Goal: Task Accomplishment & Management: Use online tool/utility

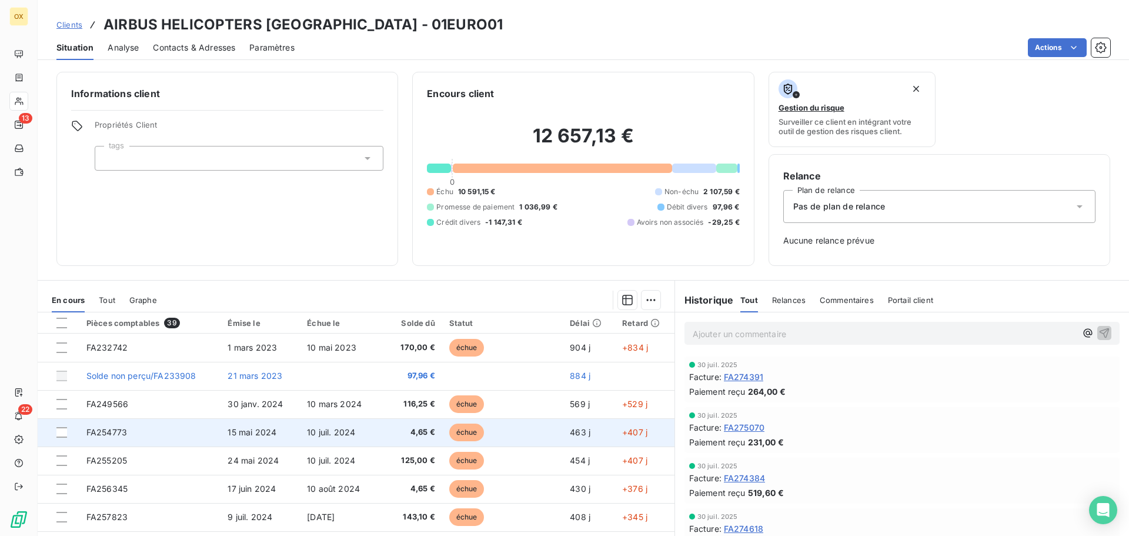
scroll to position [89, 0]
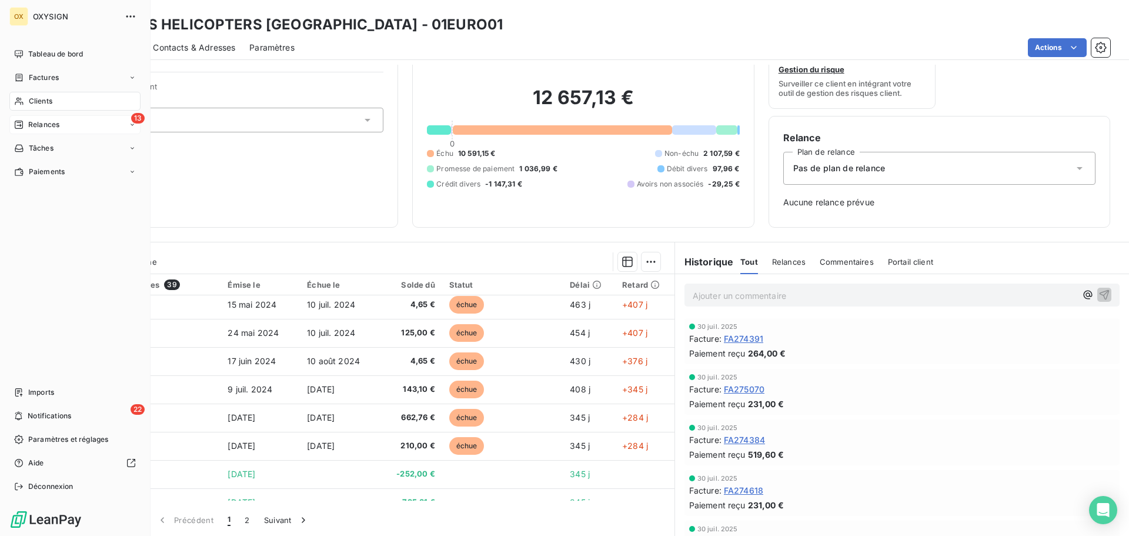
click at [38, 127] on span "Relances" at bounding box center [43, 124] width 31 height 11
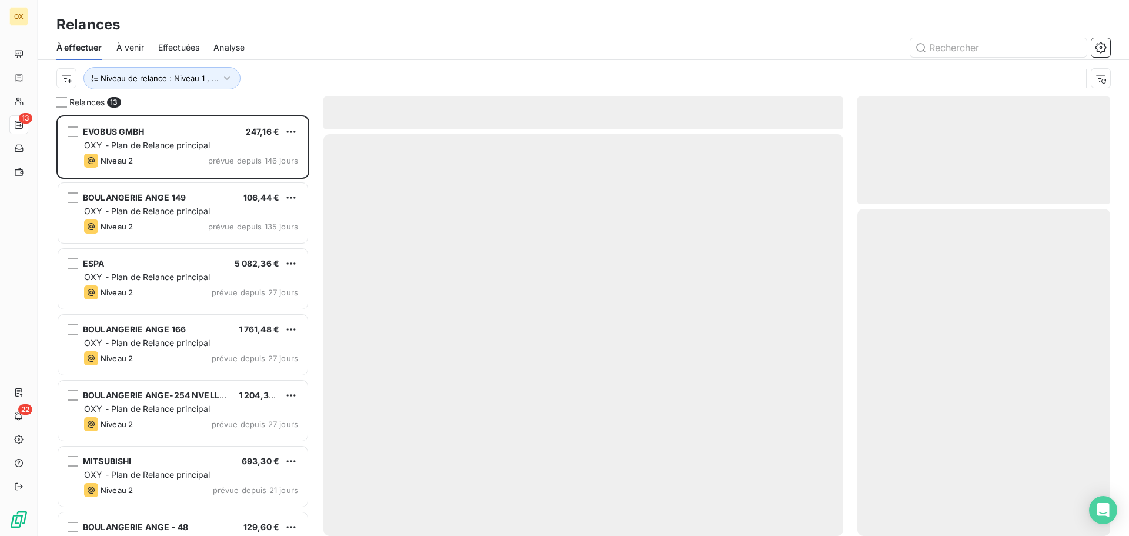
scroll to position [412, 244]
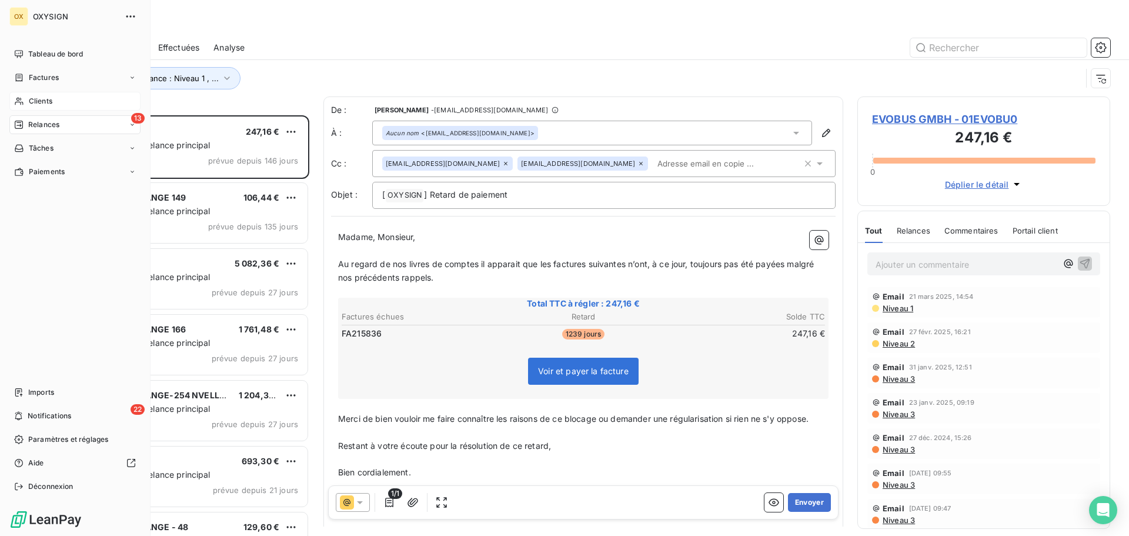
click at [46, 98] on span "Clients" at bounding box center [41, 101] width 24 height 11
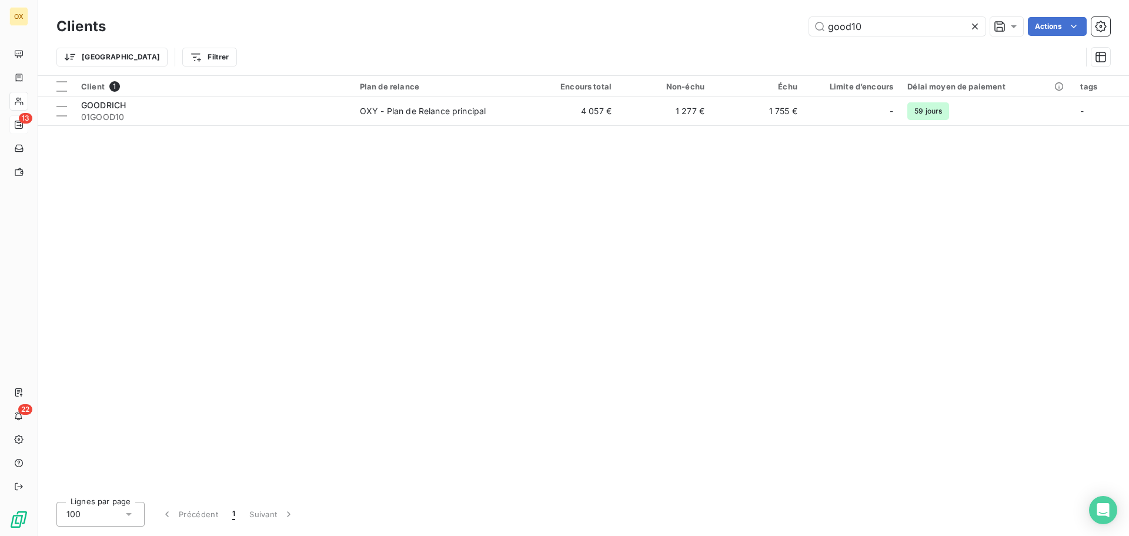
drag, startPoint x: 867, startPoint y: 25, endPoint x: 778, endPoint y: 34, distance: 88.6
click at [778, 34] on div "good10 Actions" at bounding box center [615, 26] width 990 height 19
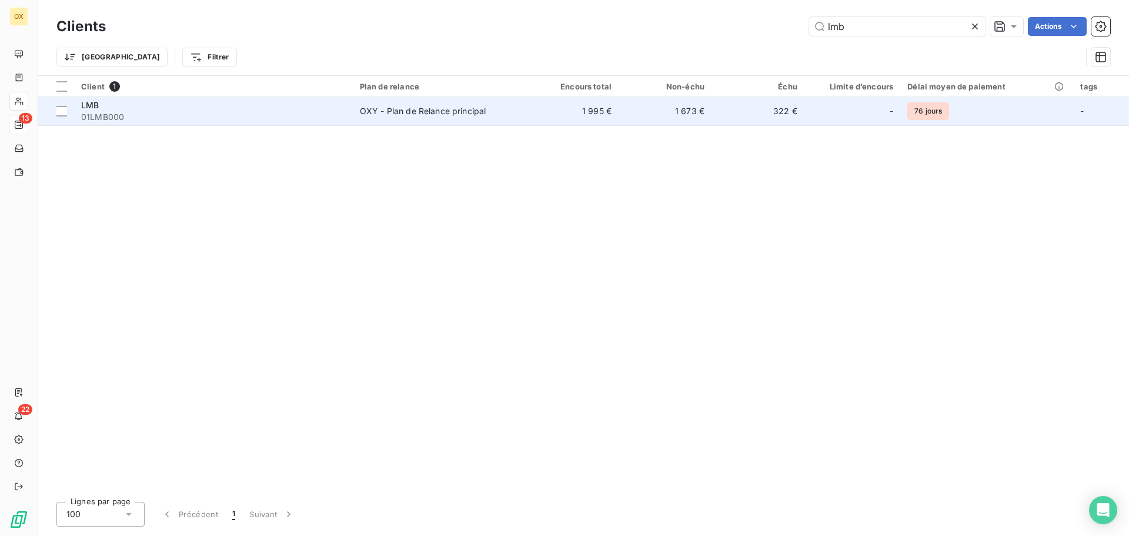
type input "lmb"
click at [191, 113] on span "01LMB000" at bounding box center [213, 117] width 265 height 12
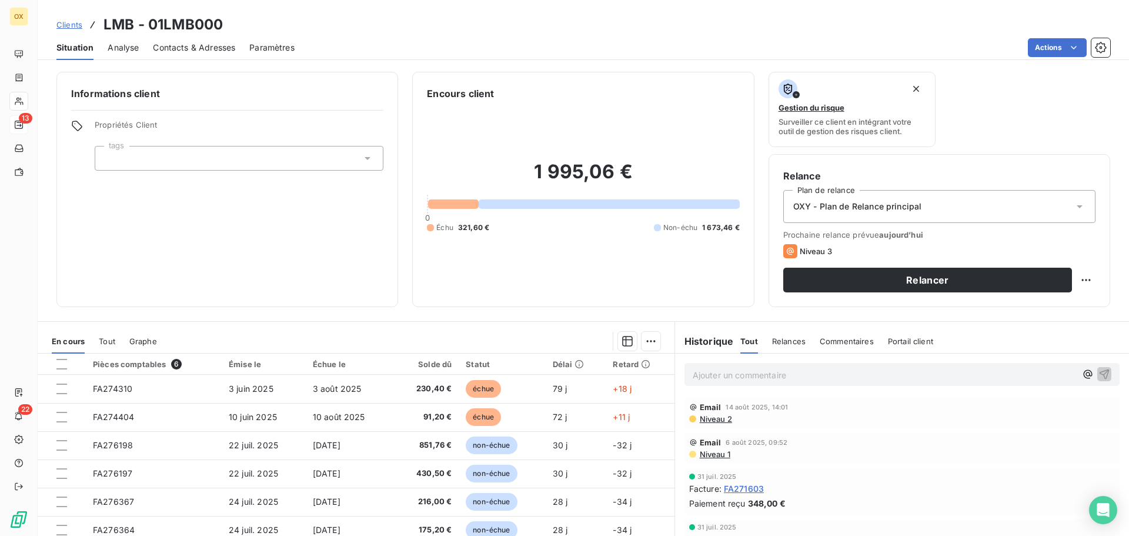
click at [711, 420] on span "Niveau 2" at bounding box center [715, 418] width 34 height 9
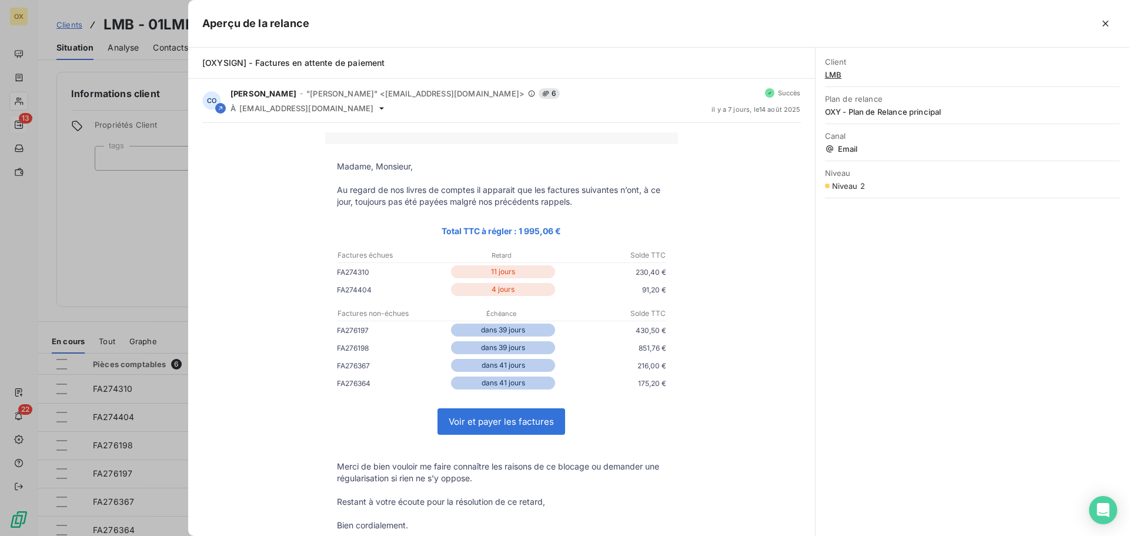
click at [1107, 25] on icon "button" at bounding box center [1105, 24] width 6 height 6
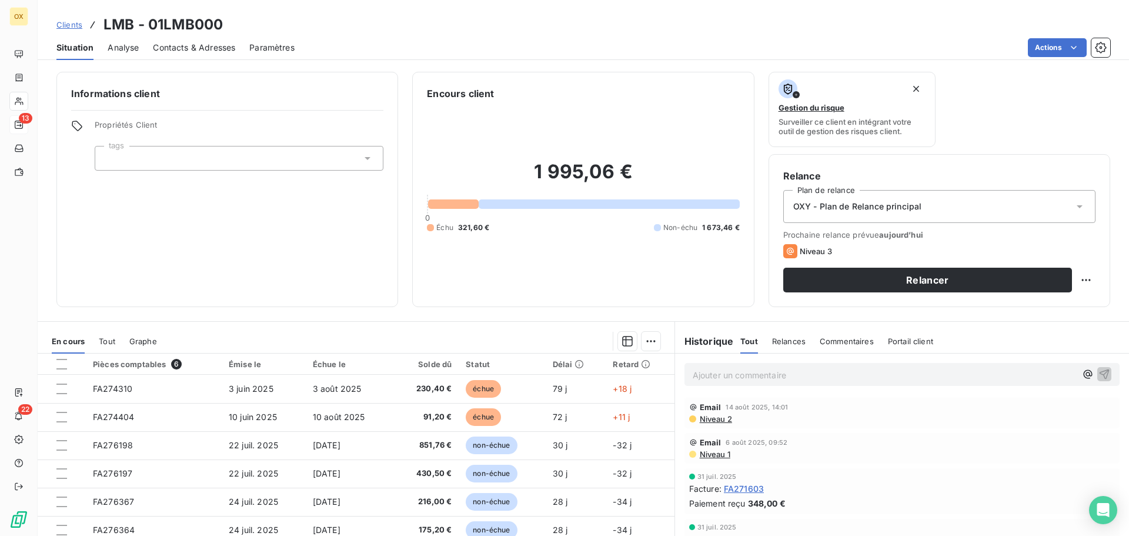
click at [712, 453] on span "Niveau 1" at bounding box center [714, 453] width 32 height 9
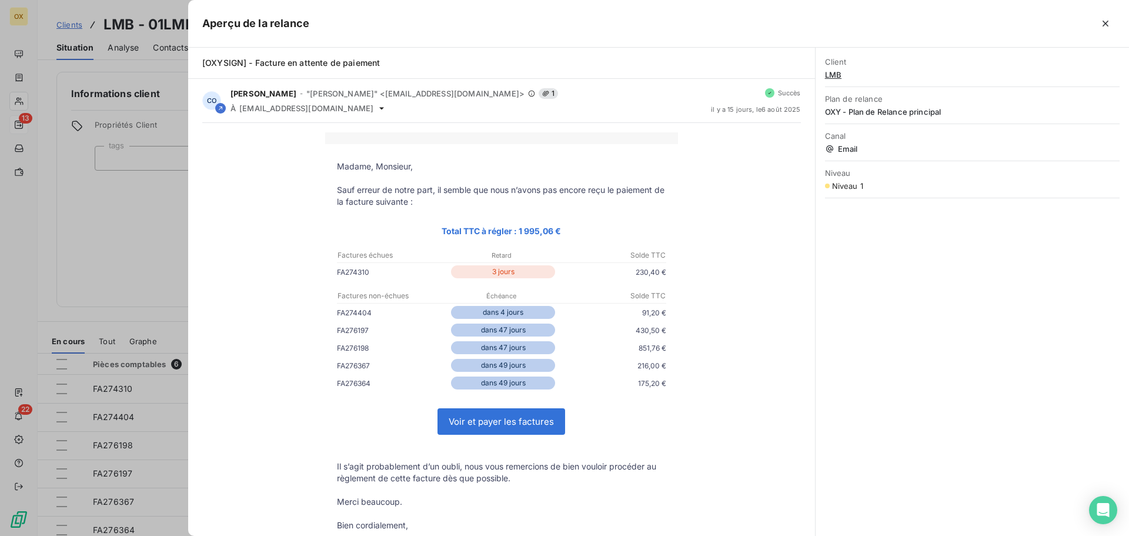
click at [1107, 21] on icon "button" at bounding box center [1105, 24] width 6 height 6
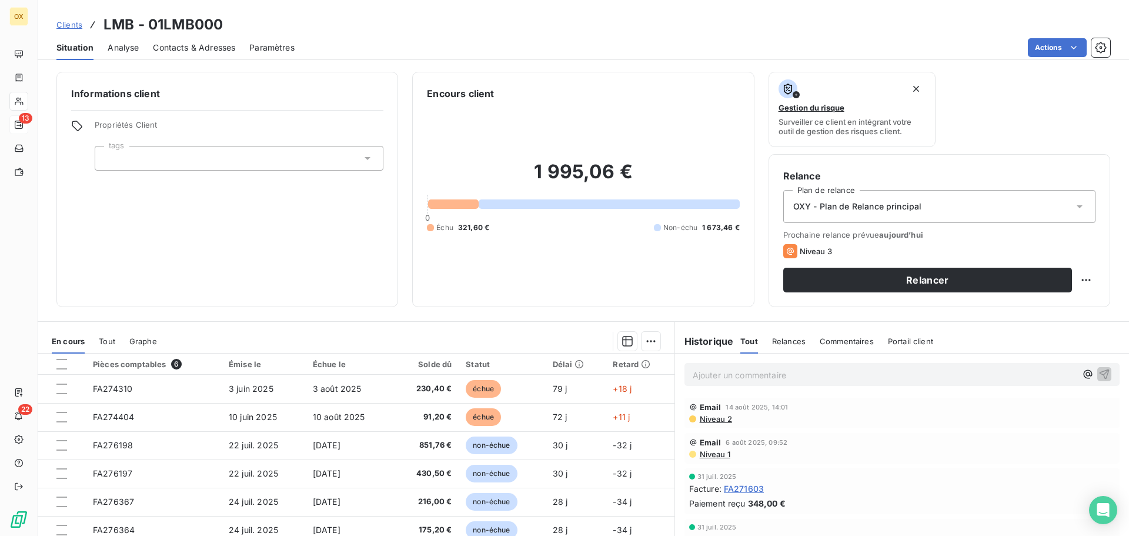
click at [754, 373] on p "Ajouter un commentaire ﻿" at bounding box center [884, 374] width 383 height 15
drag, startPoint x: 1088, startPoint y: 373, endPoint x: 924, endPoint y: 342, distance: 167.1
click at [1098, 373] on icon "button" at bounding box center [1104, 373] width 12 height 12
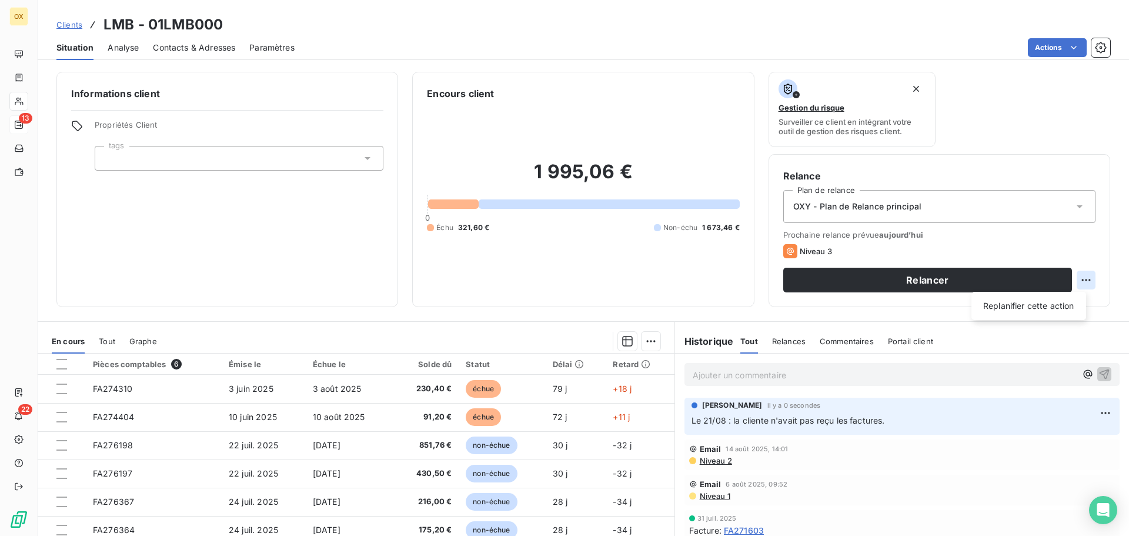
click at [1078, 280] on html "OX 13 22 Clients LMB - 01LMB000 Situation Analyse Contacts & Adresses Paramètre…" at bounding box center [564, 268] width 1129 height 536
click at [1052, 303] on div "Replanifier cette action" at bounding box center [1028, 305] width 105 height 19
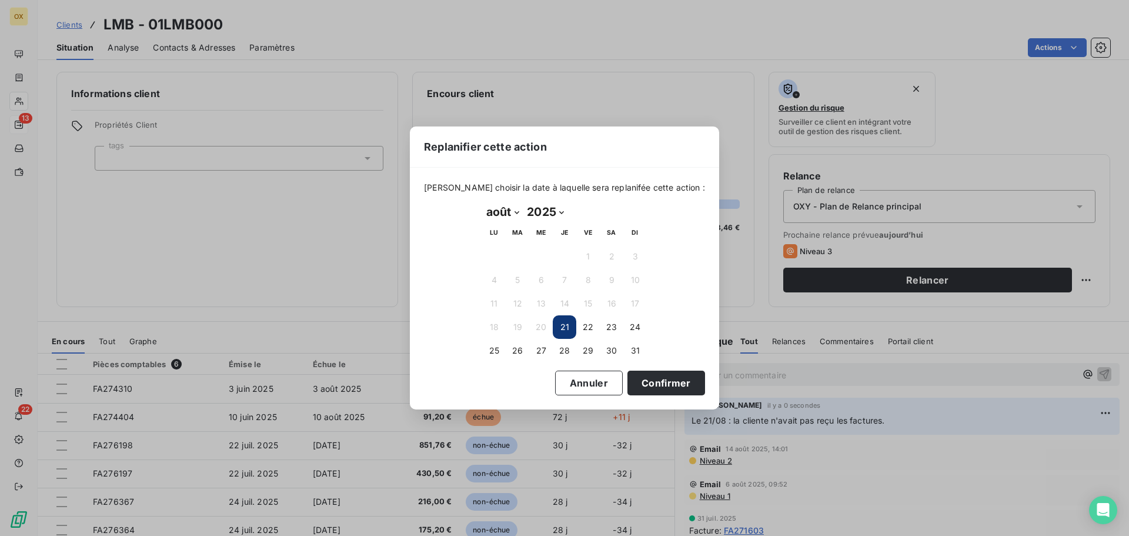
click at [514, 212] on select "janvier février mars avril mai juin juillet août septembre octobre novembre déc…" at bounding box center [502, 211] width 41 height 19
select select "8"
click at [482, 202] on select "janvier février mars avril mai juin juillet août septembre octobre novembre déc…" at bounding box center [502, 211] width 41 height 19
click at [569, 256] on button "4" at bounding box center [565, 257] width 24 height 24
click at [648, 384] on button "Confirmer" at bounding box center [666, 382] width 78 height 25
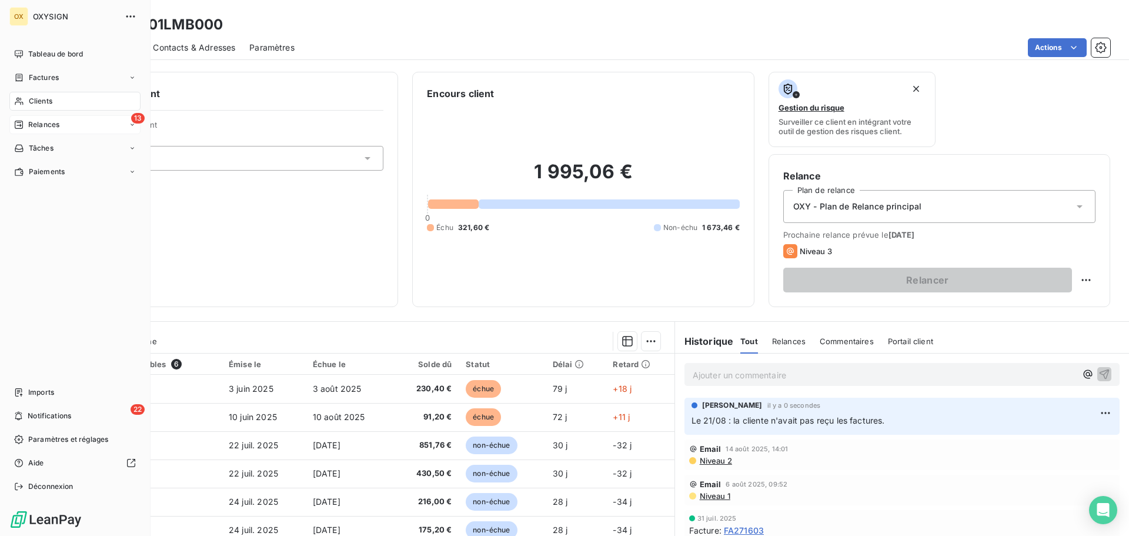
click at [32, 126] on span "Relances" at bounding box center [43, 124] width 31 height 11
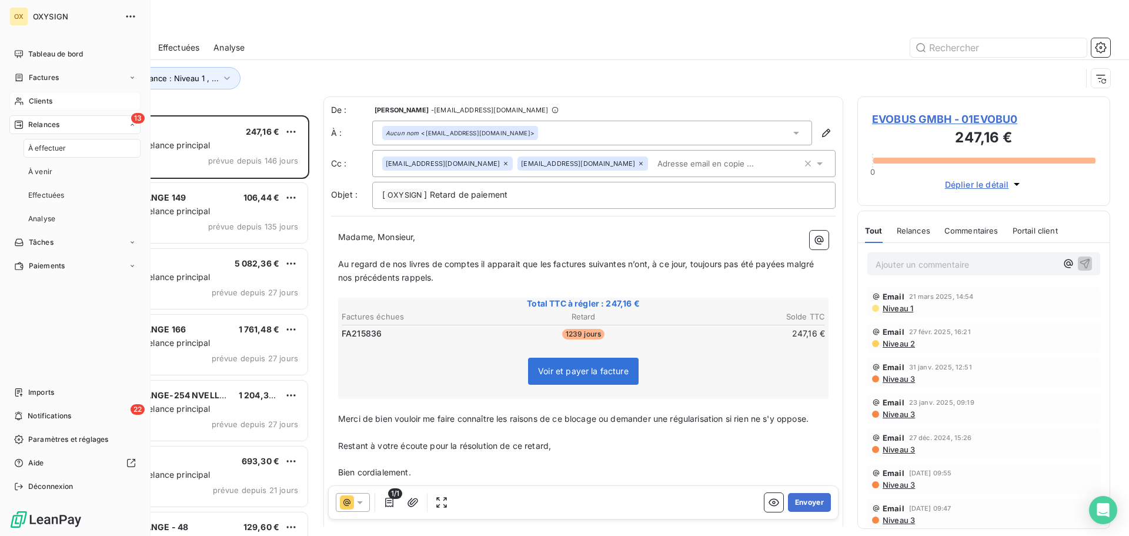
scroll to position [412, 244]
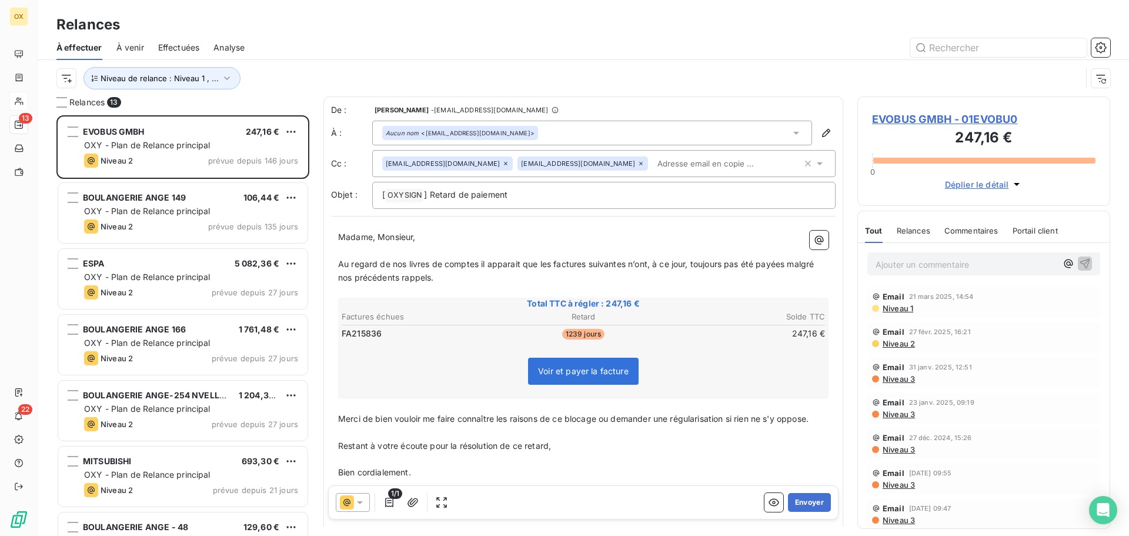
click at [284, 70] on div "Niveau de relance : Niveau 1 , ..." at bounding box center [568, 78] width 1025 height 22
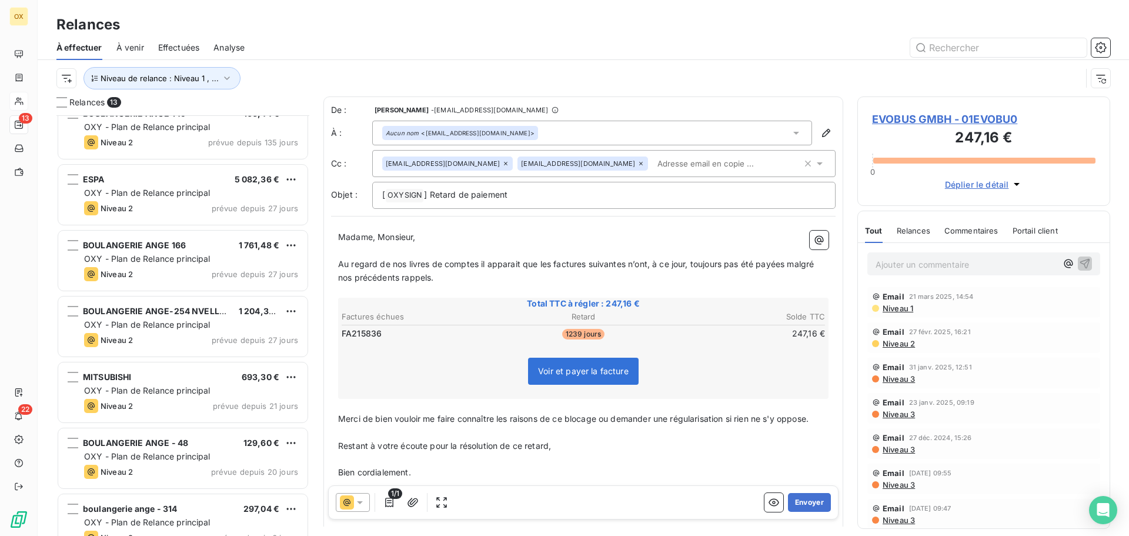
scroll to position [0, 0]
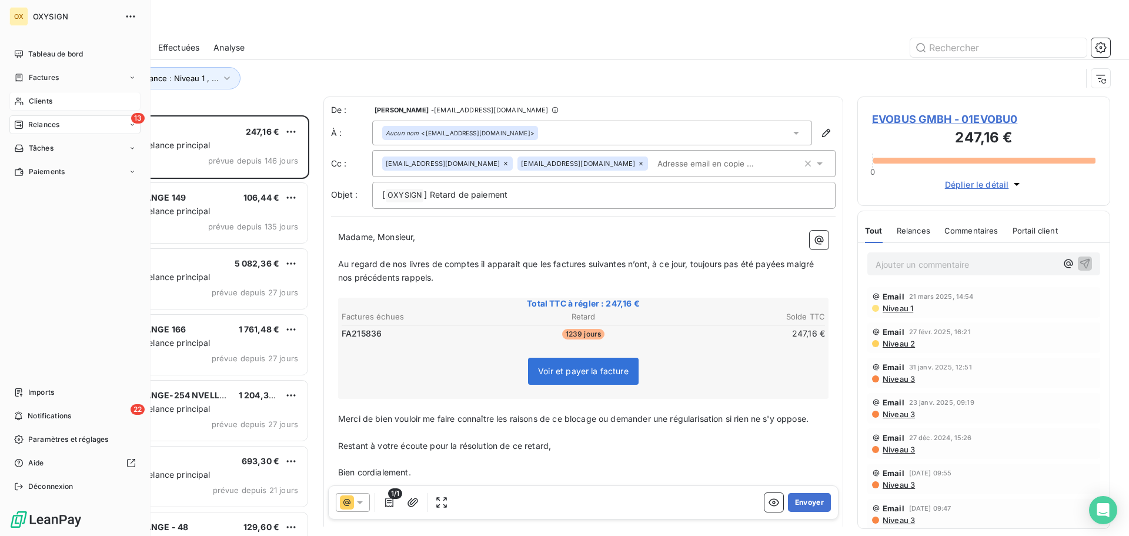
click at [36, 99] on span "Clients" at bounding box center [41, 101] width 24 height 11
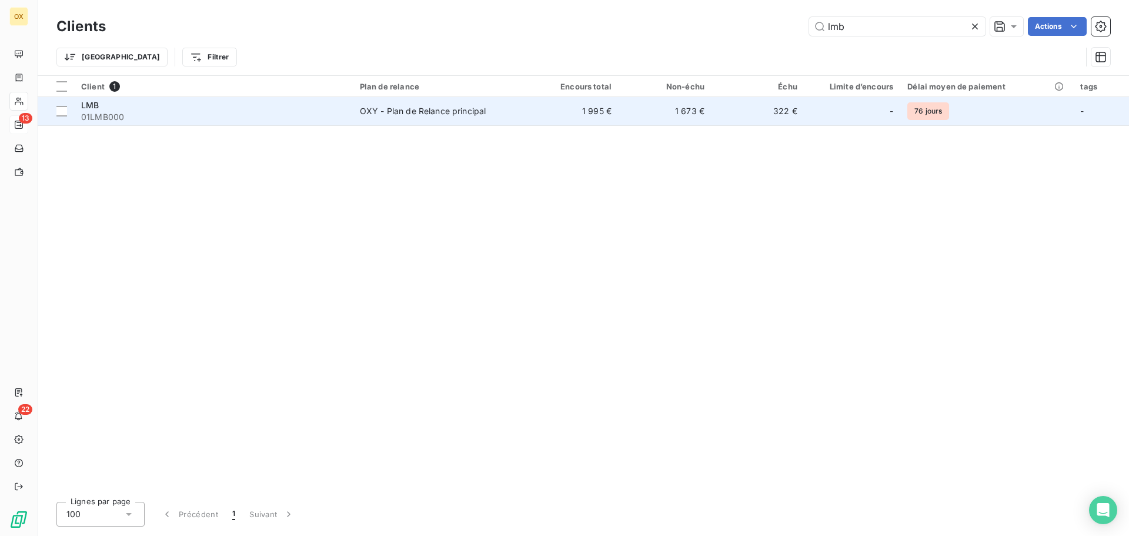
click at [128, 120] on span "01LMB000" at bounding box center [213, 117] width 265 height 12
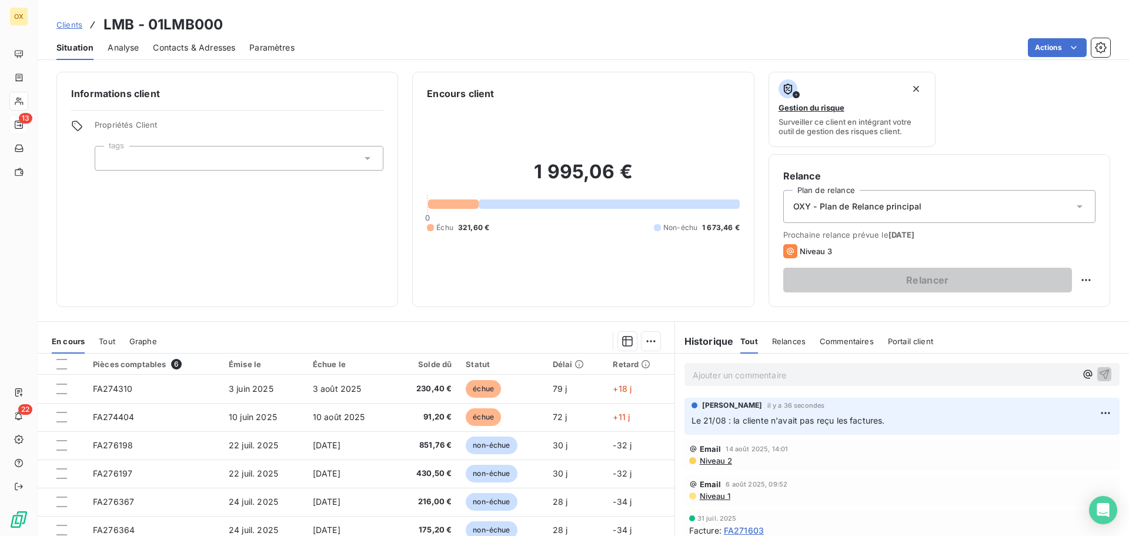
click at [784, 372] on p "Ajouter un commentaire ﻿" at bounding box center [884, 374] width 383 height 15
click at [1098, 369] on icon "button" at bounding box center [1104, 373] width 12 height 12
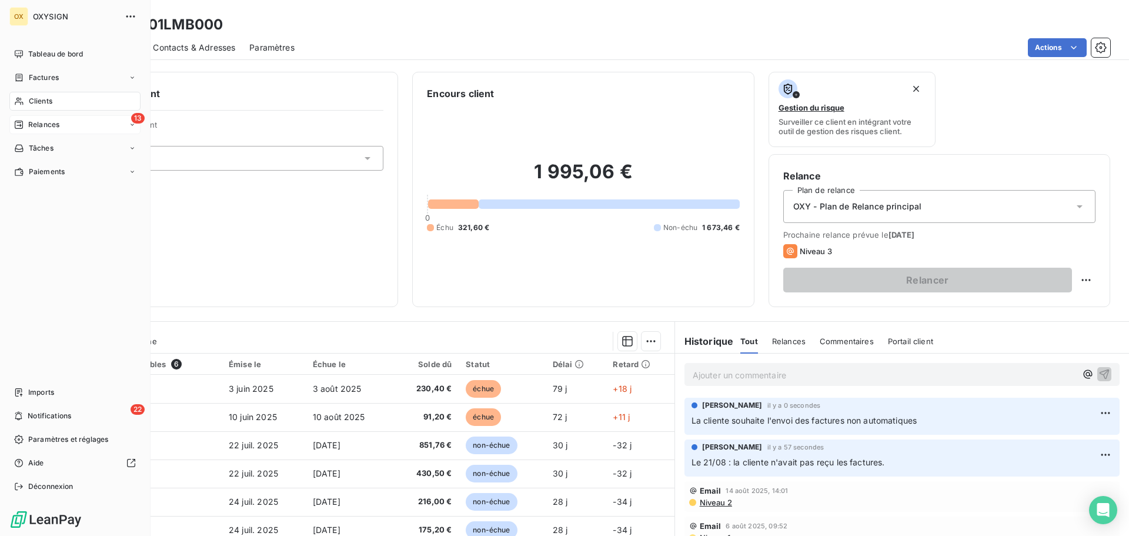
click at [35, 123] on span "Relances" at bounding box center [43, 124] width 31 height 11
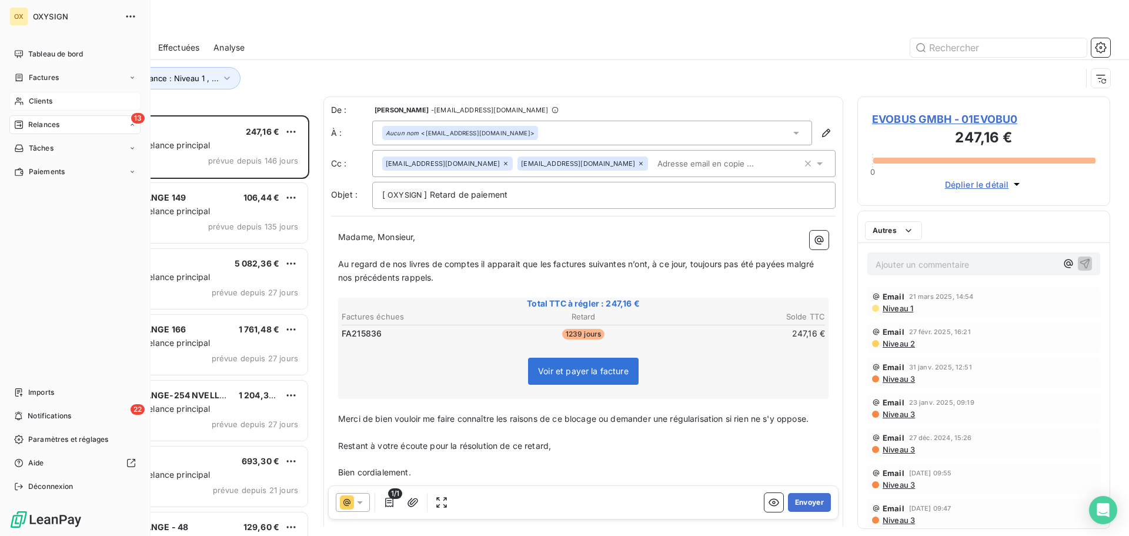
scroll to position [412, 244]
drag, startPoint x: 27, startPoint y: 79, endPoint x: 88, endPoint y: 78, distance: 60.6
click at [27, 79] on div "Factures" at bounding box center [36, 77] width 45 height 11
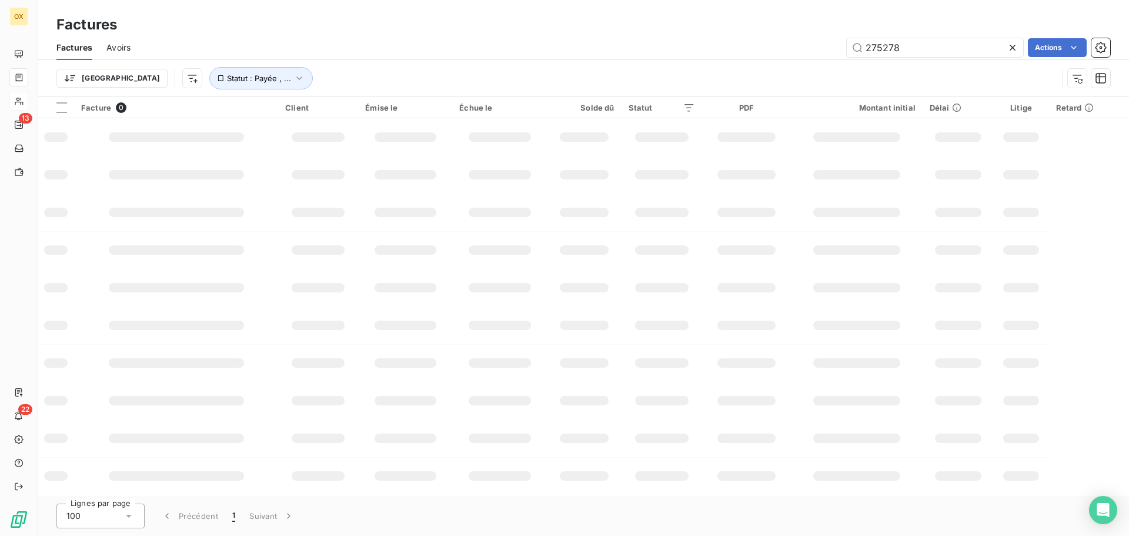
drag, startPoint x: 906, startPoint y: 51, endPoint x: 859, endPoint y: 61, distance: 48.5
click at [859, 61] on div "Factures Avoirs 275278 Actions Trier Statut : Payée , ..." at bounding box center [583, 65] width 1091 height 61
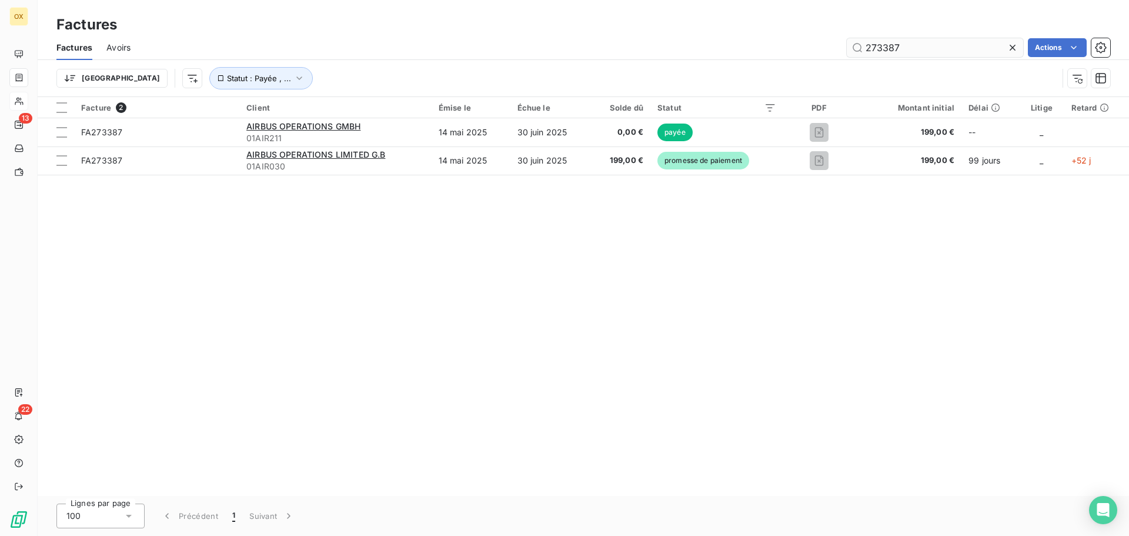
click at [949, 44] on input "273387" at bounding box center [935, 47] width 176 height 19
drag, startPoint x: 919, startPoint y: 48, endPoint x: 861, endPoint y: 51, distance: 58.9
click at [861, 51] on input "273383" at bounding box center [935, 47] width 176 height 19
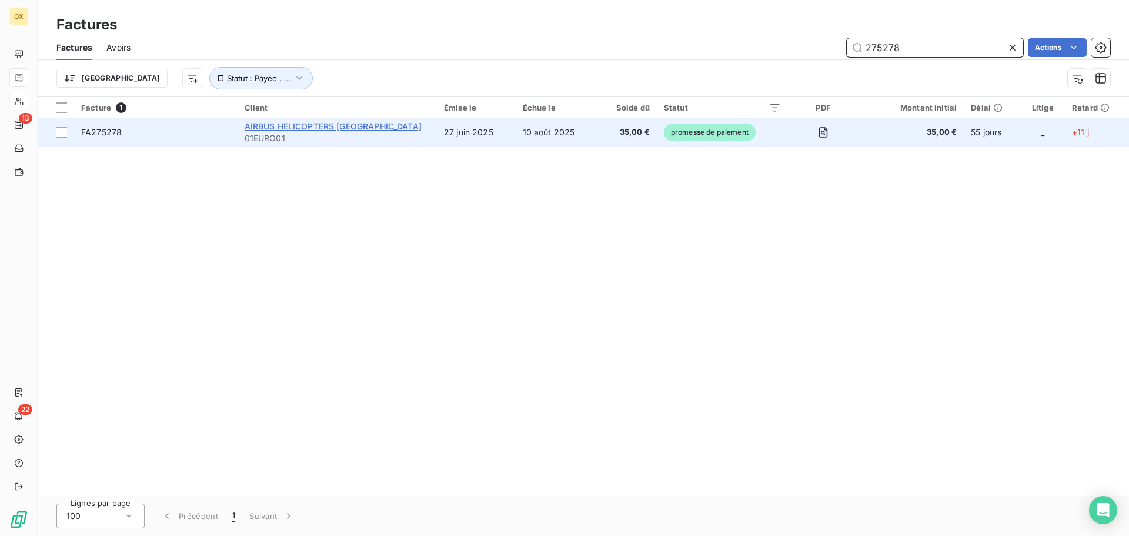
type input "275278"
click at [373, 126] on span "AIRBUS HELICOPTERS [GEOGRAPHIC_DATA]" at bounding box center [333, 126] width 177 height 10
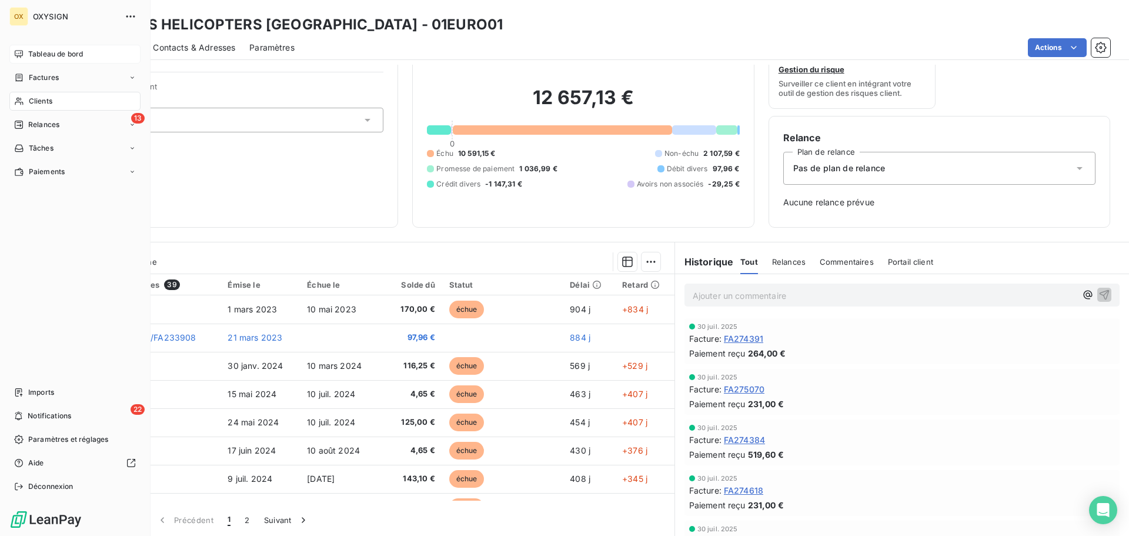
click at [34, 54] on span "Tableau de bord" at bounding box center [55, 54] width 55 height 11
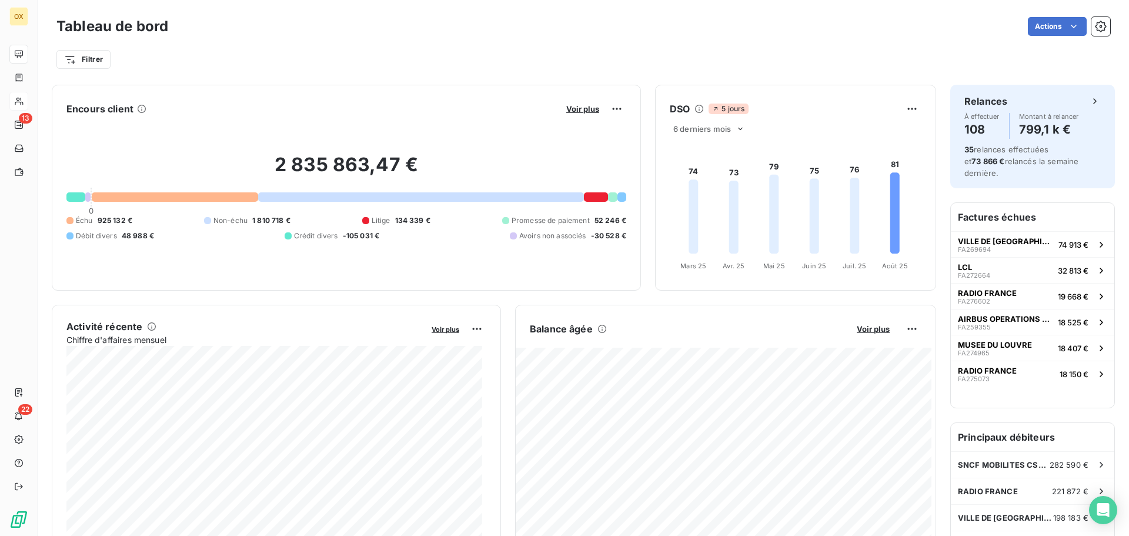
scroll to position [2, 0]
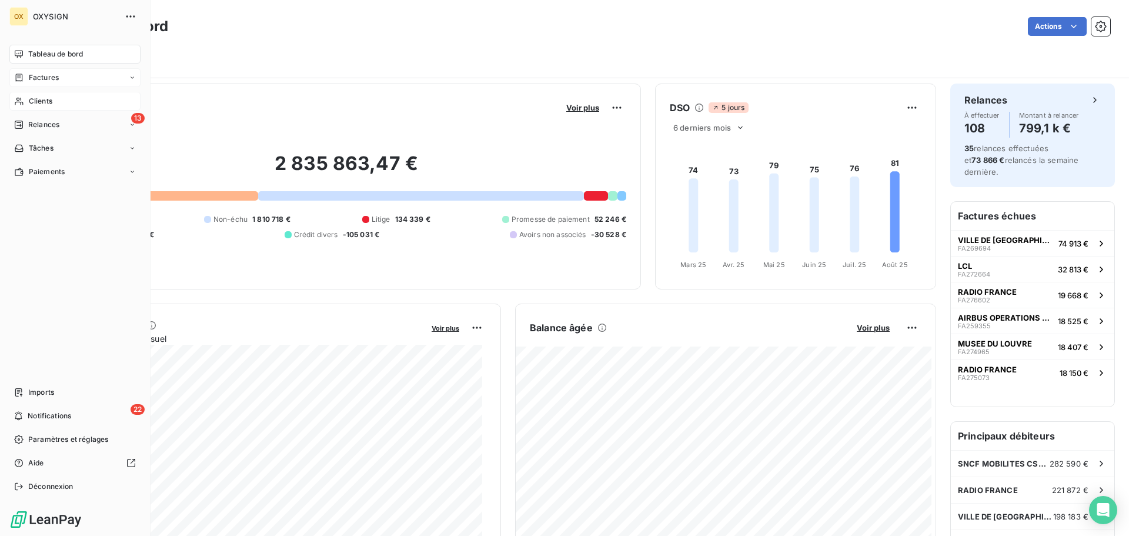
click at [41, 73] on span "Factures" at bounding box center [44, 77] width 30 height 11
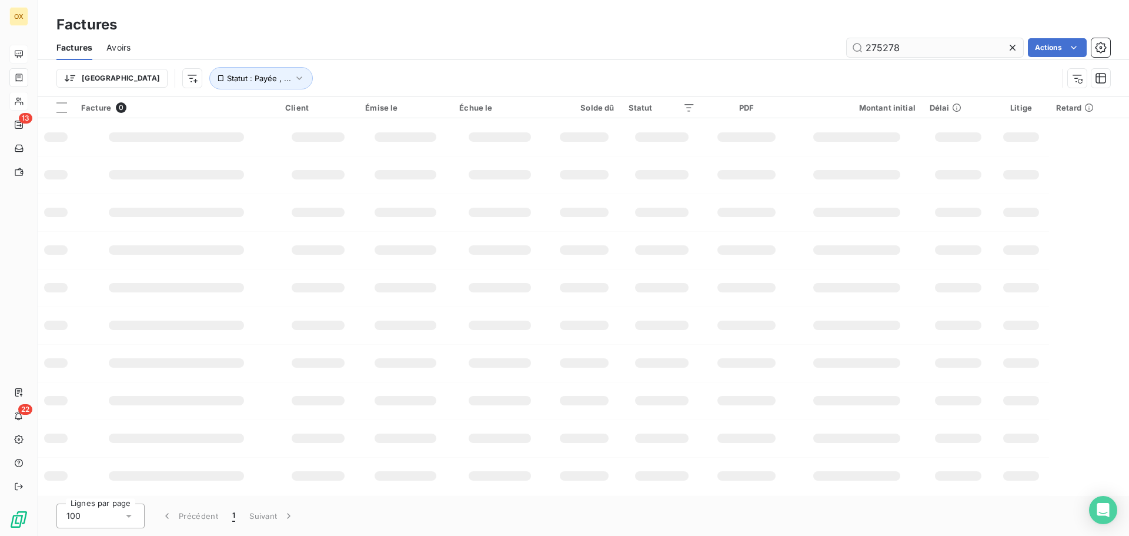
drag, startPoint x: 946, startPoint y: 48, endPoint x: 854, endPoint y: 56, distance: 93.2
click at [854, 56] on input "275278" at bounding box center [935, 47] width 176 height 19
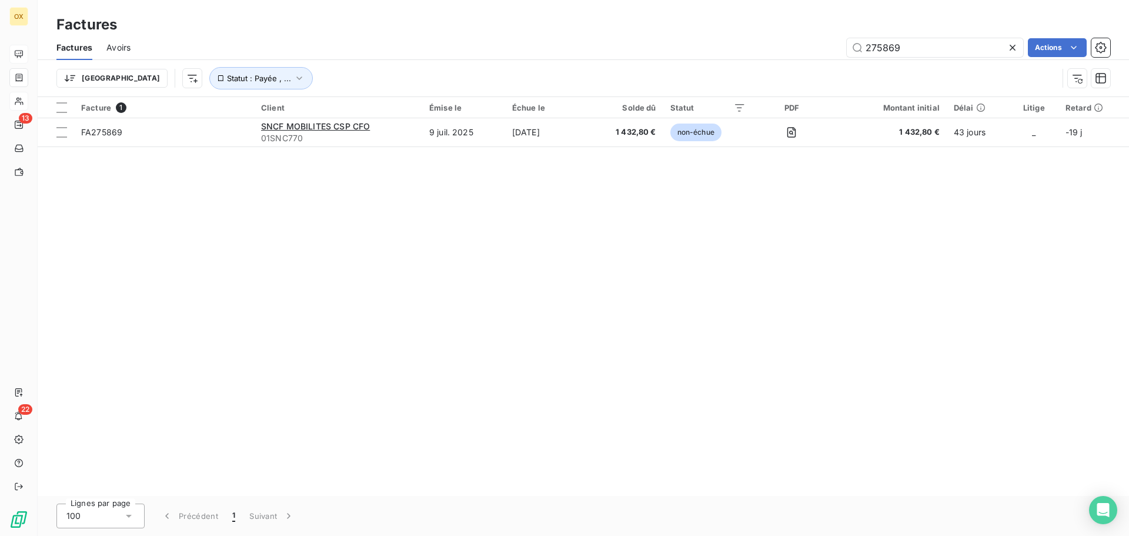
type input "275869"
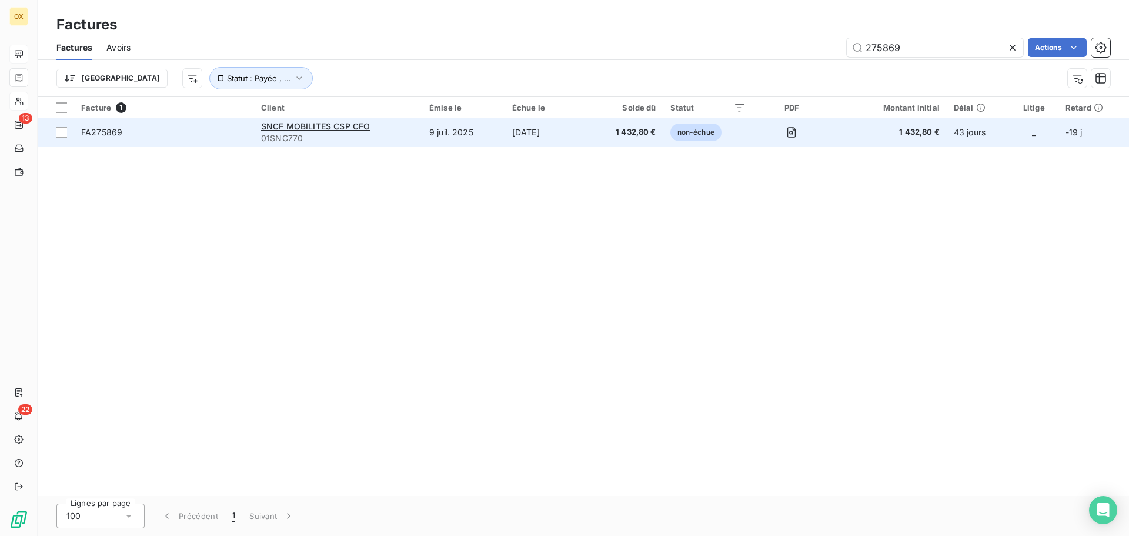
click at [142, 129] on span "FA275869" at bounding box center [164, 132] width 166 height 12
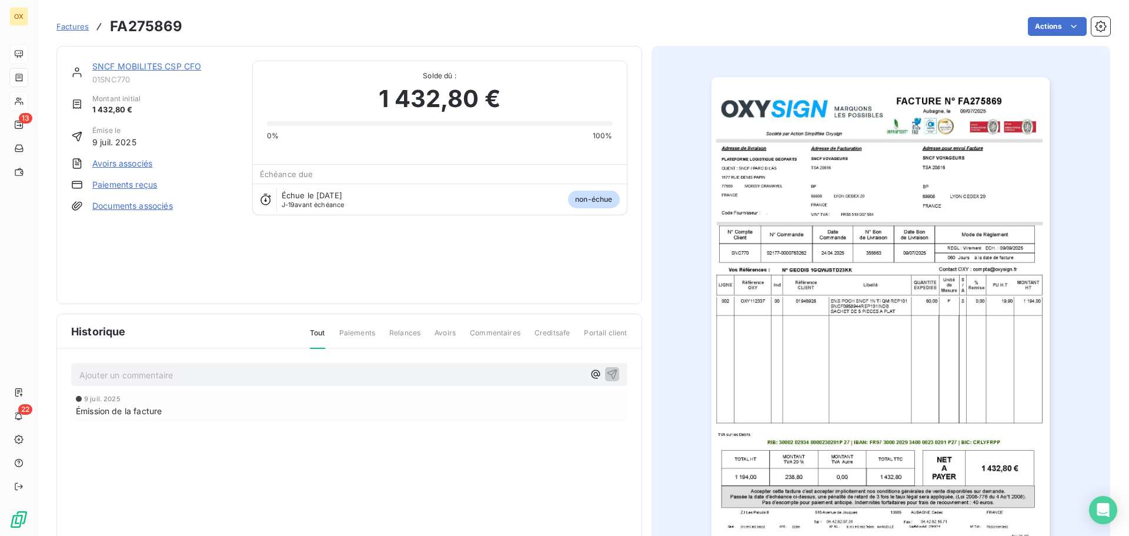
click at [922, 187] on img "button" at bounding box center [880, 316] width 338 height 479
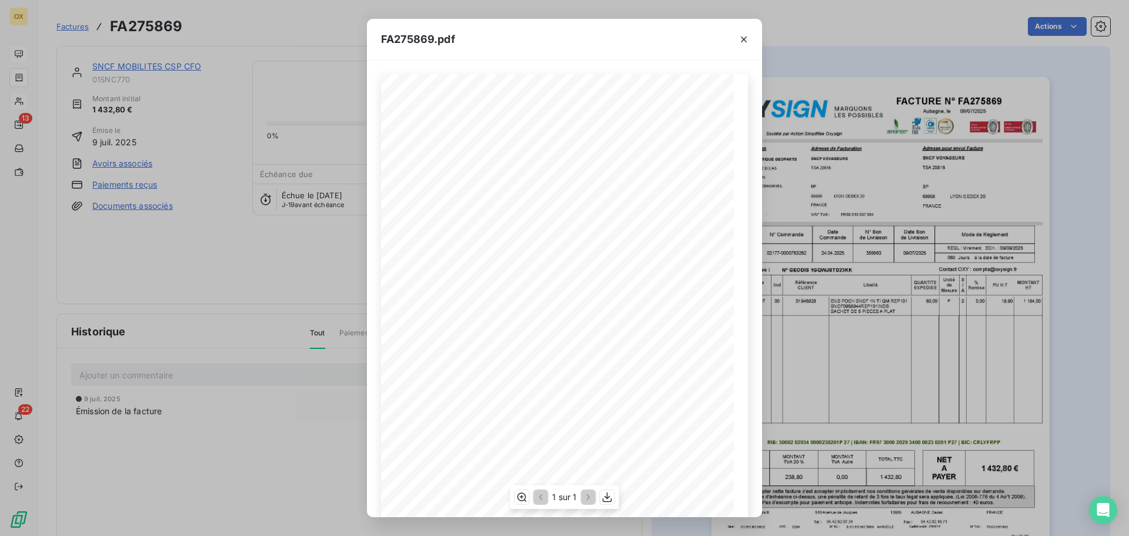
click at [620, 110] on span "Aubagne, le" at bounding box center [622, 108] width 29 height 5
click at [610, 494] on icon "button" at bounding box center [607, 497] width 12 height 12
click at [742, 41] on icon "button" at bounding box center [744, 40] width 12 height 12
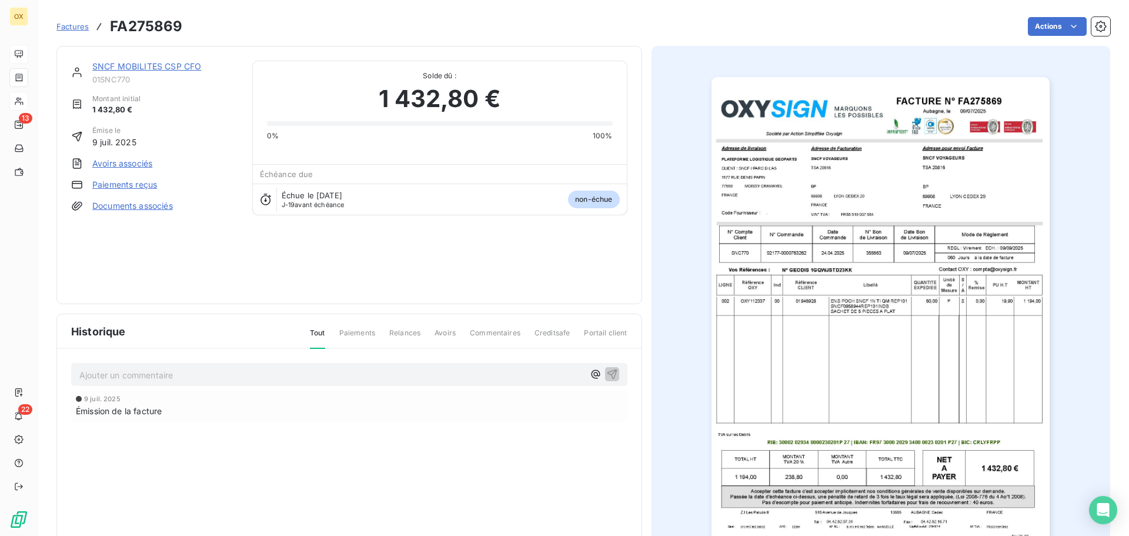
click at [160, 64] on link "SNCF MOBILITES CSP CFO" at bounding box center [146, 66] width 109 height 10
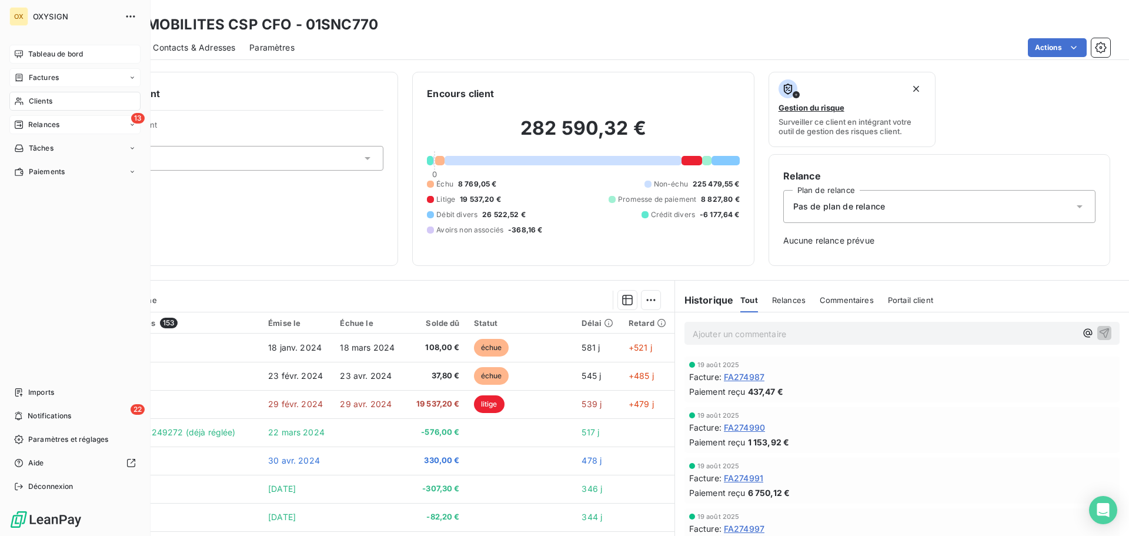
click at [41, 122] on span "Relances" at bounding box center [43, 124] width 31 height 11
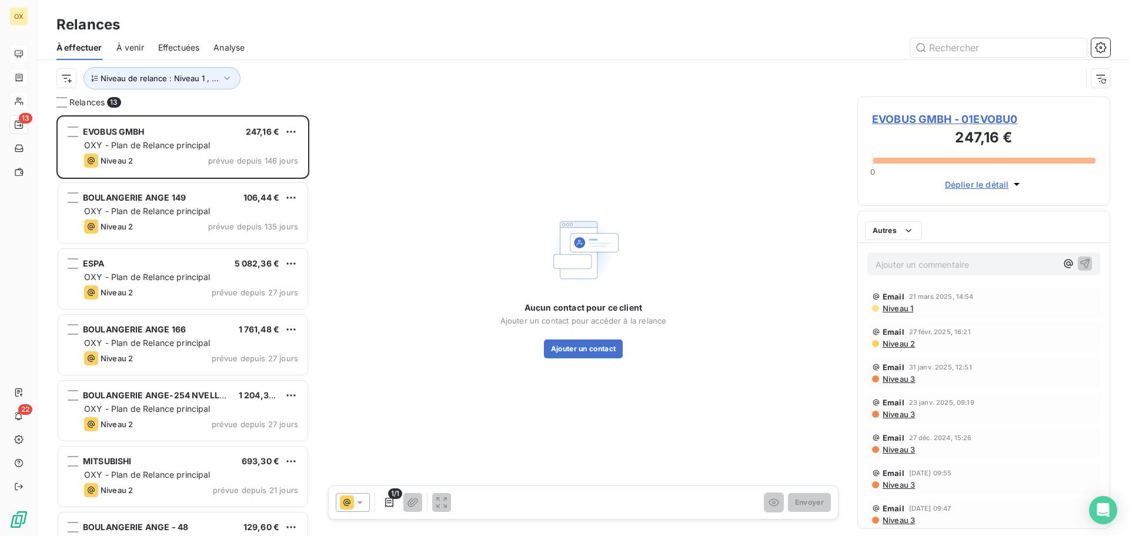
scroll to position [412, 244]
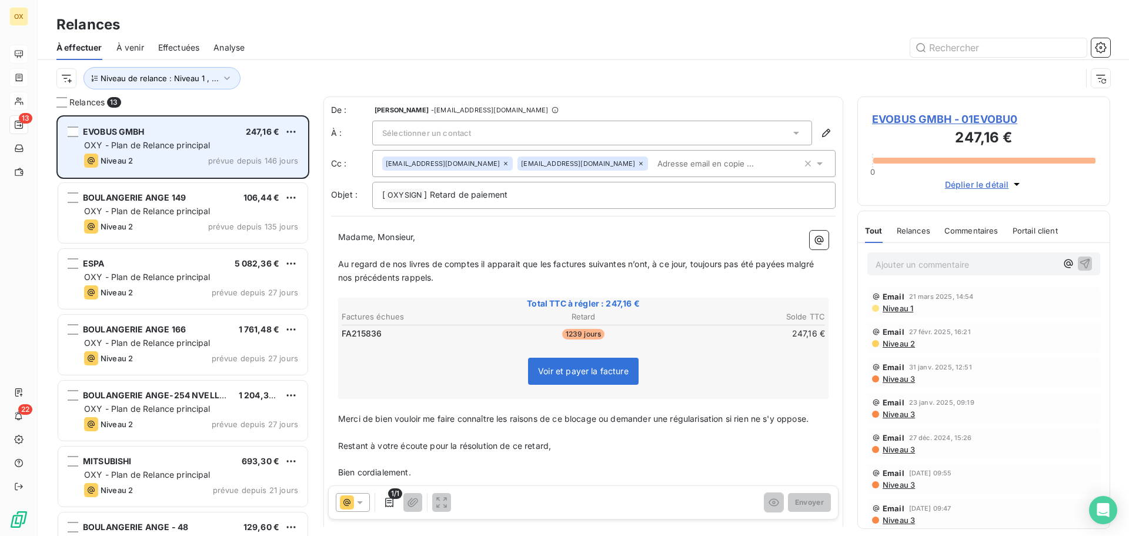
click at [172, 153] on div "Niveau 2 prévue depuis 146 jours" at bounding box center [191, 160] width 214 height 14
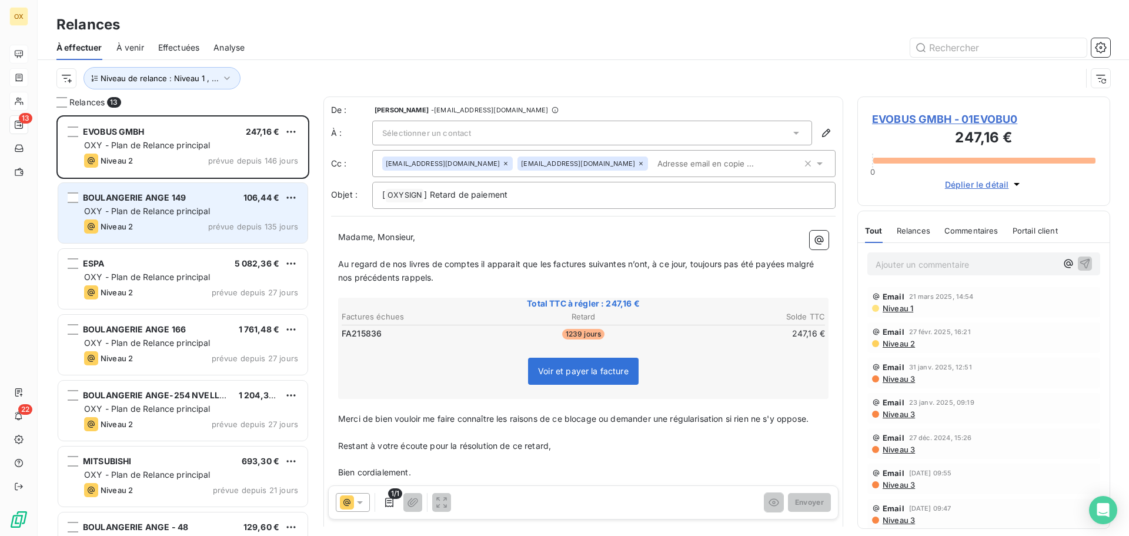
click at [173, 207] on span "OXY - Plan de Relance principal" at bounding box center [147, 211] width 126 height 10
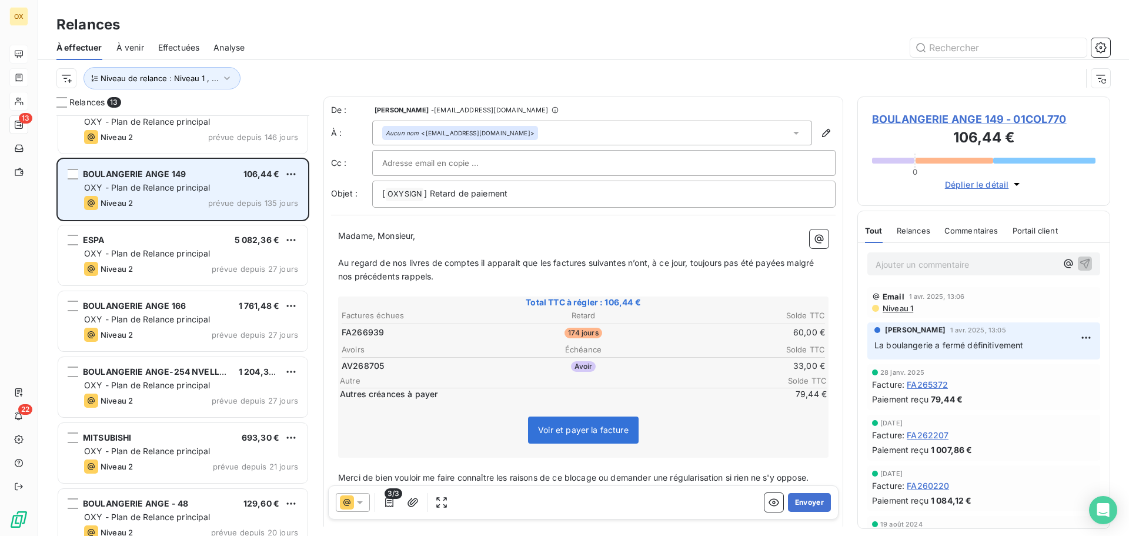
scroll to position [59, 0]
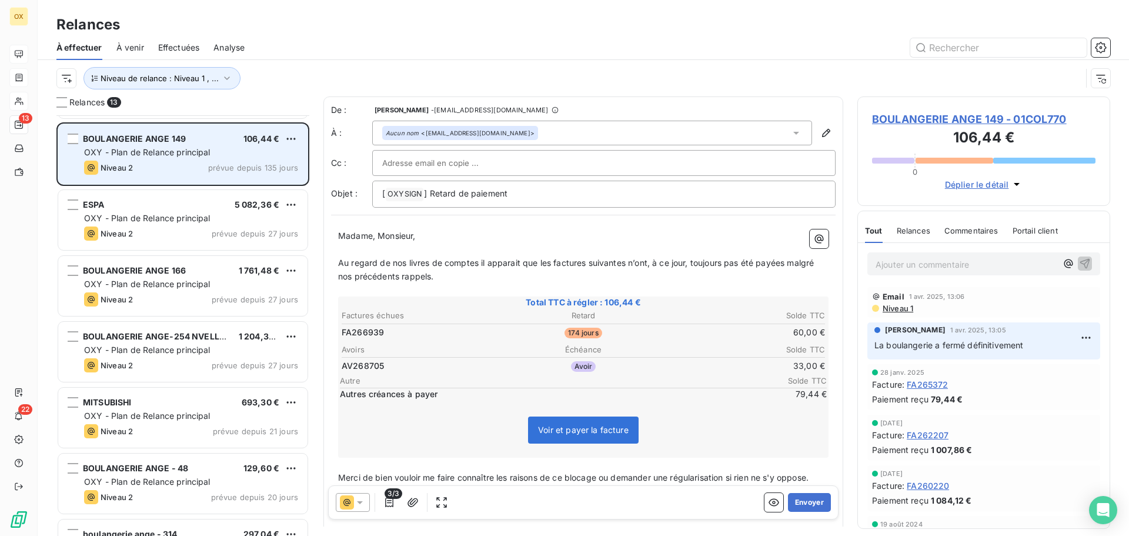
click at [173, 207] on div "ESPA 5 082,36 €" at bounding box center [191, 204] width 214 height 11
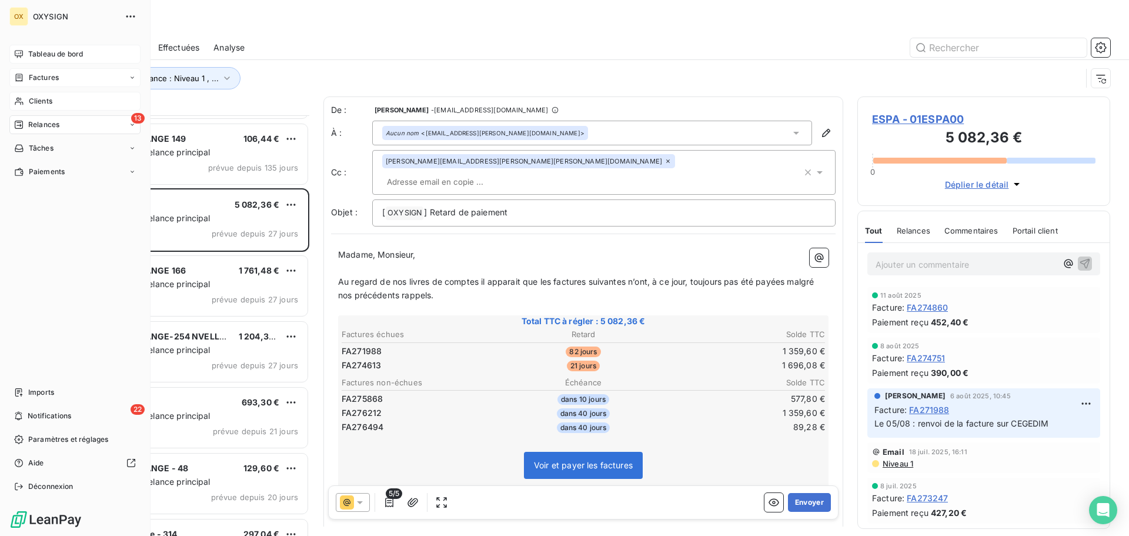
click at [45, 79] on span "Factures" at bounding box center [44, 77] width 30 height 11
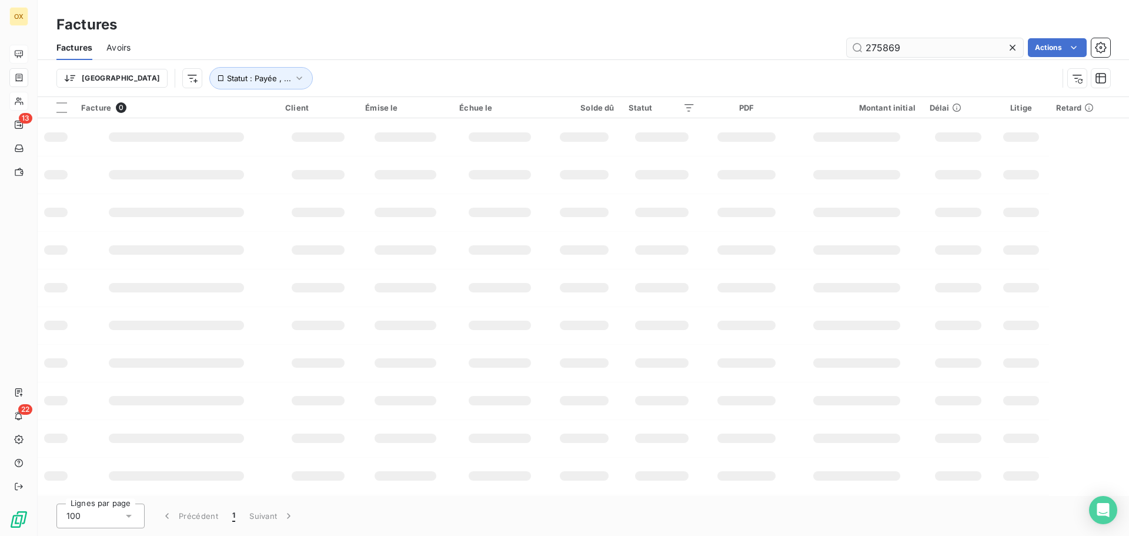
drag, startPoint x: 926, startPoint y: 53, endPoint x: 867, endPoint y: 53, distance: 58.8
click at [867, 53] on input "275869" at bounding box center [935, 47] width 176 height 19
drag, startPoint x: 948, startPoint y: 48, endPoint x: 852, endPoint y: 47, distance: 96.4
click at [852, 47] on input "275869" at bounding box center [935, 47] width 176 height 19
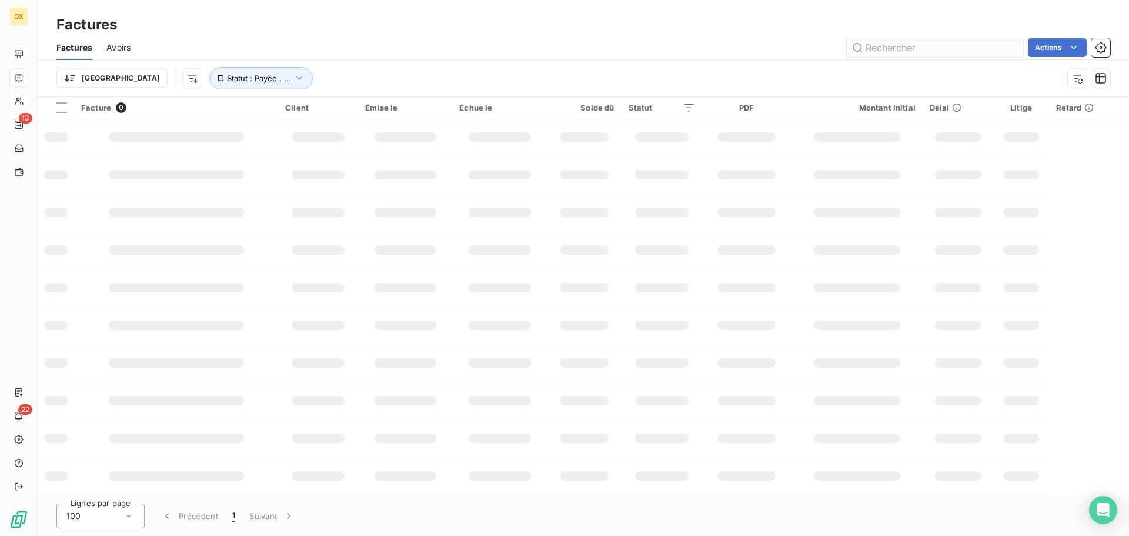
type input "2_7_1_9_8_8_"
drag, startPoint x: 912, startPoint y: 48, endPoint x: 835, endPoint y: 42, distance: 77.8
click at [835, 42] on div "2_7_1_9_8_8_ Actions" at bounding box center [627, 47] width 965 height 19
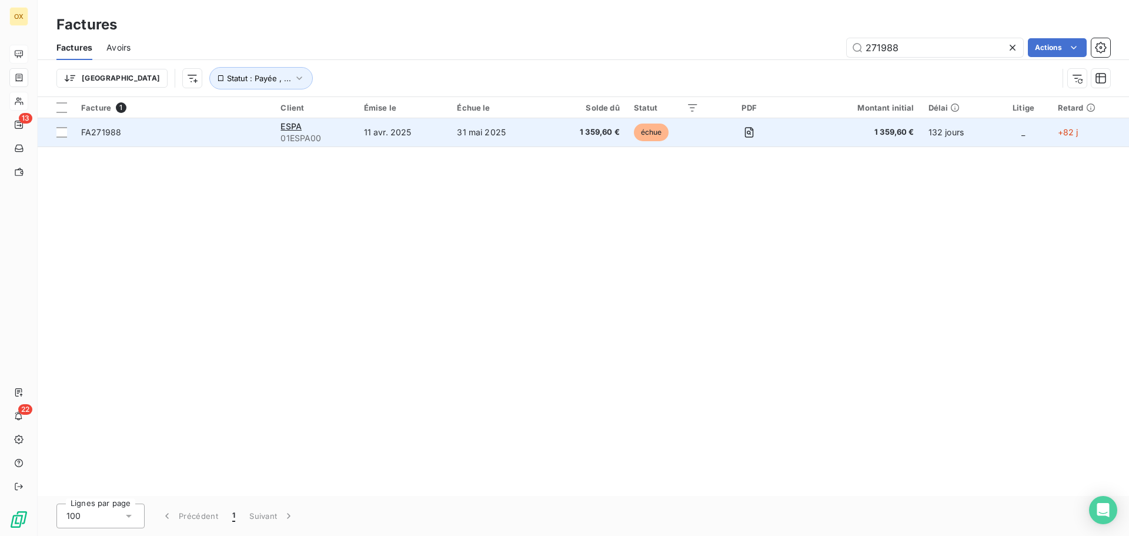
type input "271988"
click at [172, 131] on span "FA271988" at bounding box center [173, 132] width 185 height 12
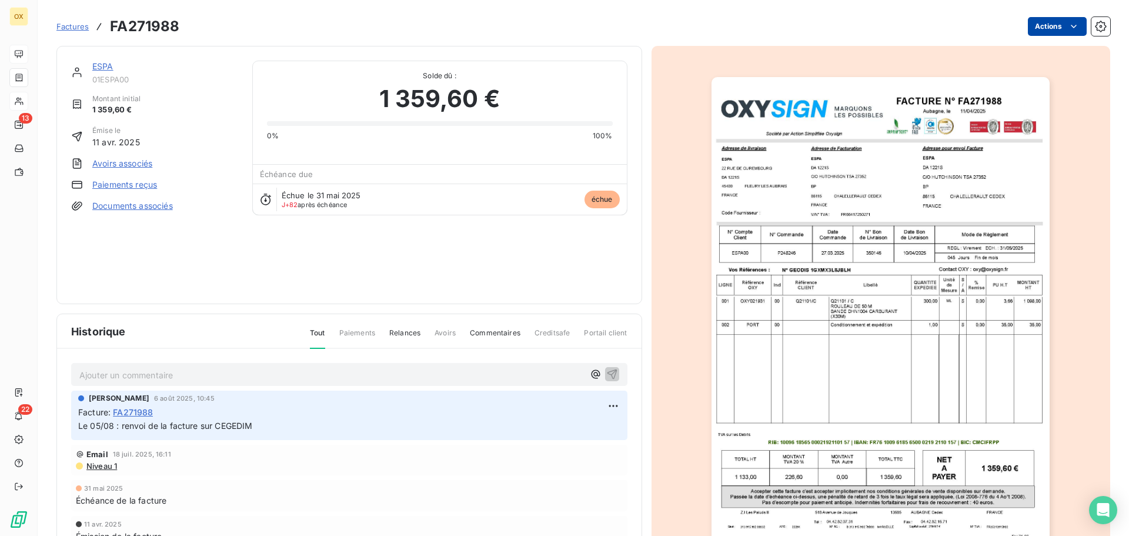
click at [1033, 24] on html "OX 13 22 Factures FA271988 Actions ESPA 01ESPA00 Montant initial 1 359,60 € Émi…" at bounding box center [564, 268] width 1129 height 536
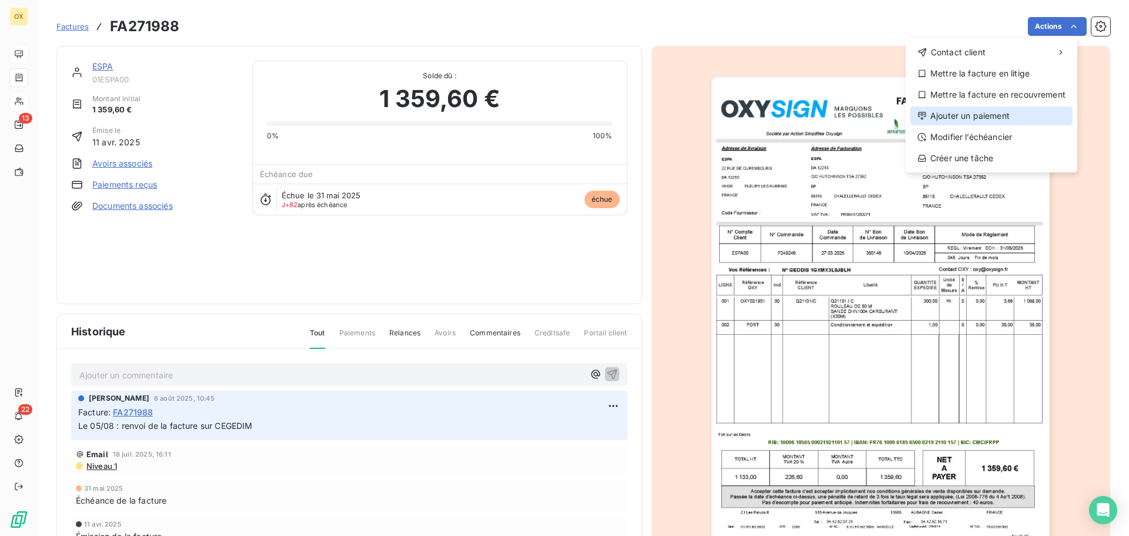
click at [992, 110] on div "Ajouter un paiement" at bounding box center [991, 115] width 162 height 19
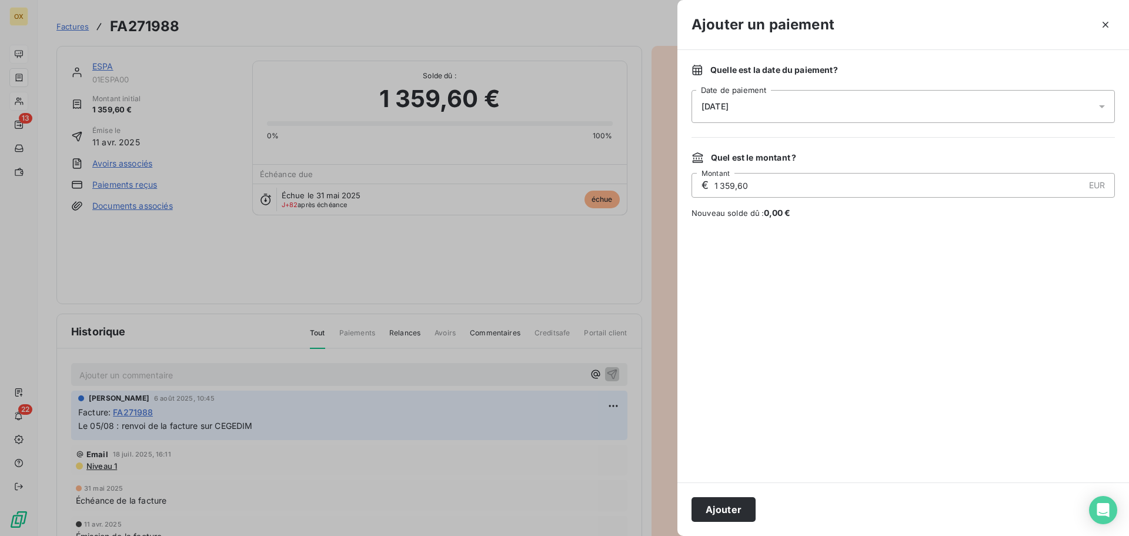
click at [705, 102] on span "[DATE]" at bounding box center [714, 106] width 27 height 9
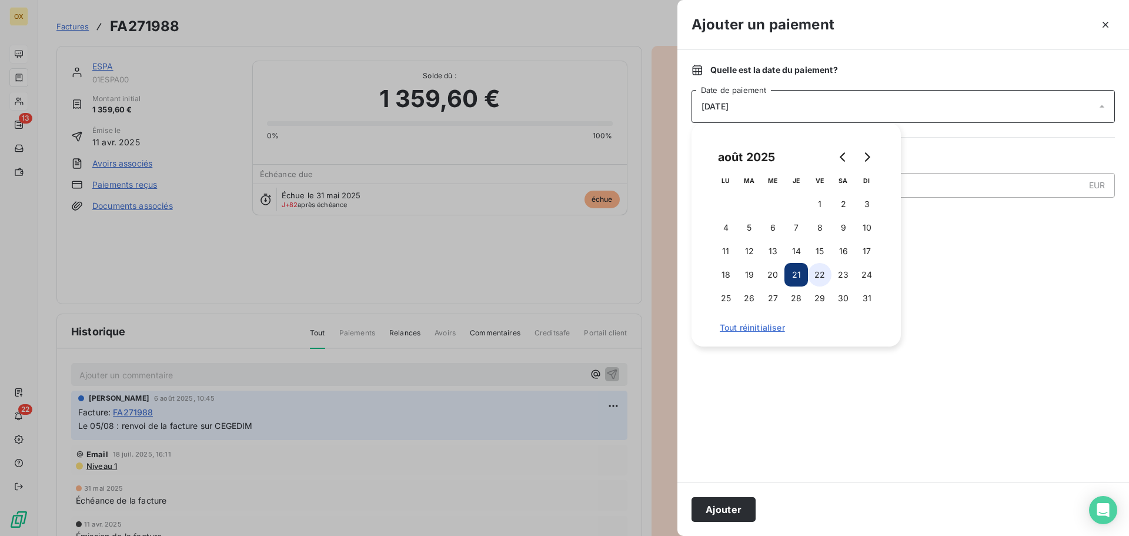
click at [818, 276] on button "22" at bounding box center [820, 275] width 24 height 24
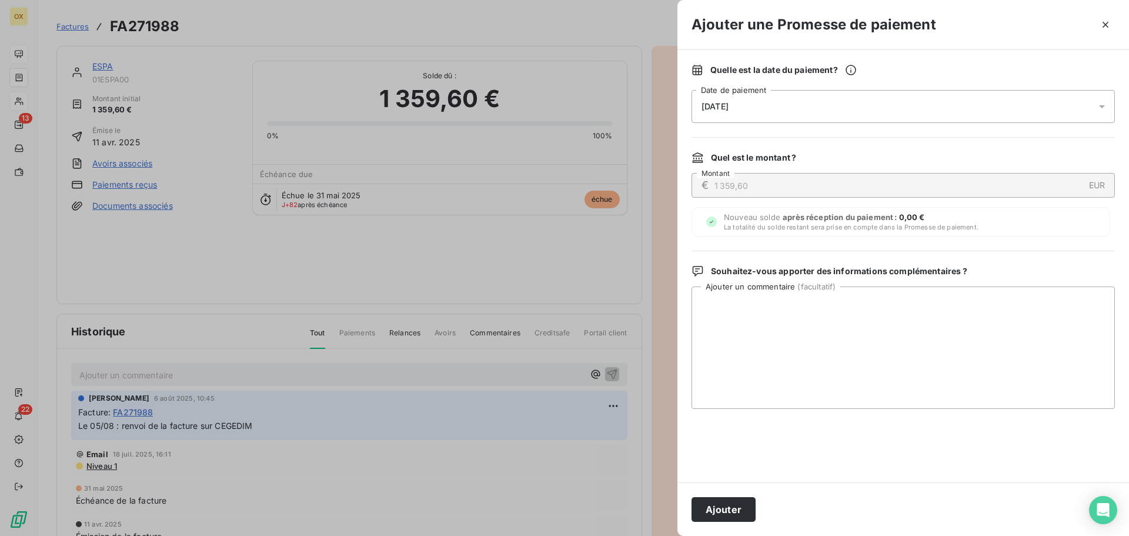
drag, startPoint x: 734, startPoint y: 505, endPoint x: 727, endPoint y: 494, distance: 12.4
click at [734, 505] on button "Ajouter" at bounding box center [723, 509] width 64 height 25
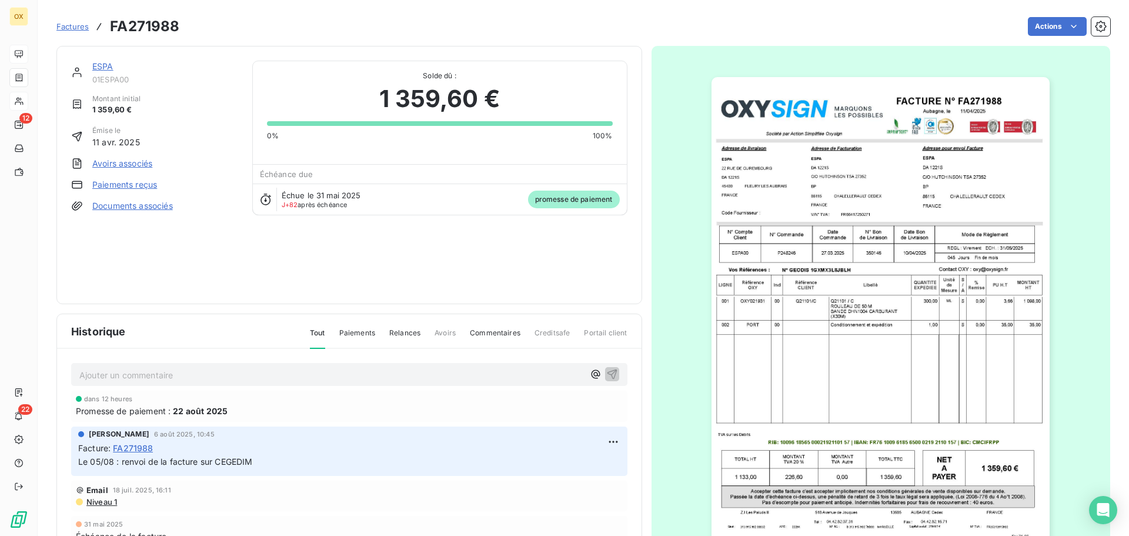
click at [99, 63] on link "ESPA" at bounding box center [102, 66] width 21 height 10
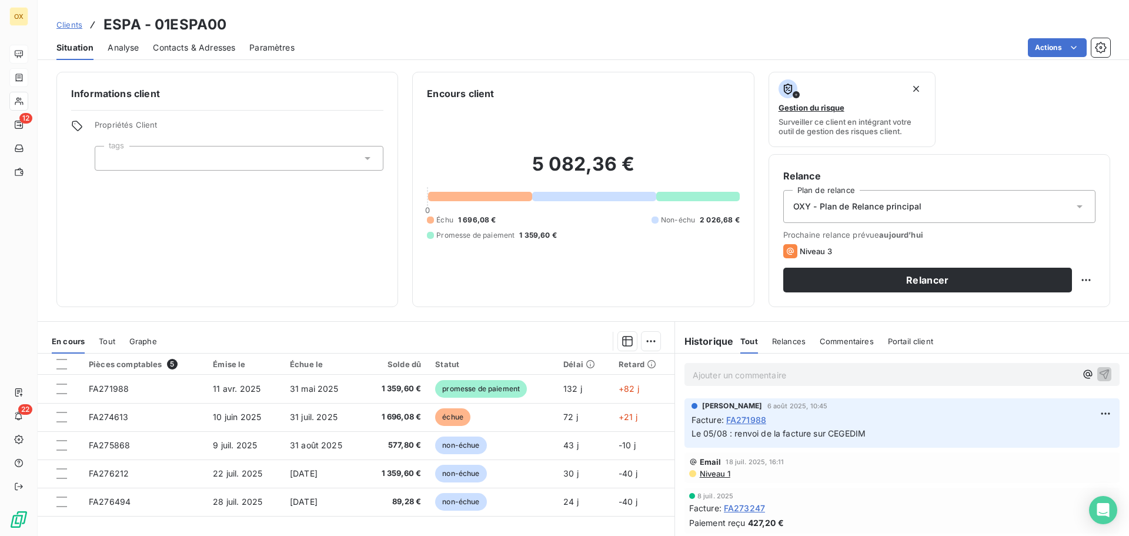
scroll to position [59, 0]
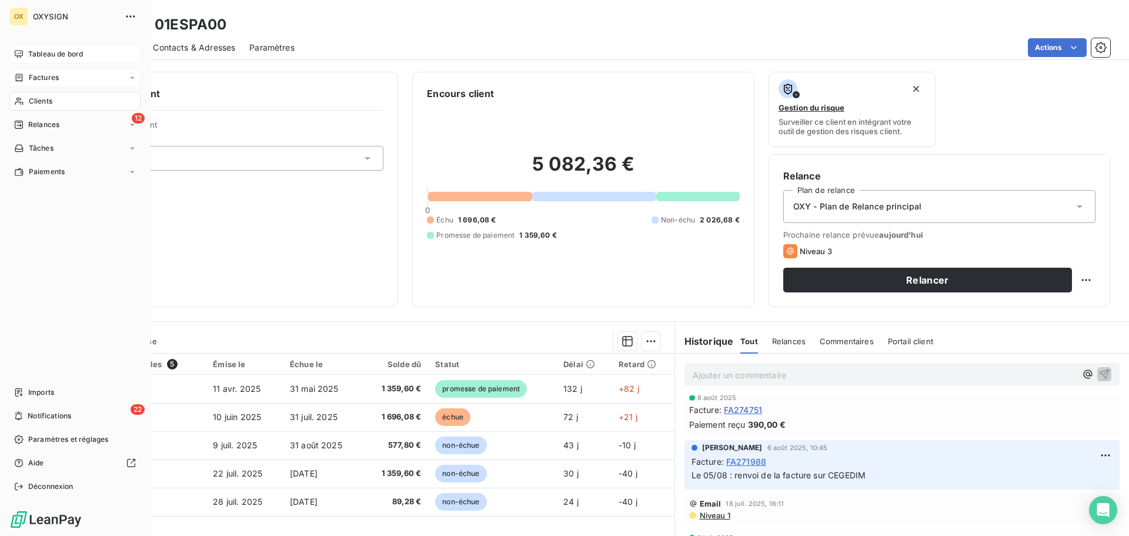
click at [51, 101] on span "Clients" at bounding box center [41, 101] width 24 height 11
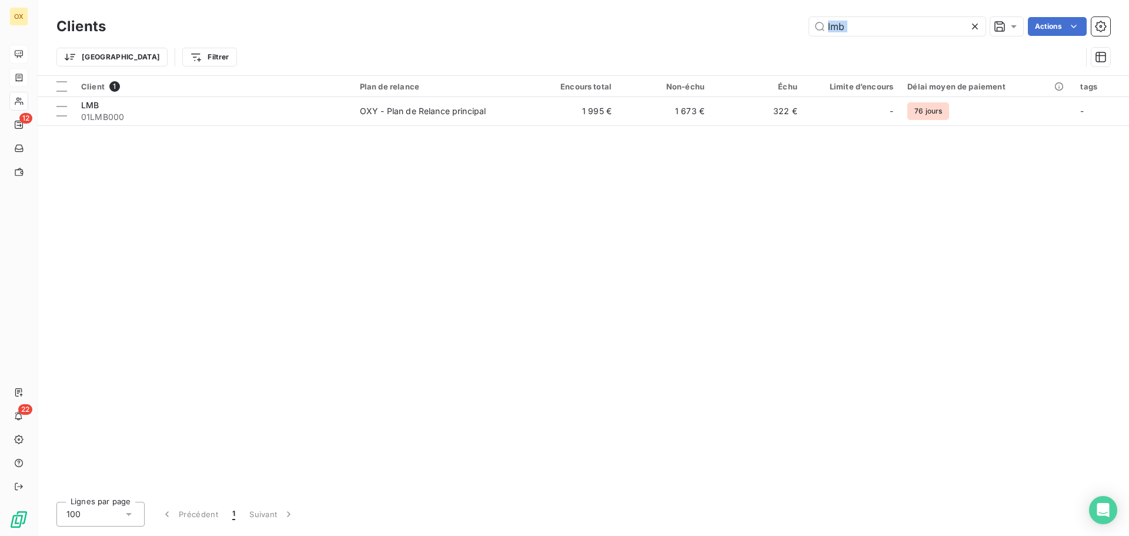
drag, startPoint x: 797, startPoint y: 31, endPoint x: 791, endPoint y: 31, distance: 5.9
click at [791, 31] on div "Clients lmb Actions Trier Filtrer" at bounding box center [582, 44] width 1053 height 61
click at [971, 26] on icon at bounding box center [975, 27] width 12 height 12
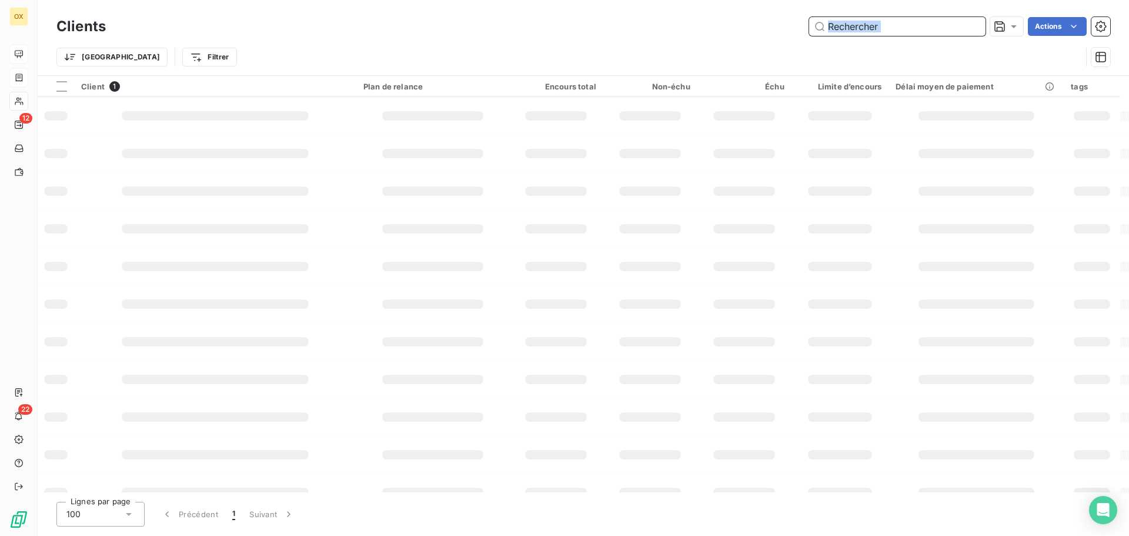
drag, startPoint x: 880, startPoint y: 24, endPoint x: 918, endPoint y: 31, distance: 38.8
click at [881, 24] on input "text" at bounding box center [897, 26] width 176 height 19
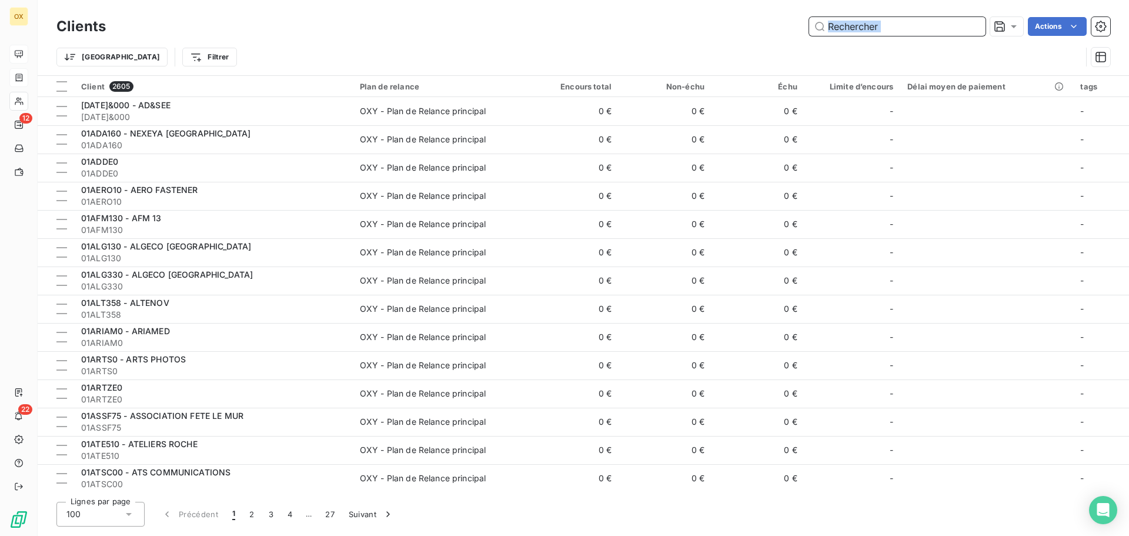
click at [915, 19] on input "text" at bounding box center [897, 26] width 176 height 19
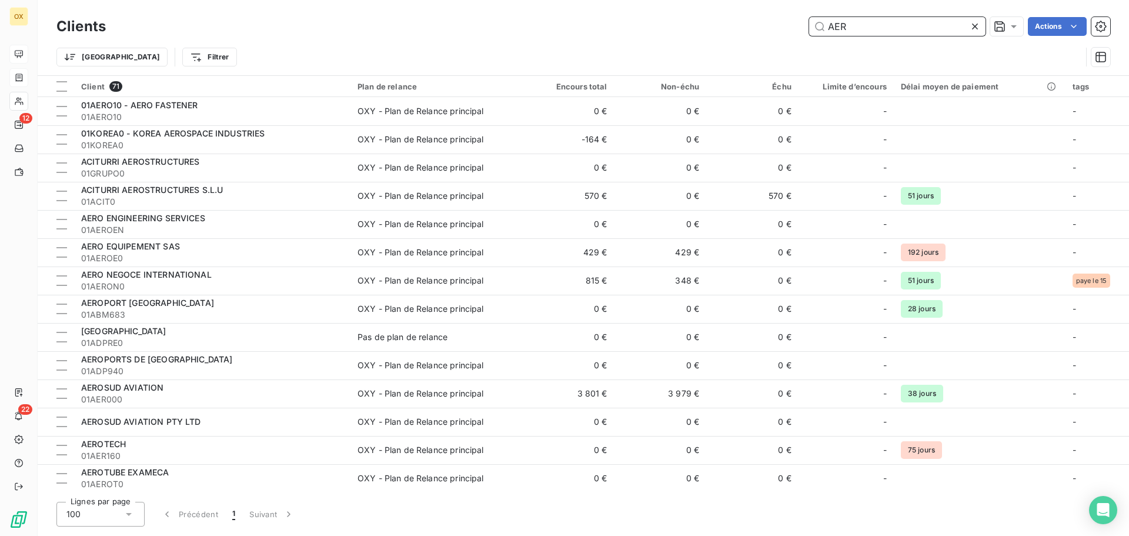
click at [841, 28] on input "AER" at bounding box center [897, 26] width 176 height 19
type input "AEAR"
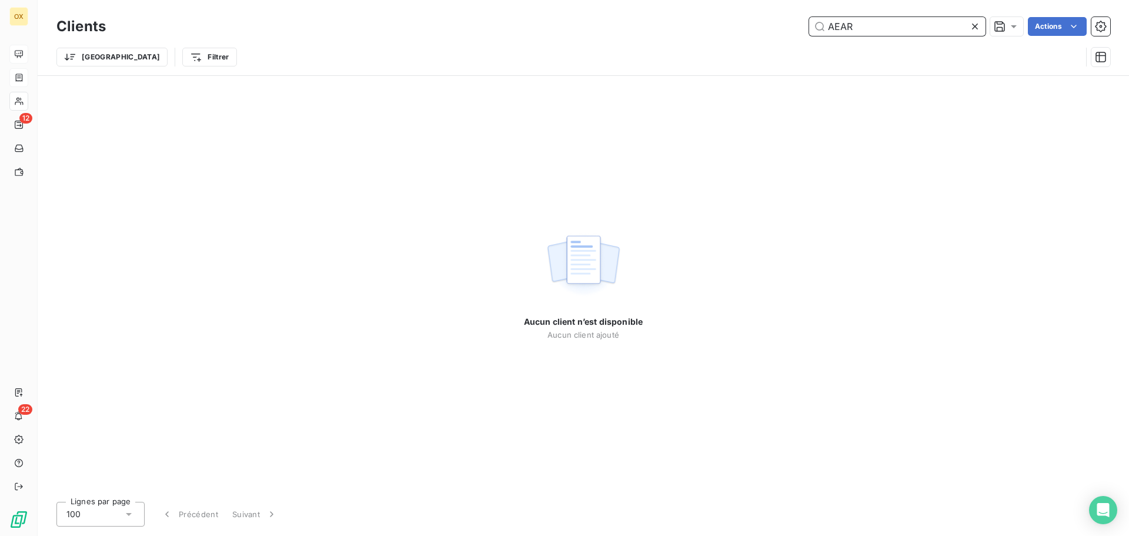
drag, startPoint x: 874, startPoint y: 22, endPoint x: 824, endPoint y: 23, distance: 50.0
click at [824, 23] on input "AEAR" at bounding box center [897, 26] width 176 height 19
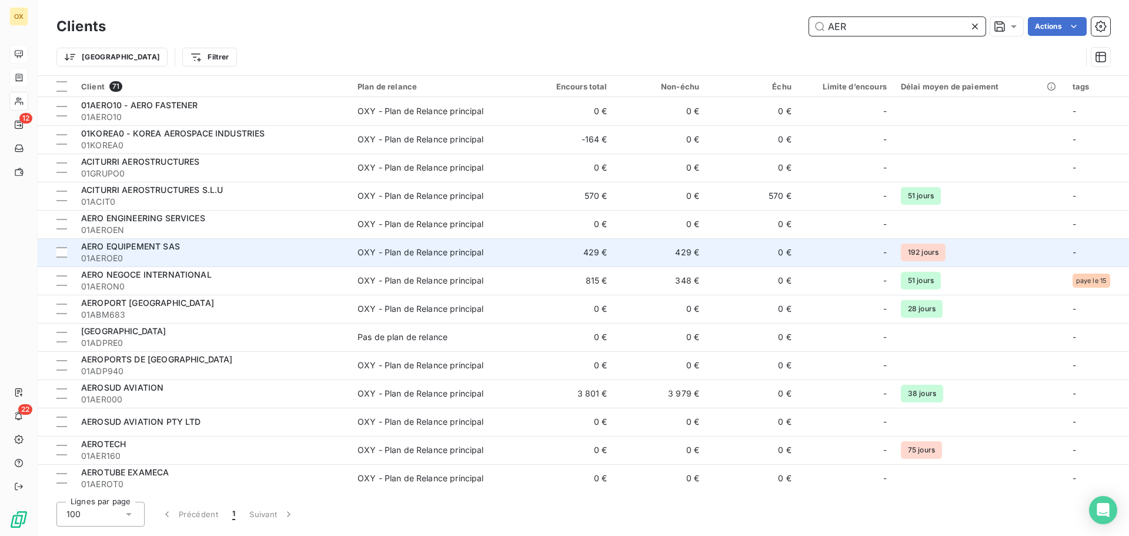
type input "AER"
click at [216, 249] on div "AERO EQUIPEMENT SAS" at bounding box center [212, 246] width 262 height 12
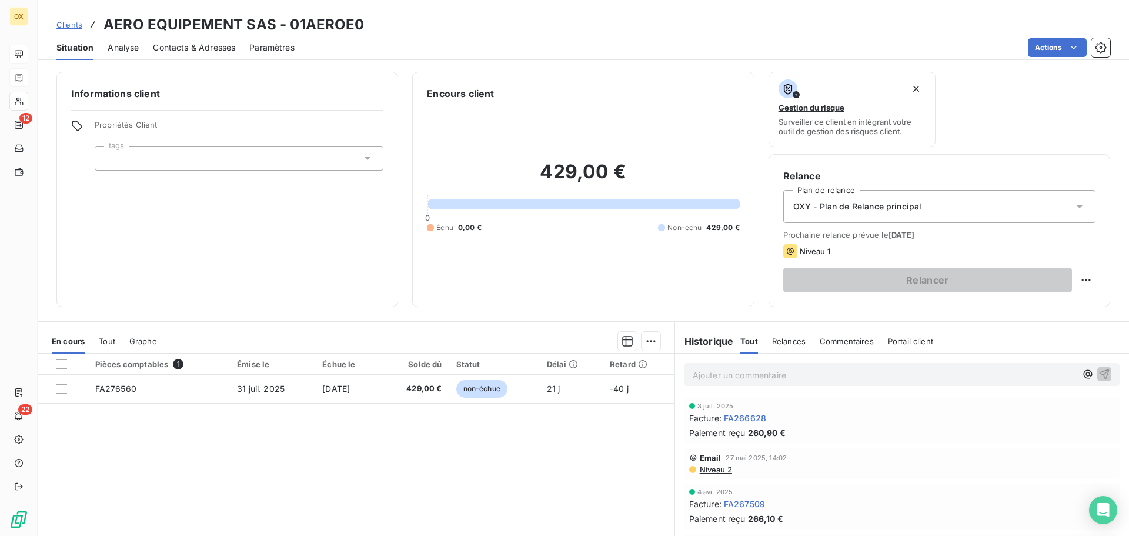
click at [758, 418] on span "FA266628" at bounding box center [745, 418] width 42 height 12
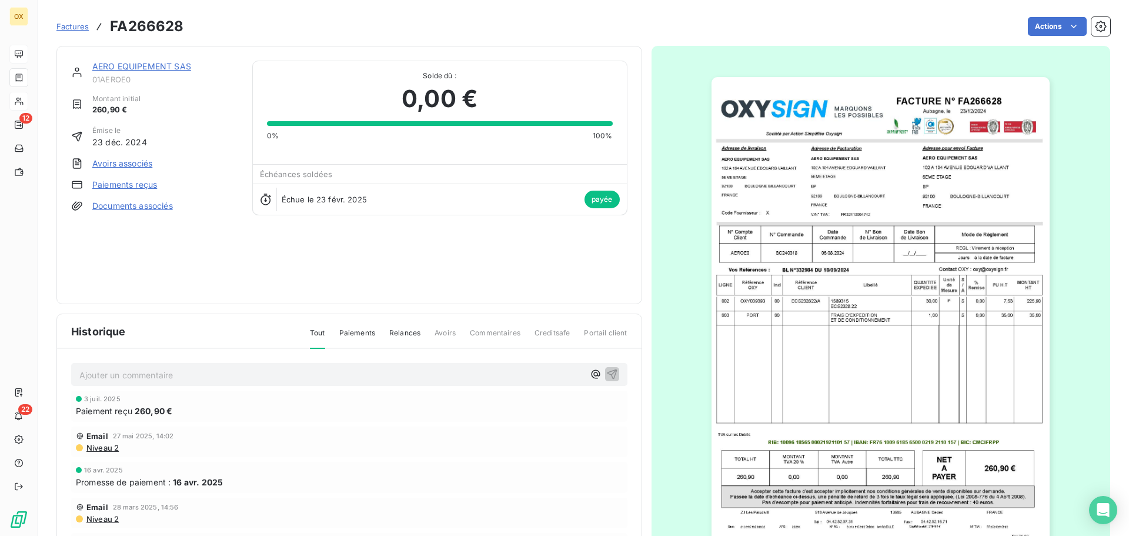
click at [154, 63] on link "AERO EQUIPEMENT SAS" at bounding box center [141, 66] width 99 height 10
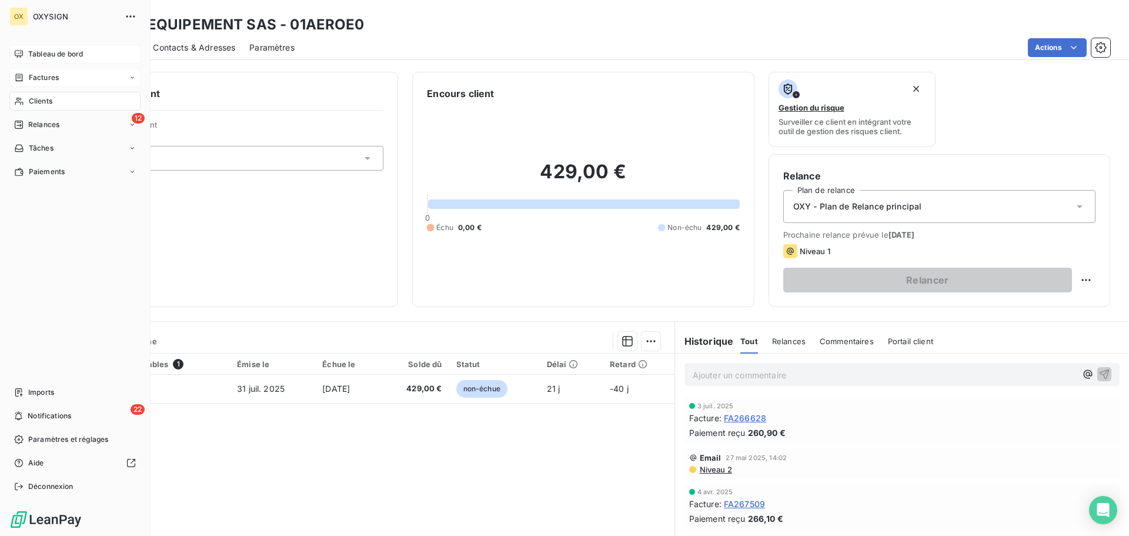
click at [36, 73] on span "Factures" at bounding box center [44, 77] width 30 height 11
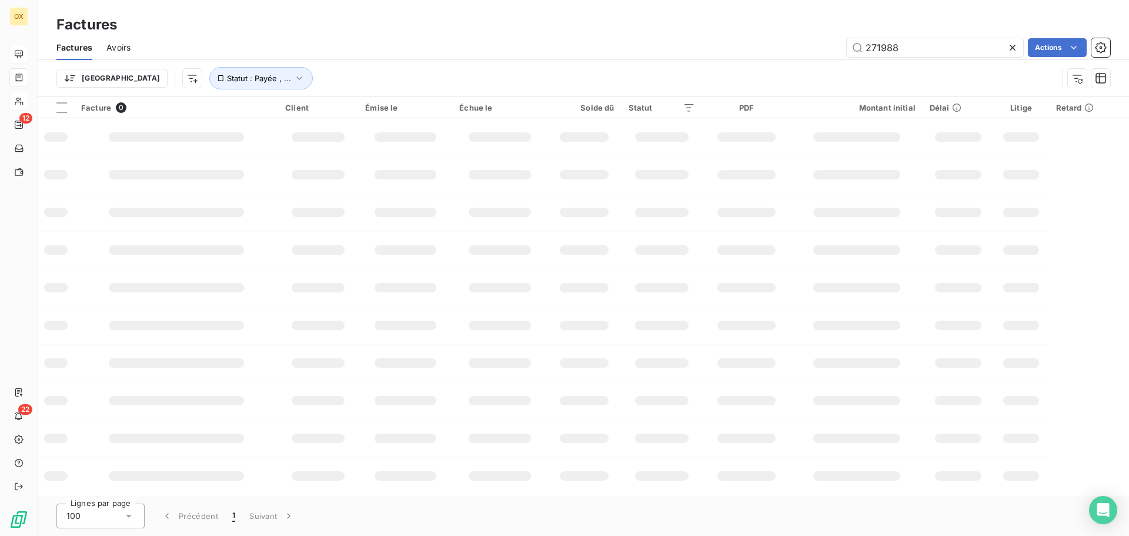
drag, startPoint x: 925, startPoint y: 51, endPoint x: 801, endPoint y: 37, distance: 124.8
click at [807, 42] on div "271988 Actions" at bounding box center [627, 47] width 965 height 19
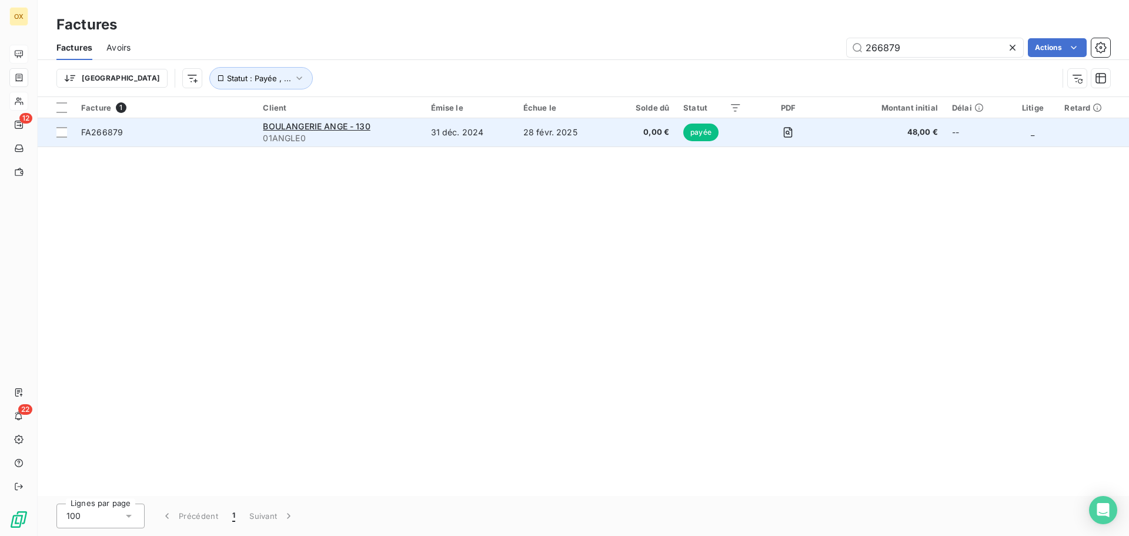
type input "266879"
click at [158, 126] on span "FA266879" at bounding box center [165, 132] width 168 height 12
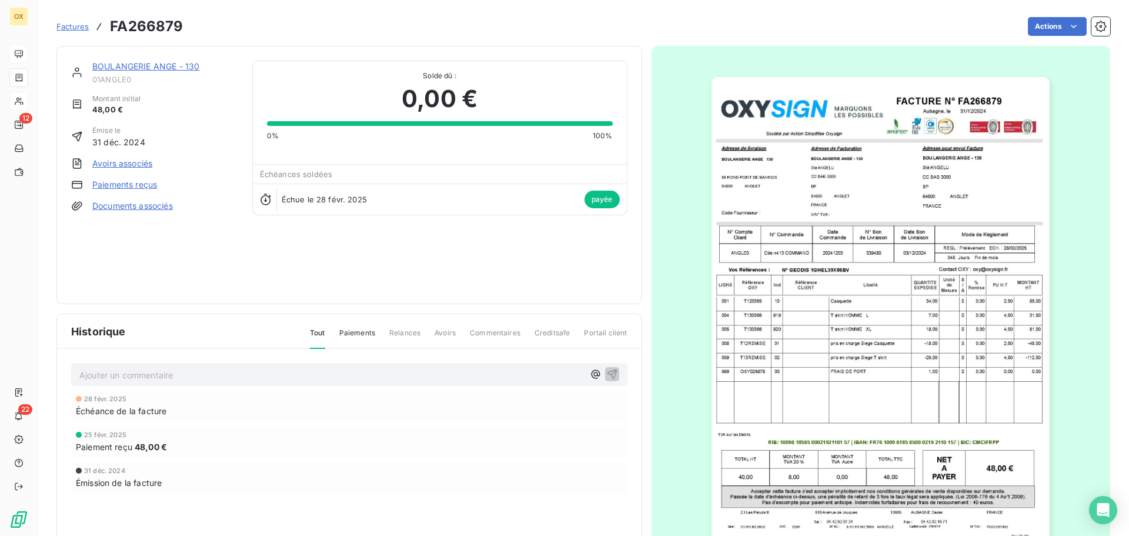
click at [895, 273] on img "button" at bounding box center [880, 316] width 338 height 479
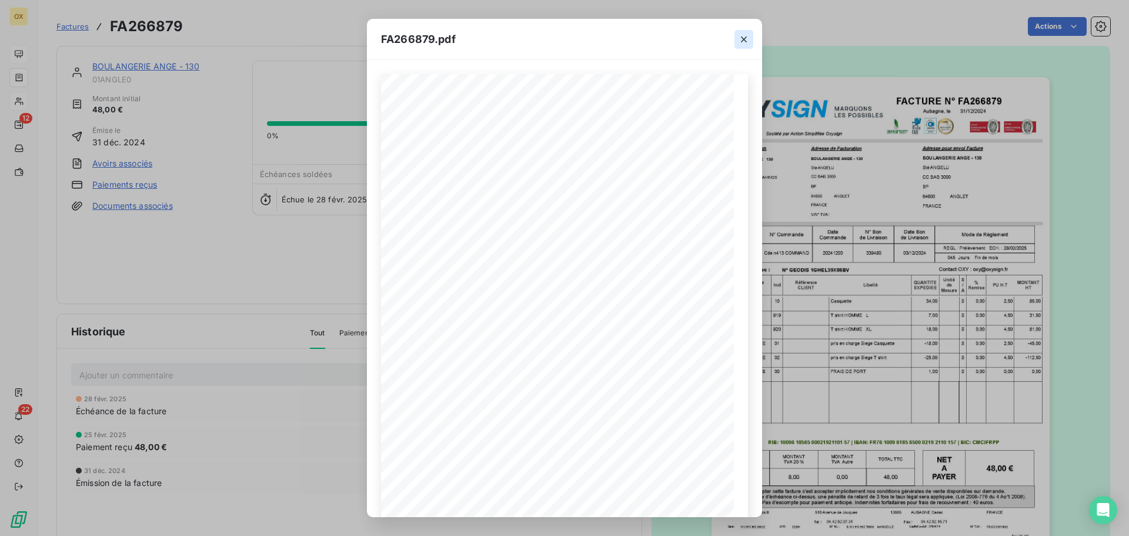
drag, startPoint x: 745, startPoint y: 35, endPoint x: 751, endPoint y: 36, distance: 6.0
click at [745, 34] on icon "button" at bounding box center [744, 40] width 12 height 12
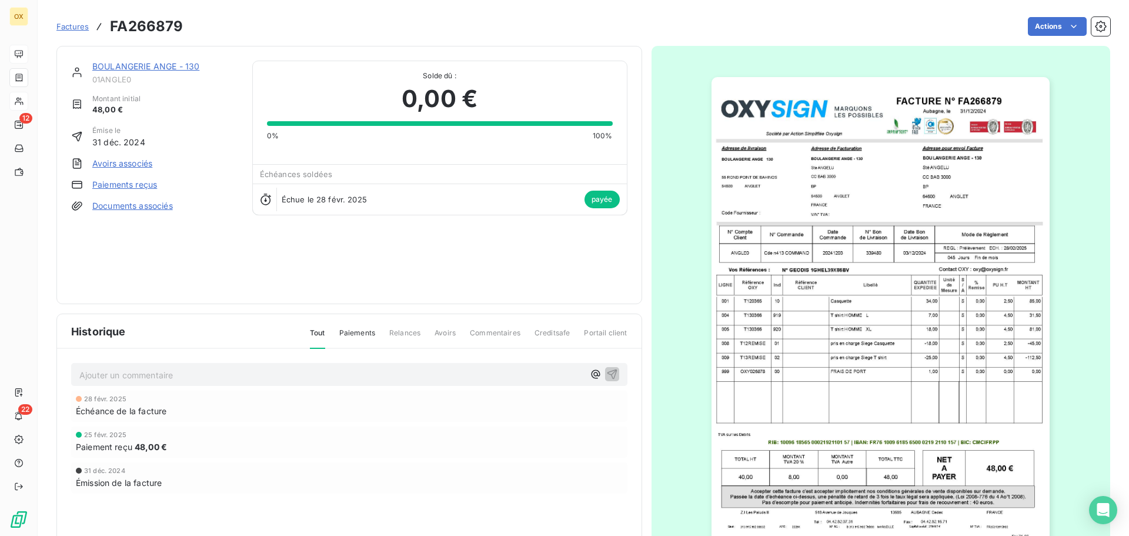
click at [168, 67] on link "BOULANGERIE ANGE - 130" at bounding box center [145, 66] width 107 height 10
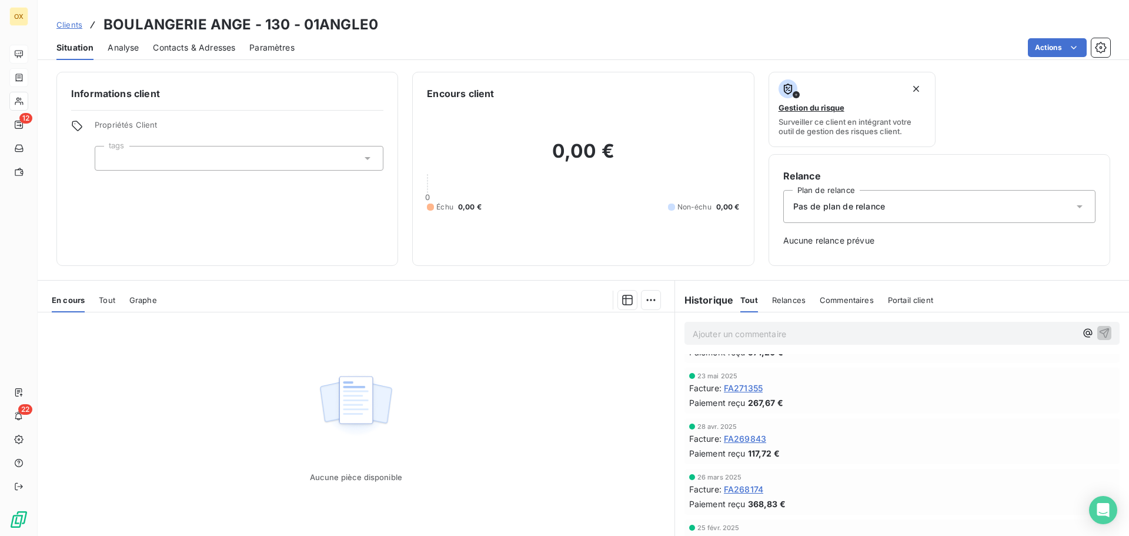
scroll to position [176, 0]
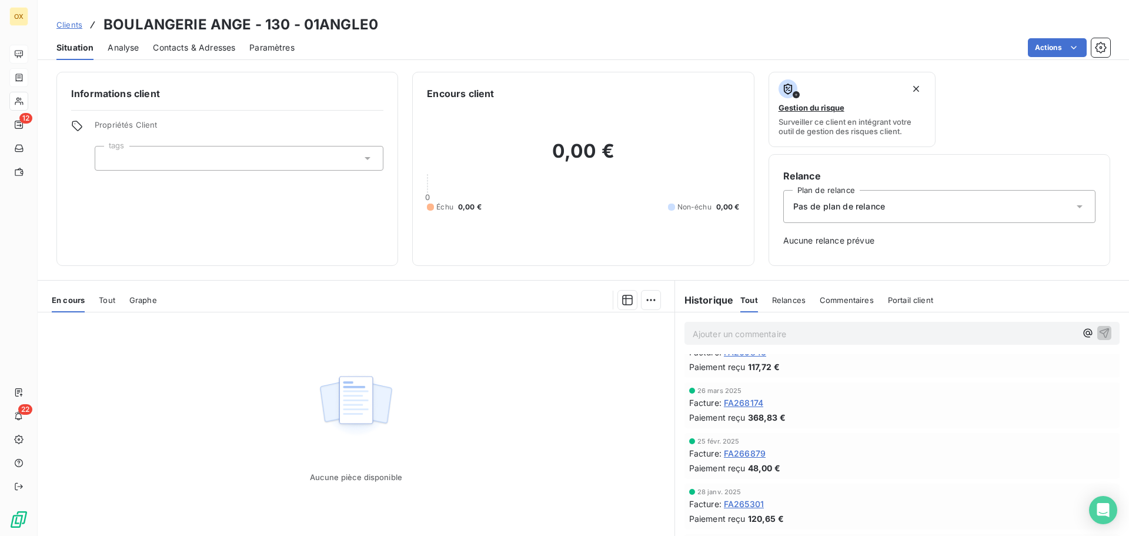
click at [747, 402] on span "FA268174" at bounding box center [743, 402] width 39 height 12
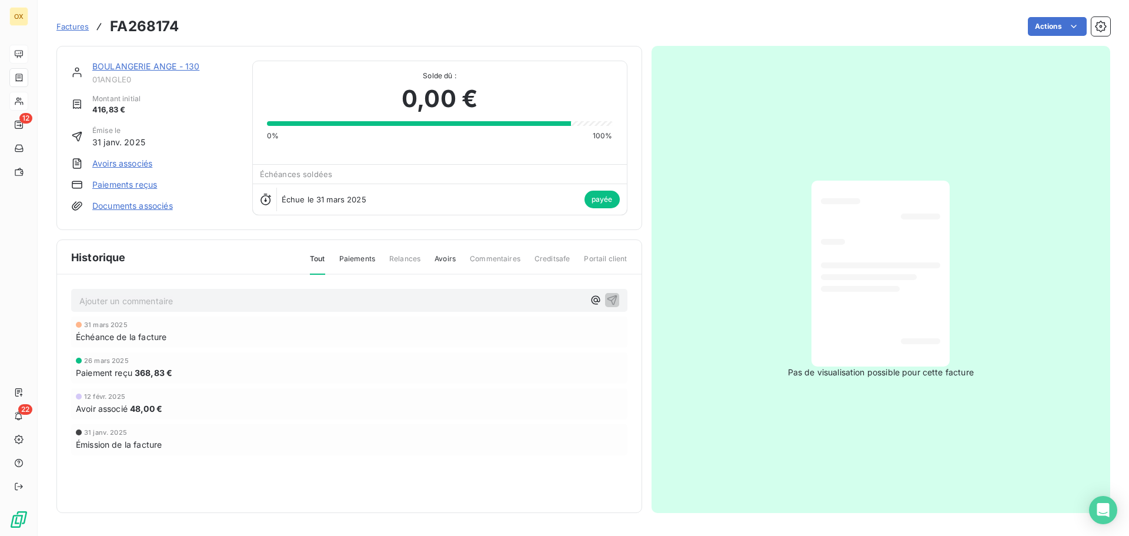
click at [165, 66] on link "BOULANGERIE ANGE - 130" at bounding box center [145, 66] width 107 height 10
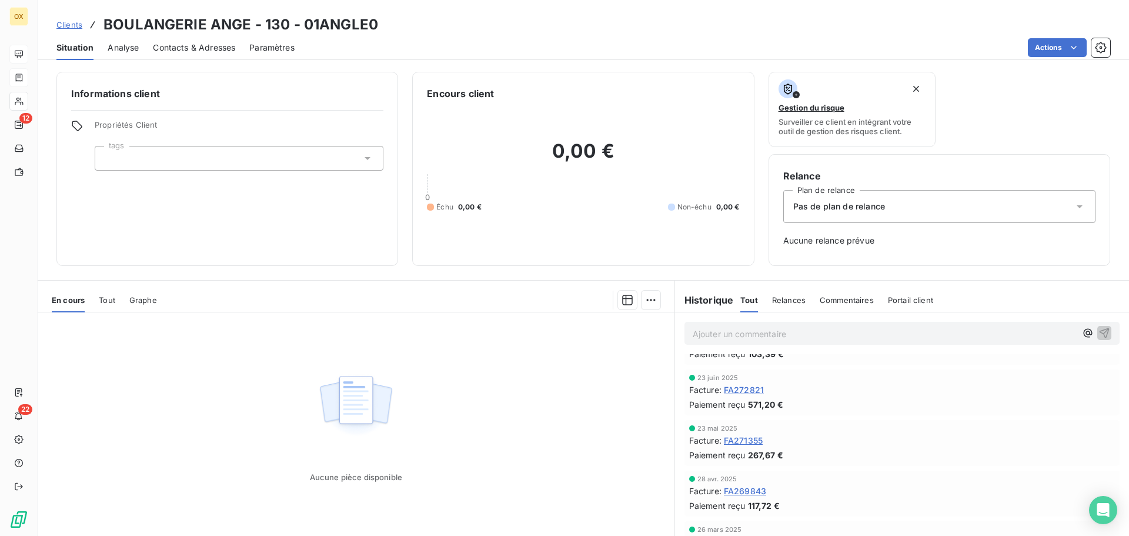
scroll to position [59, 0]
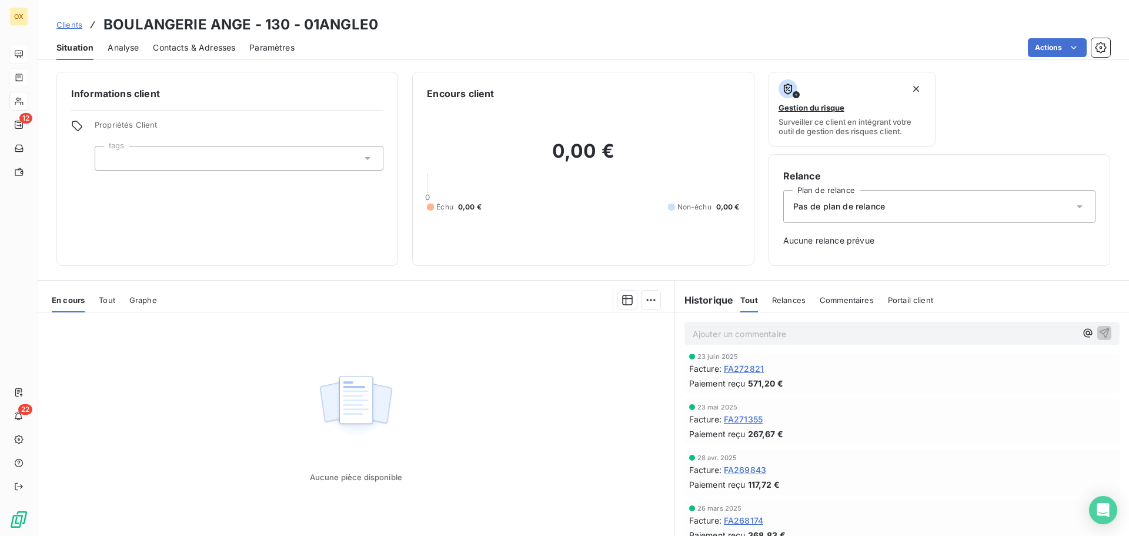
click at [752, 471] on span "FA269843" at bounding box center [745, 469] width 42 height 12
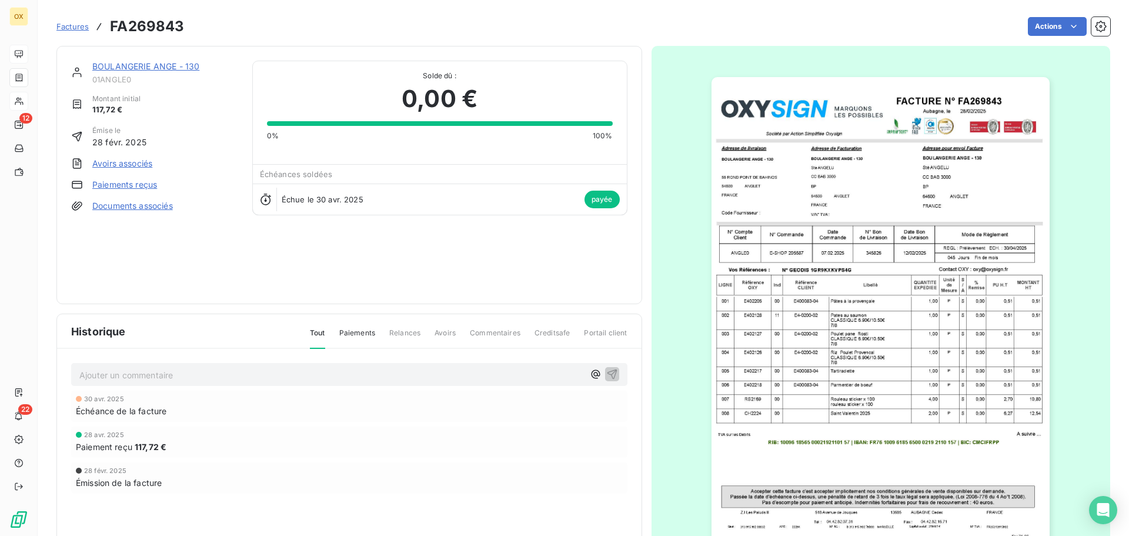
click at [772, 327] on img "button" at bounding box center [880, 316] width 338 height 479
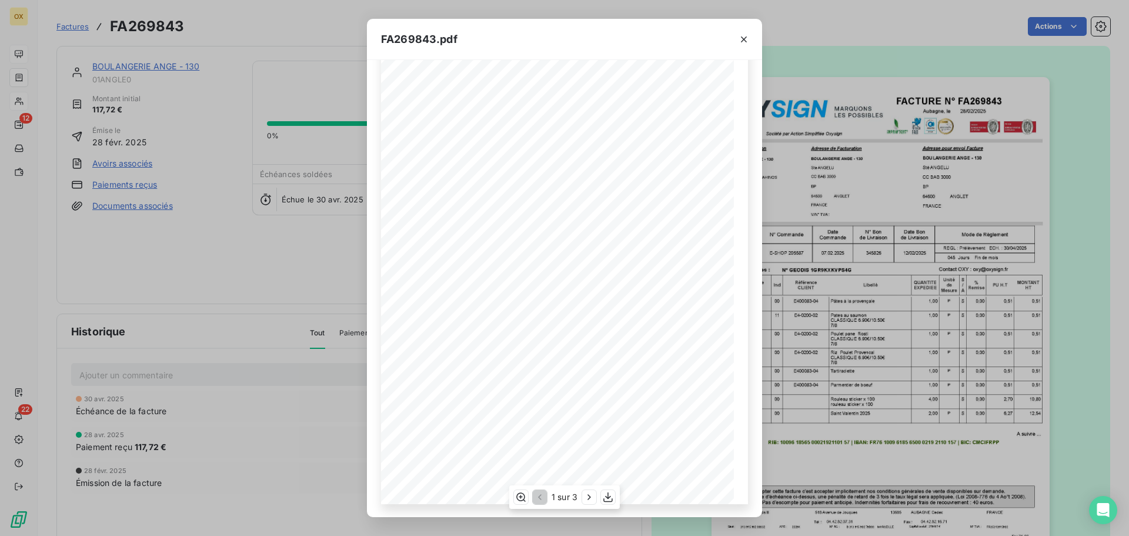
scroll to position [70, 0]
click at [585, 491] on icon "button" at bounding box center [589, 497] width 12 height 12
click at [588, 496] on icon "button" at bounding box center [590, 497] width 12 height 12
click at [745, 39] on icon "button" at bounding box center [744, 40] width 12 height 12
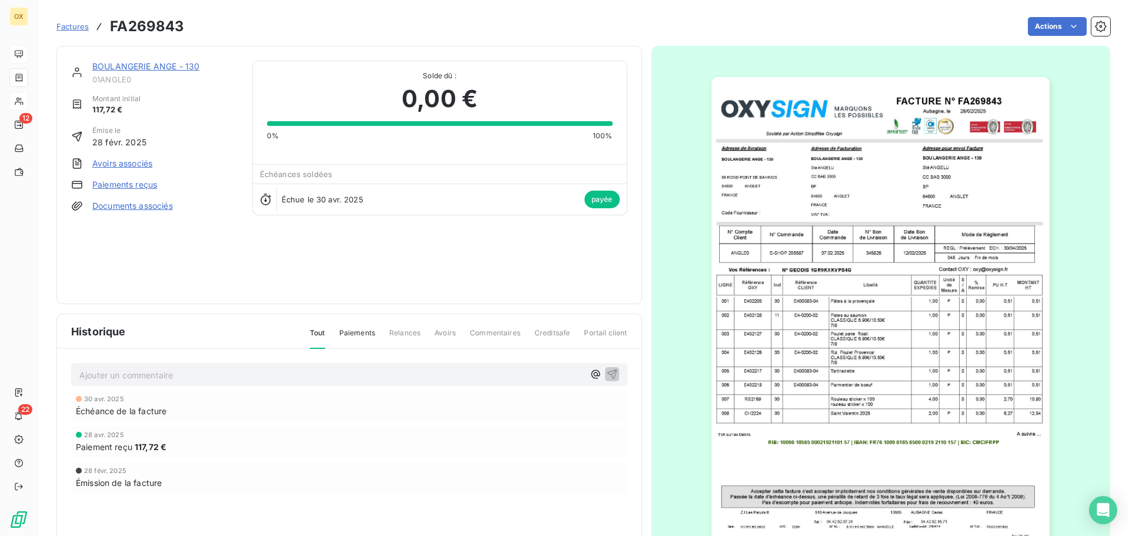
click at [163, 66] on link "BOULANGERIE ANGE - 130" at bounding box center [145, 66] width 107 height 10
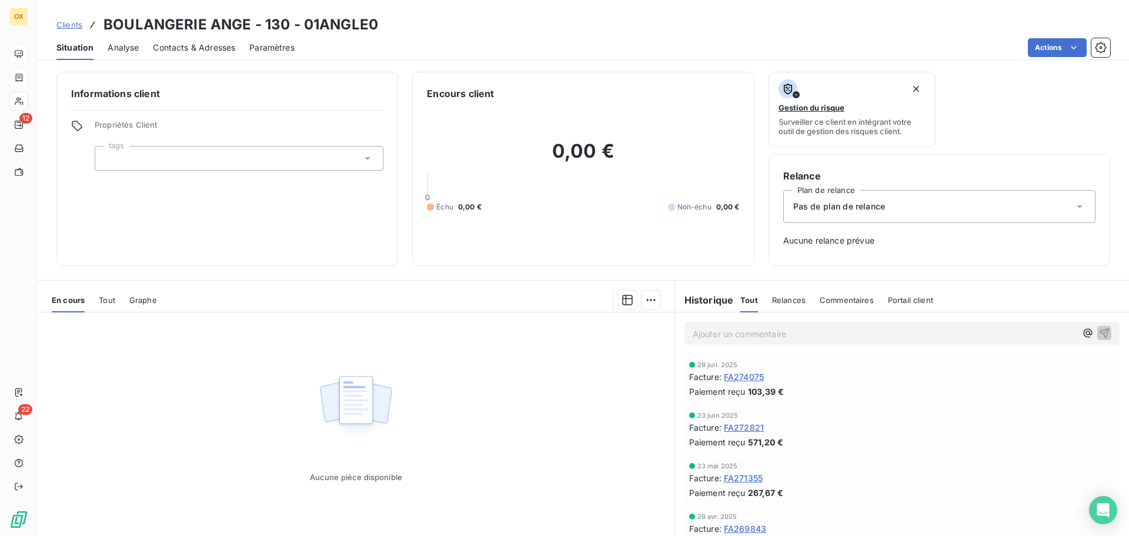
click at [748, 477] on span "FA271355" at bounding box center [743, 477] width 39 height 12
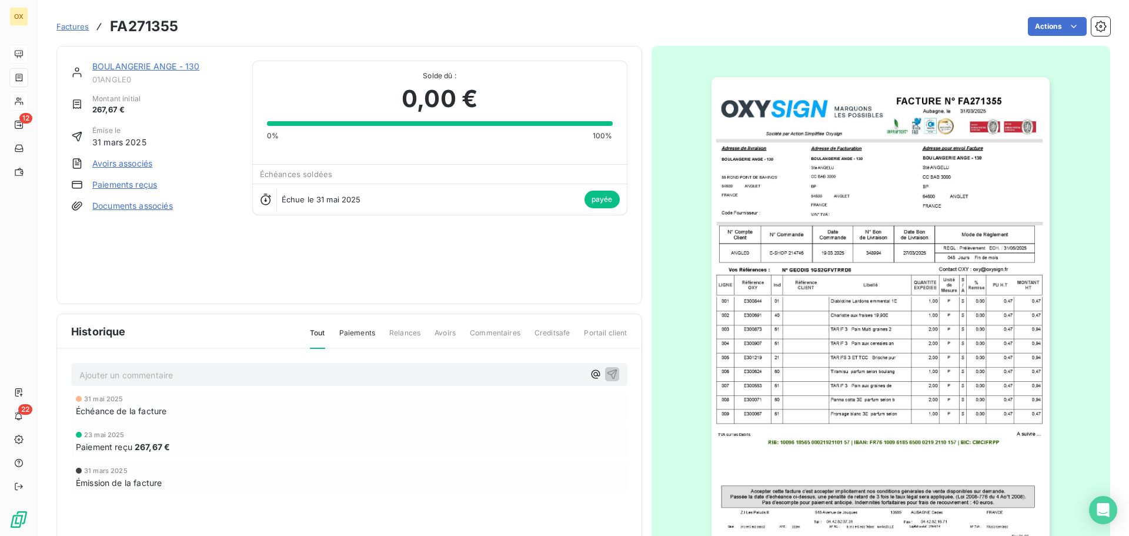
click at [713, 246] on img "button" at bounding box center [880, 316] width 338 height 479
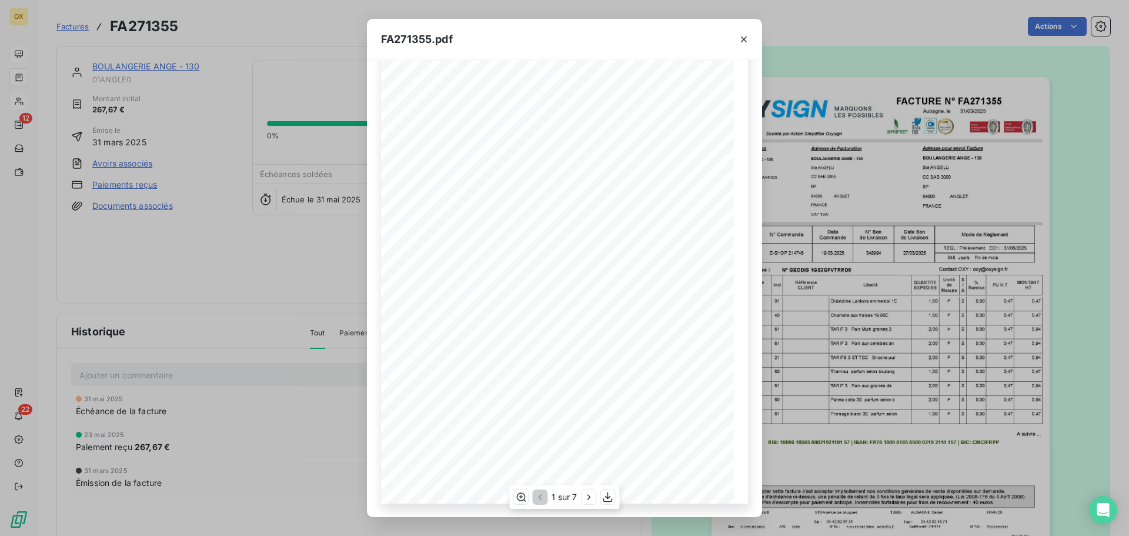
scroll to position [70, 0]
click at [590, 493] on icon "button" at bounding box center [589, 497] width 12 height 12
click at [590, 493] on icon "button" at bounding box center [590, 497] width 12 height 12
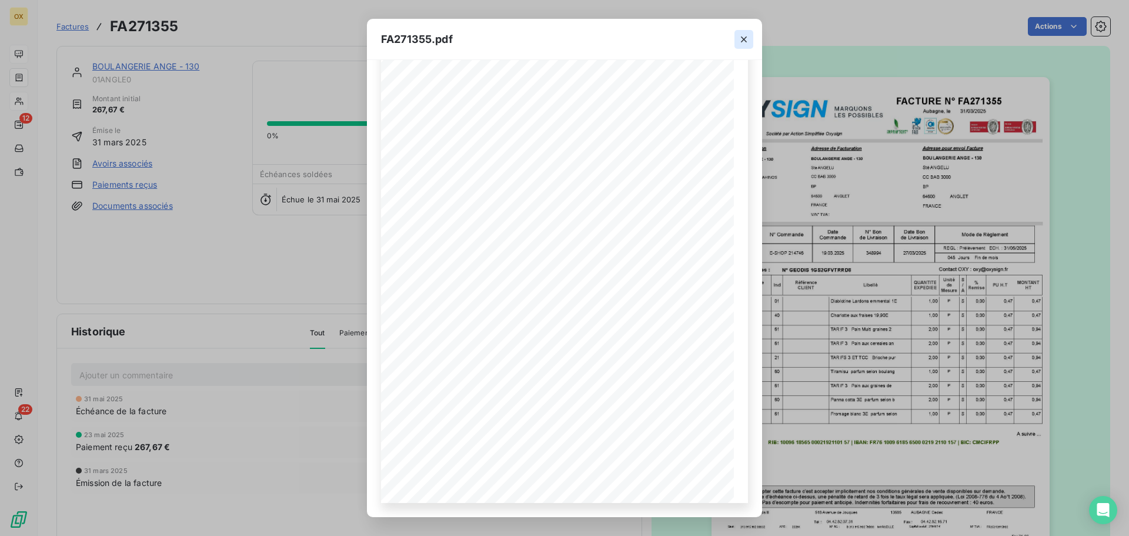
click at [745, 35] on icon "button" at bounding box center [744, 40] width 12 height 12
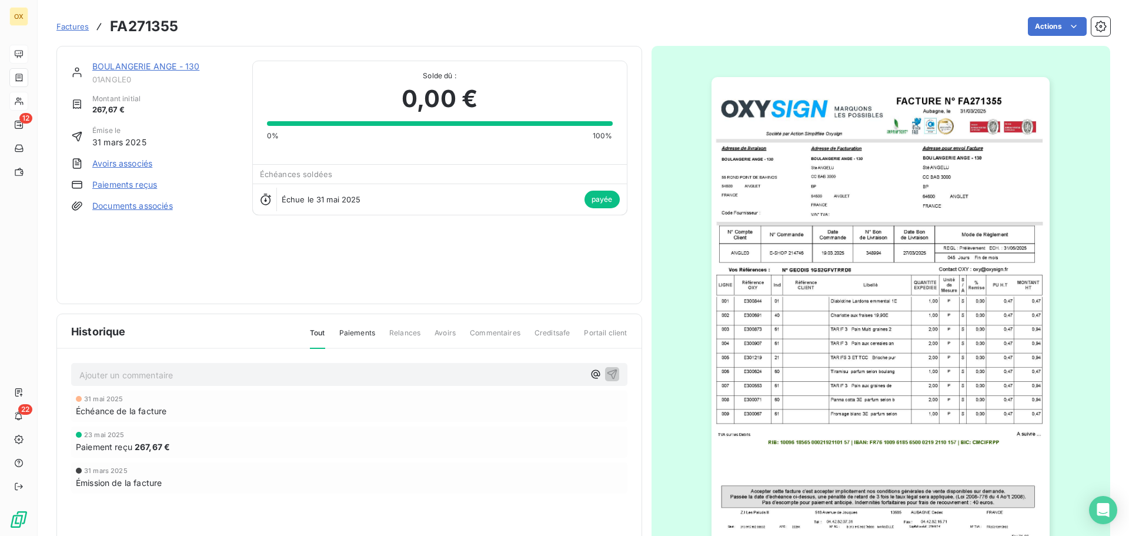
click at [169, 62] on link "BOULANGERIE ANGE - 130" at bounding box center [145, 66] width 107 height 10
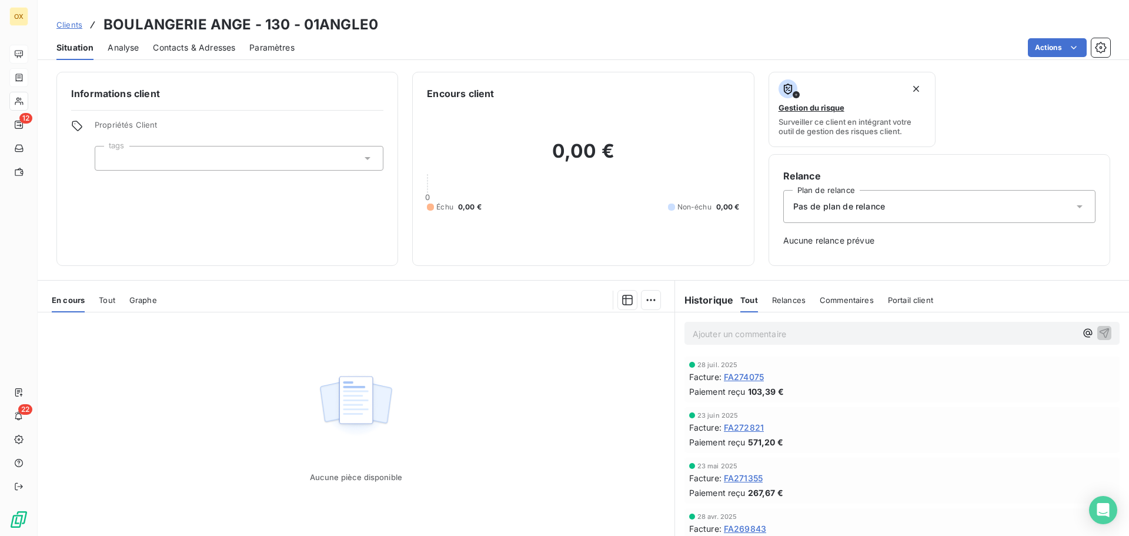
click at [751, 429] on span "FA272821" at bounding box center [744, 427] width 40 height 12
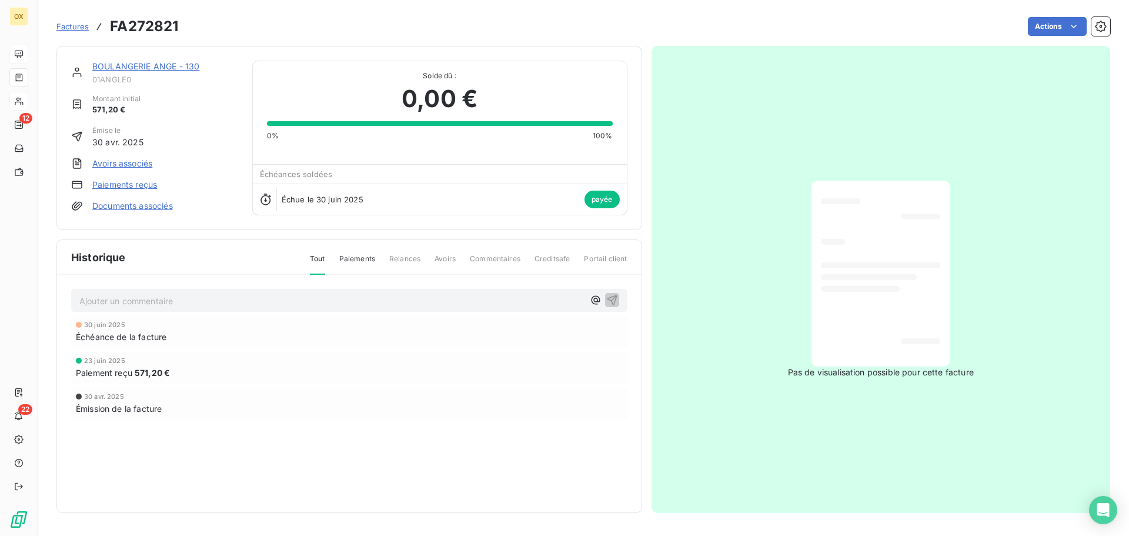
click at [166, 65] on link "BOULANGERIE ANGE - 130" at bounding box center [145, 66] width 107 height 10
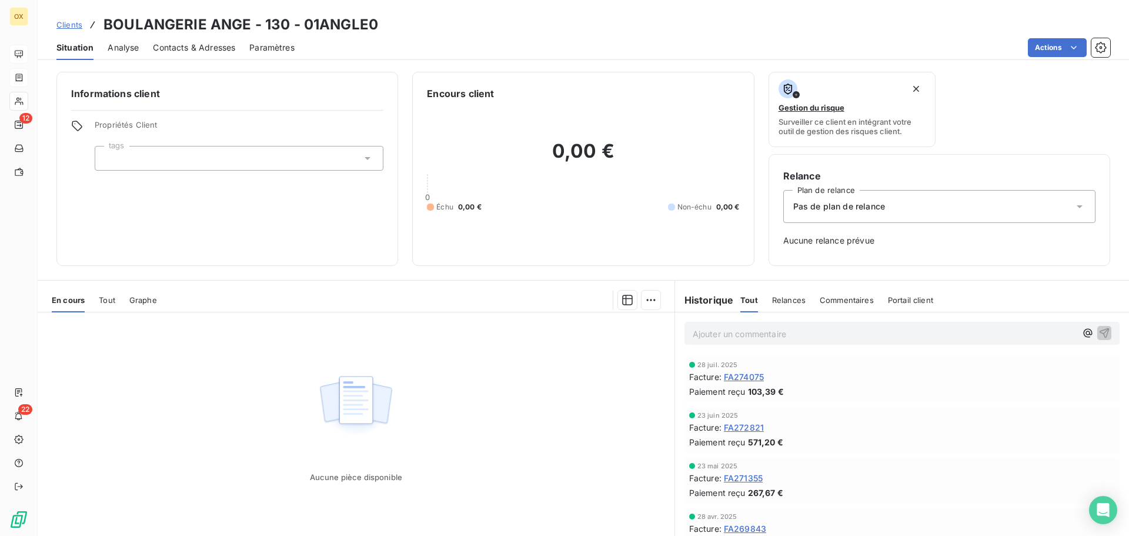
click at [754, 376] on span "FA274075" at bounding box center [744, 376] width 40 height 12
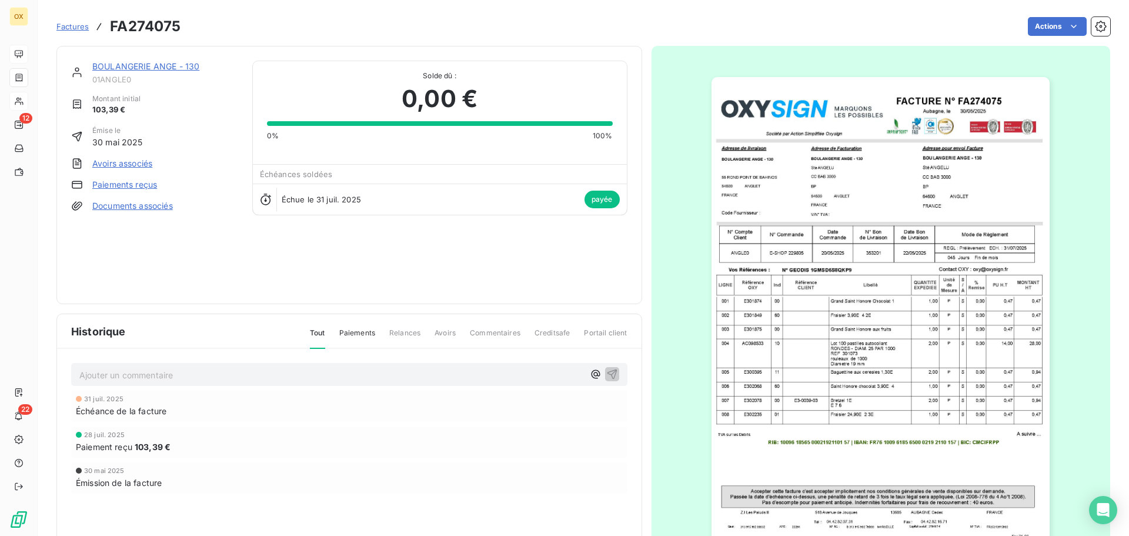
click at [852, 230] on img "button" at bounding box center [880, 316] width 338 height 479
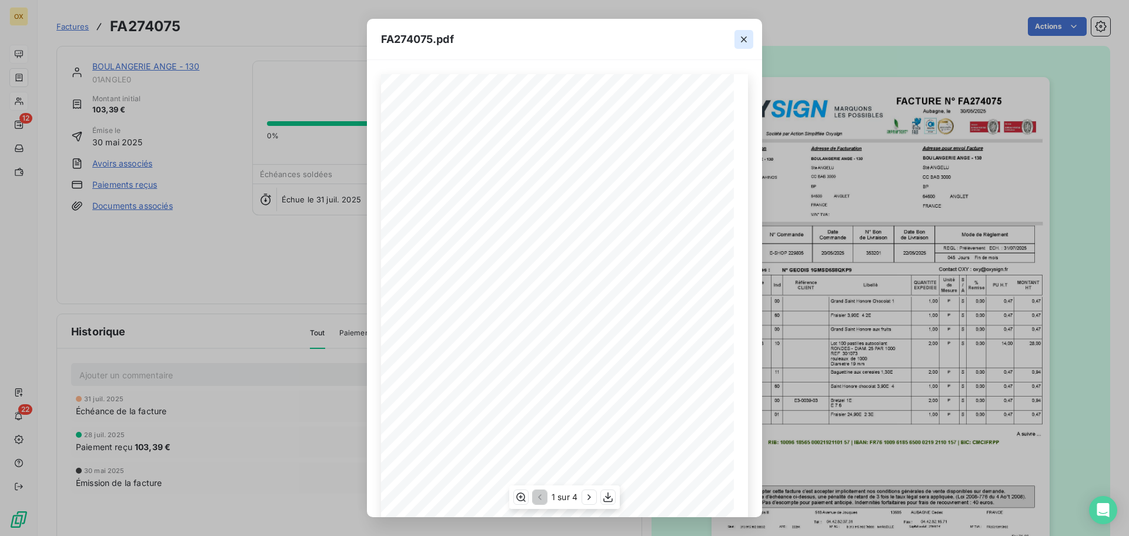
scroll to position [70, 0]
click at [606, 491] on icon "button" at bounding box center [608, 497] width 12 height 12
click at [748, 38] on icon "button" at bounding box center [744, 40] width 12 height 12
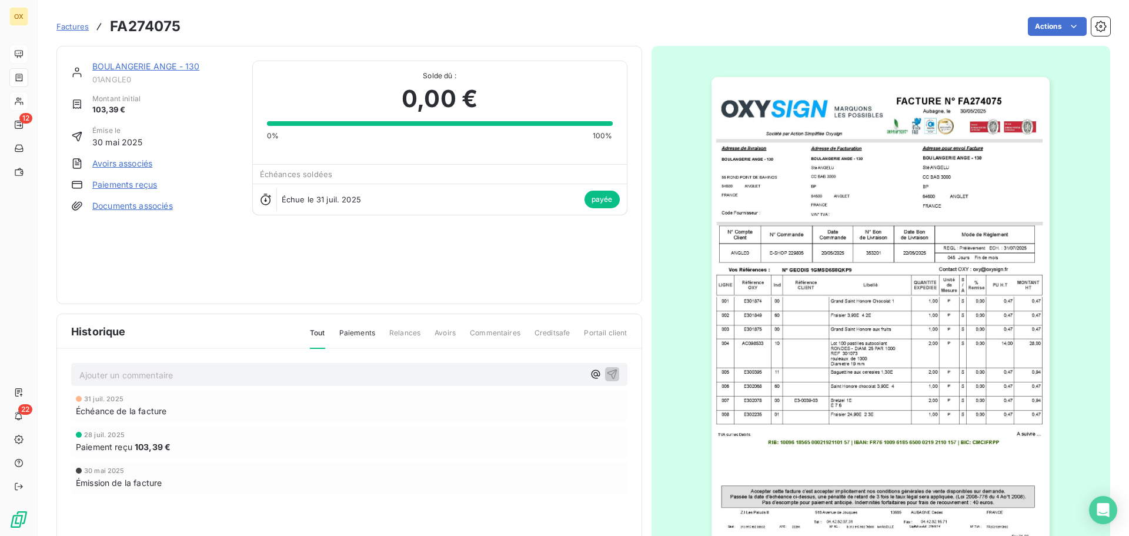
click at [165, 65] on link "BOULANGERIE ANGE - 130" at bounding box center [145, 66] width 107 height 10
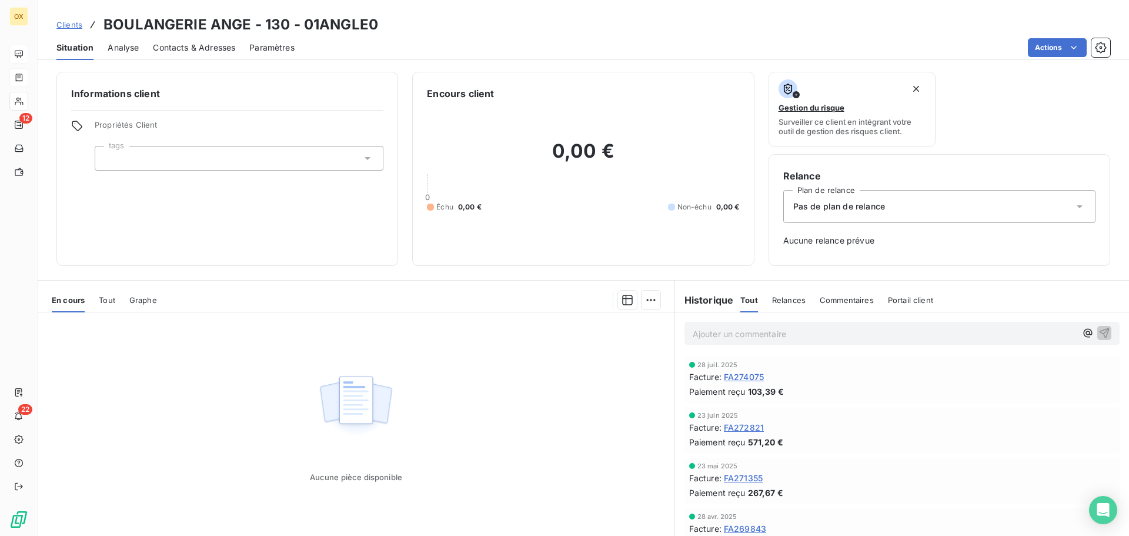
click at [750, 428] on span "FA272821" at bounding box center [744, 427] width 40 height 12
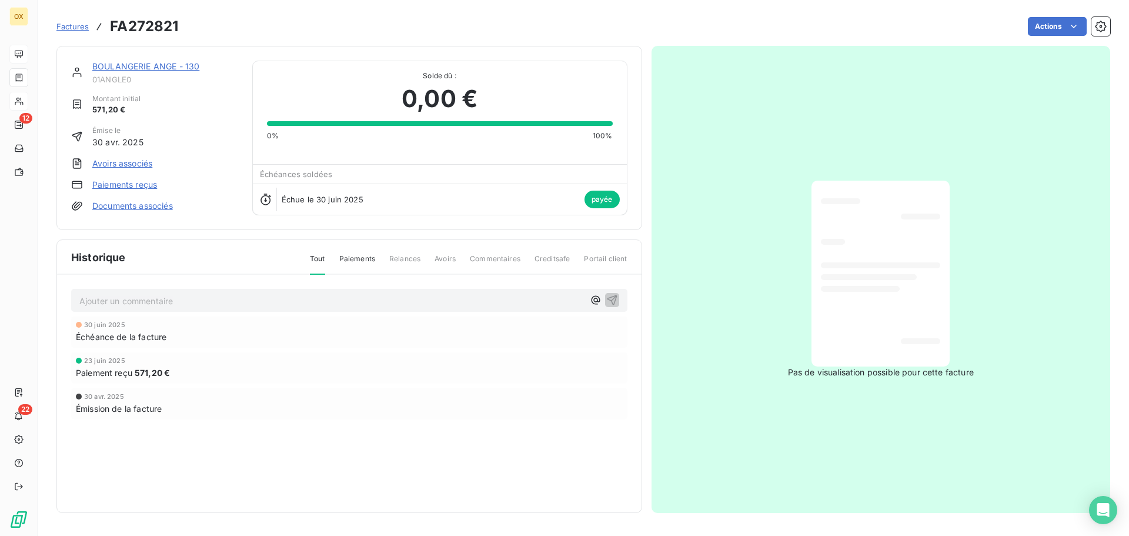
click at [140, 66] on link "BOULANGERIE ANGE - 130" at bounding box center [145, 66] width 107 height 10
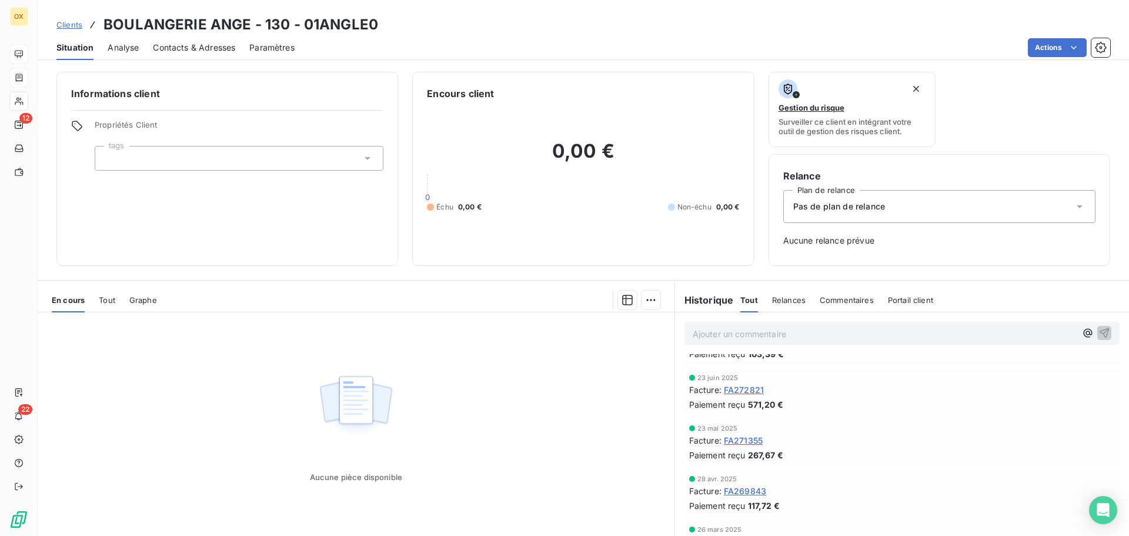
scroll to position [59, 0]
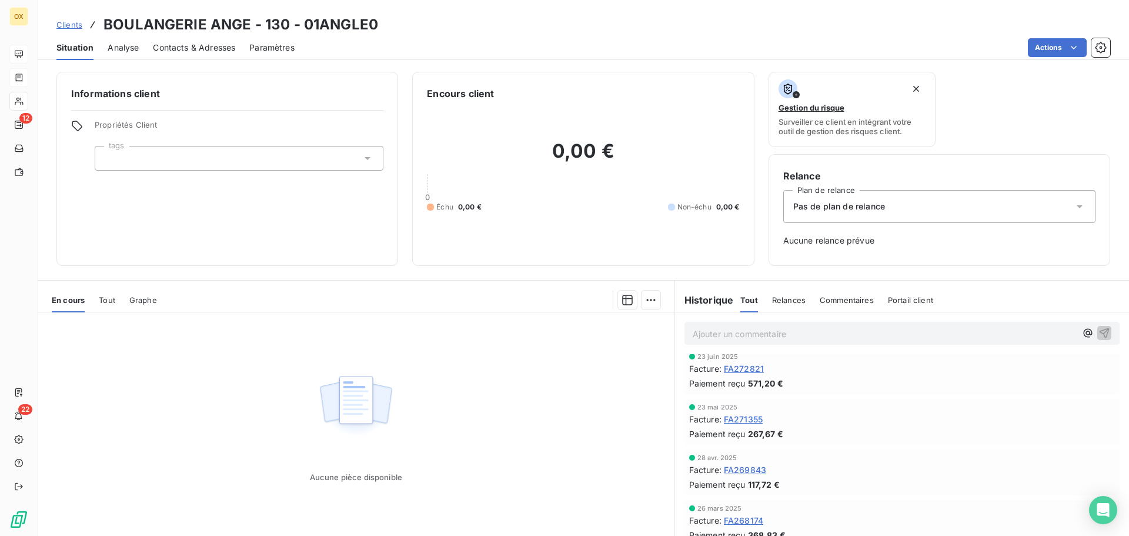
click at [753, 420] on span "FA271355" at bounding box center [743, 419] width 39 height 12
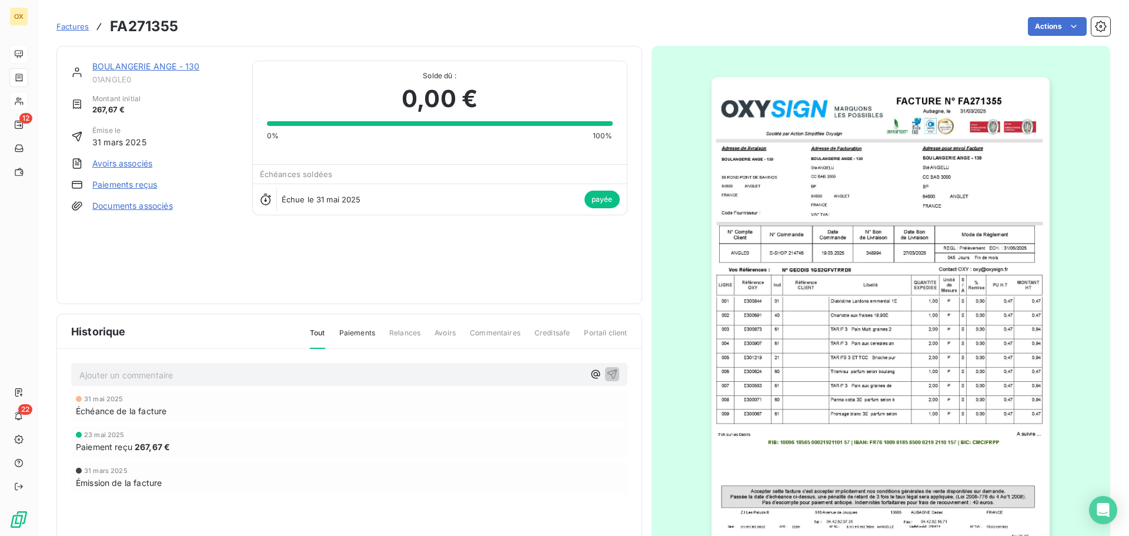
click at [792, 235] on img "button" at bounding box center [880, 316] width 338 height 479
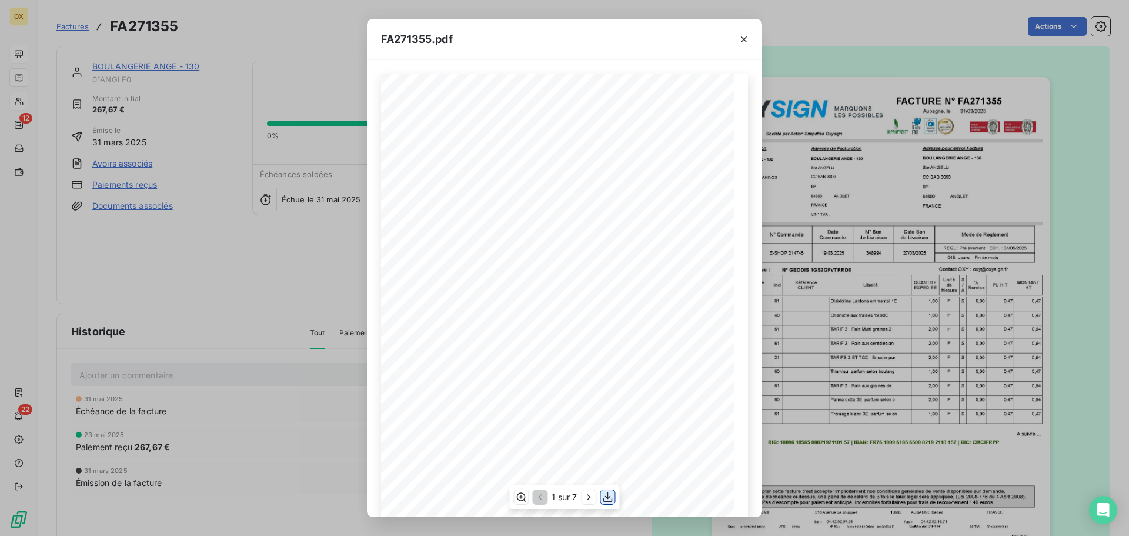
click at [607, 496] on icon "button" at bounding box center [608, 497] width 12 height 12
click at [740, 40] on icon "button" at bounding box center [744, 40] width 12 height 12
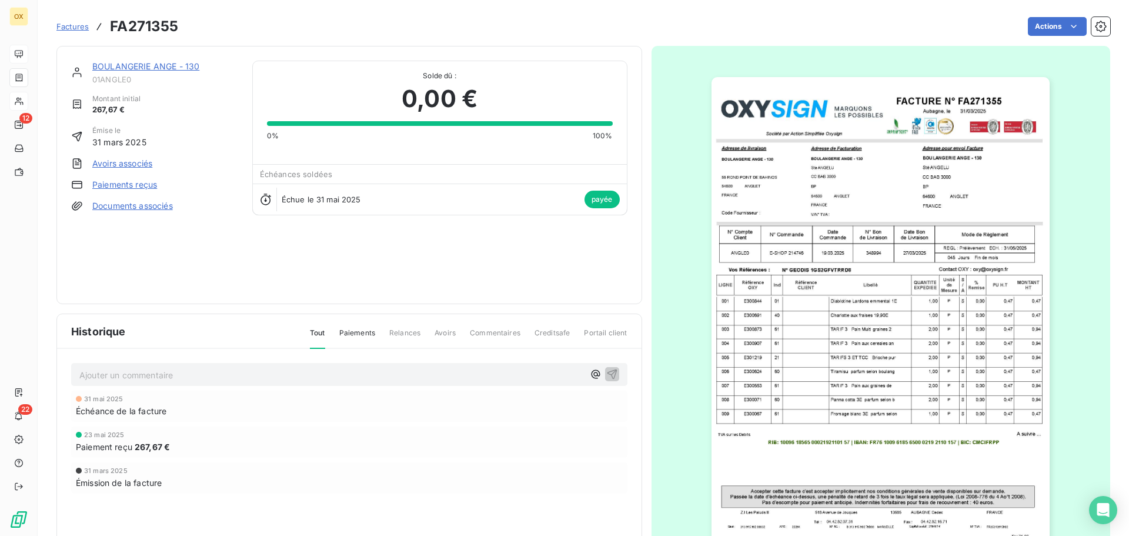
click at [166, 65] on link "BOULANGERIE ANGE - 130" at bounding box center [145, 66] width 107 height 10
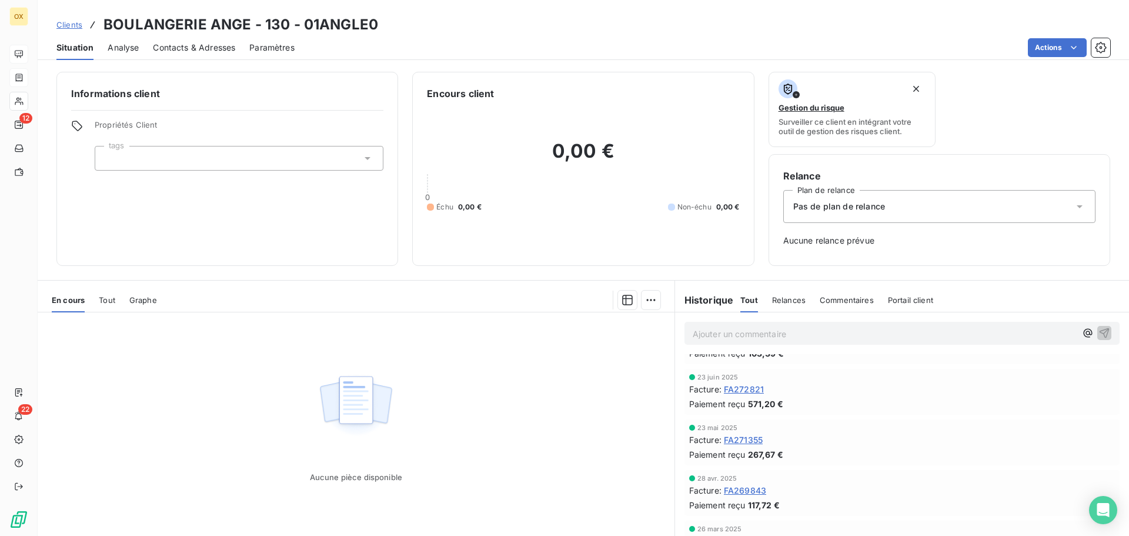
scroll to position [59, 0]
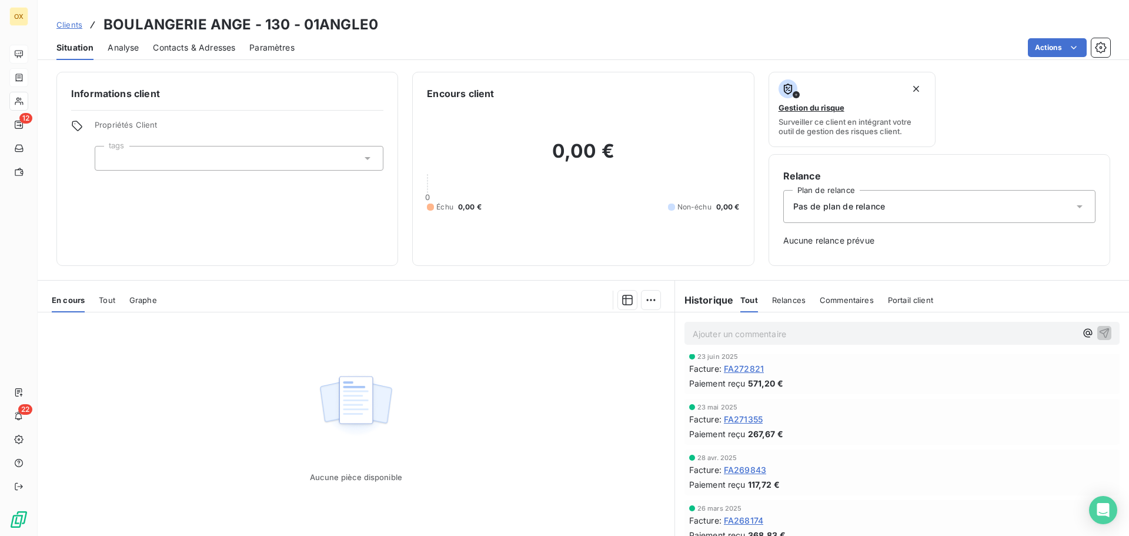
click at [750, 470] on span "FA269843" at bounding box center [745, 469] width 42 height 12
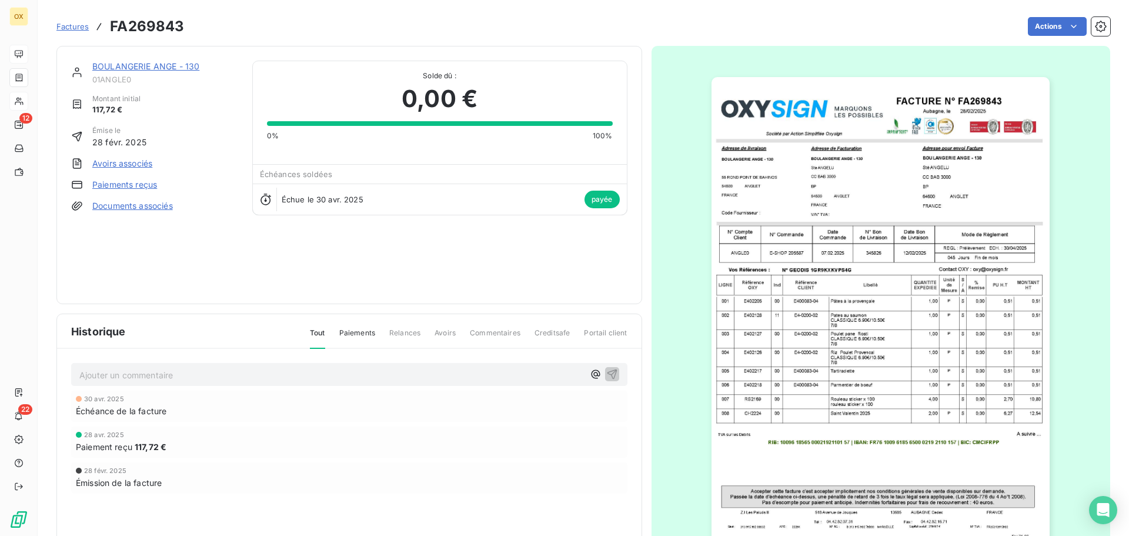
click at [872, 213] on img "button" at bounding box center [880, 316] width 338 height 479
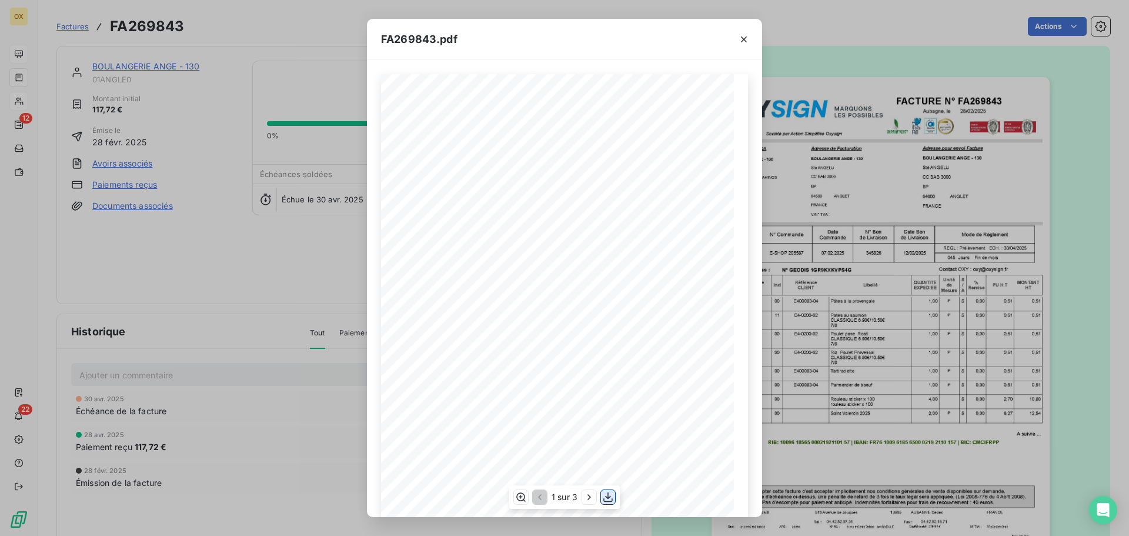
click at [610, 493] on icon "button" at bounding box center [608, 497] width 12 height 12
drag, startPoint x: 747, startPoint y: 37, endPoint x: 271, endPoint y: 63, distance: 476.3
click at [747, 37] on icon "button" at bounding box center [744, 40] width 12 height 12
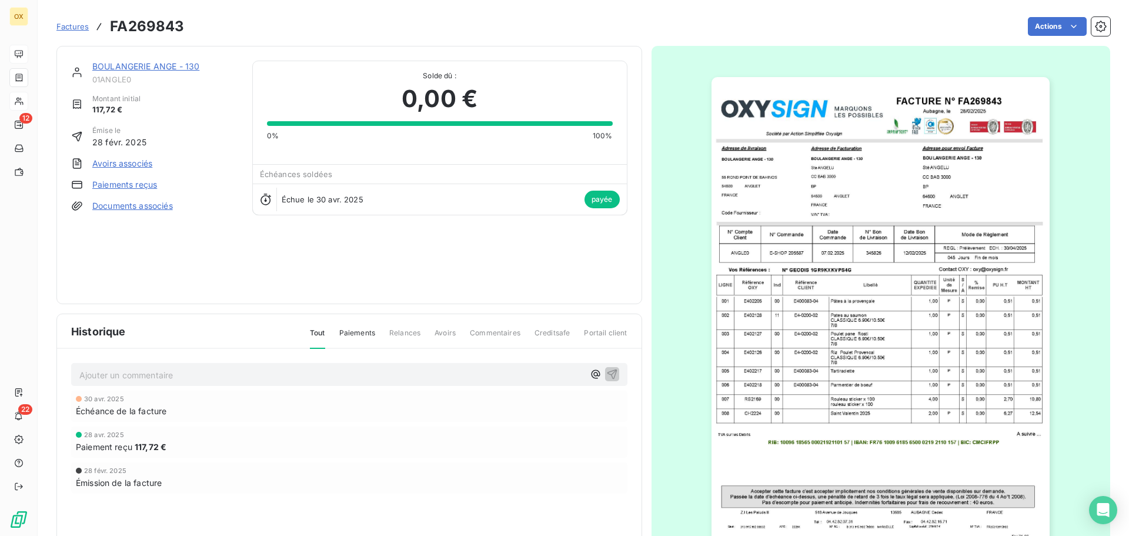
click at [151, 65] on link "BOULANGERIE ANGE - 130" at bounding box center [145, 66] width 107 height 10
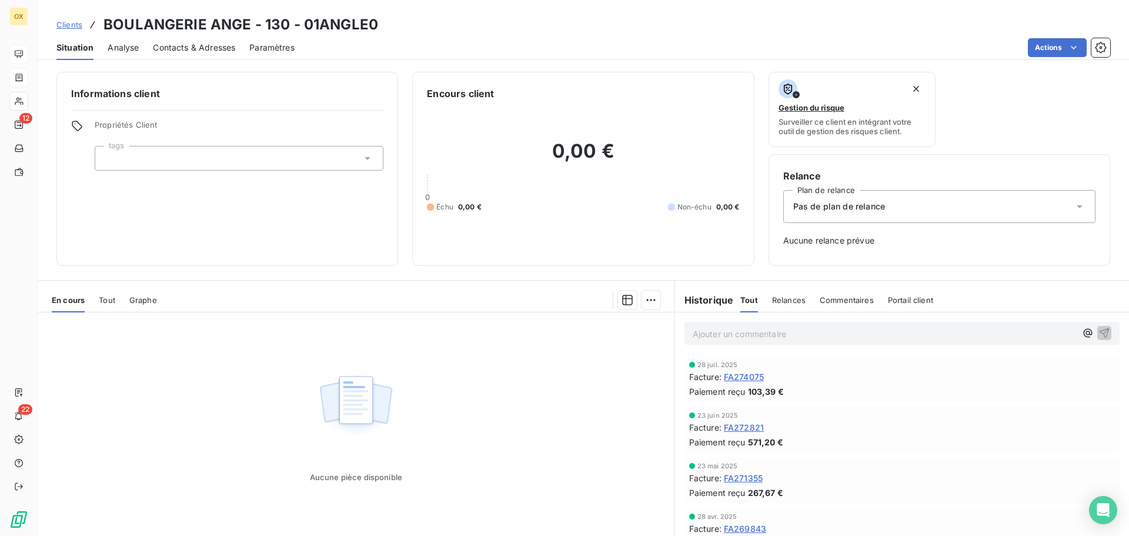
scroll to position [59, 0]
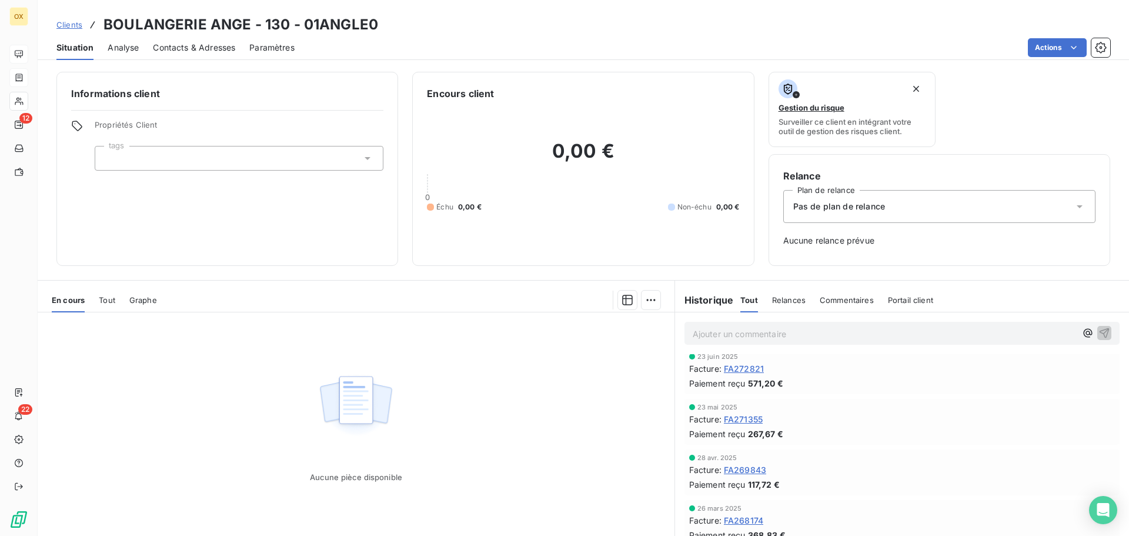
click at [742, 519] on span "FA268174" at bounding box center [743, 520] width 39 height 12
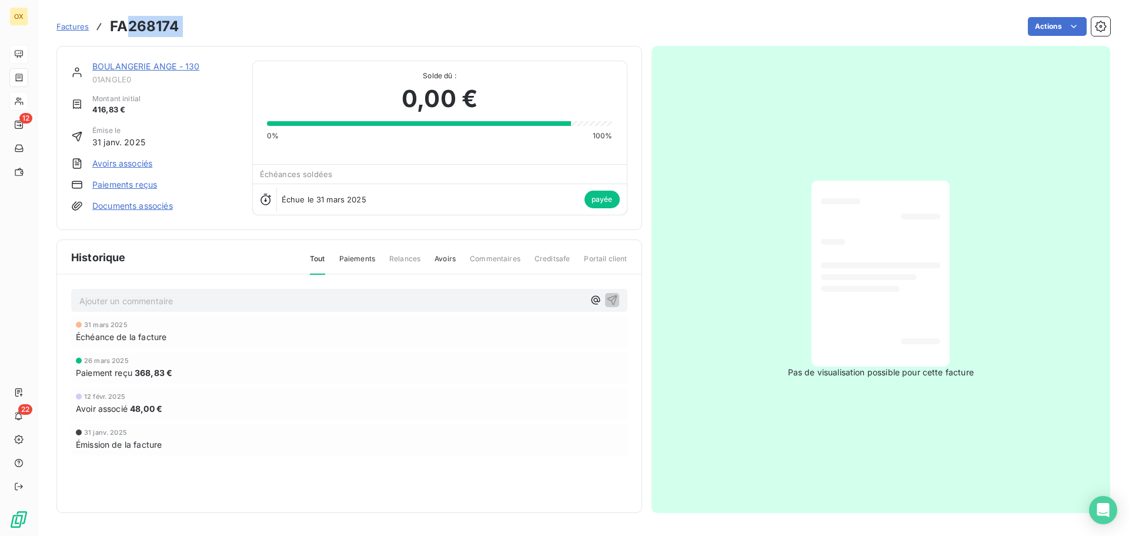
drag, startPoint x: 199, startPoint y: 26, endPoint x: 125, endPoint y: 34, distance: 75.1
click at [125, 34] on div "Factures FA268174 Actions" at bounding box center [582, 26] width 1053 height 25
copy section "268174 Actions"
click at [158, 63] on link "BOULANGERIE ANGE - 130" at bounding box center [145, 66] width 107 height 10
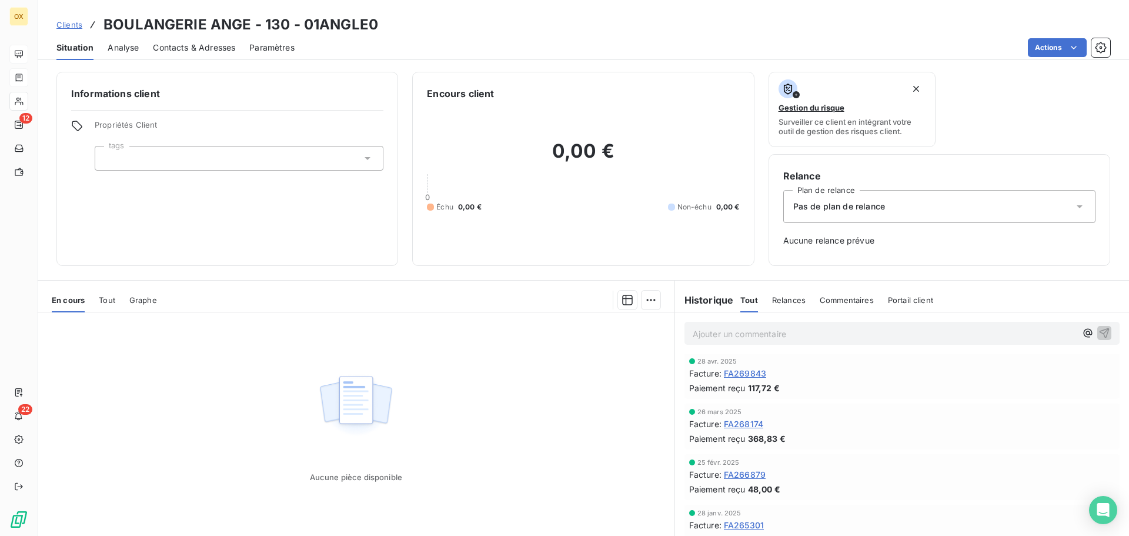
scroll to position [176, 0]
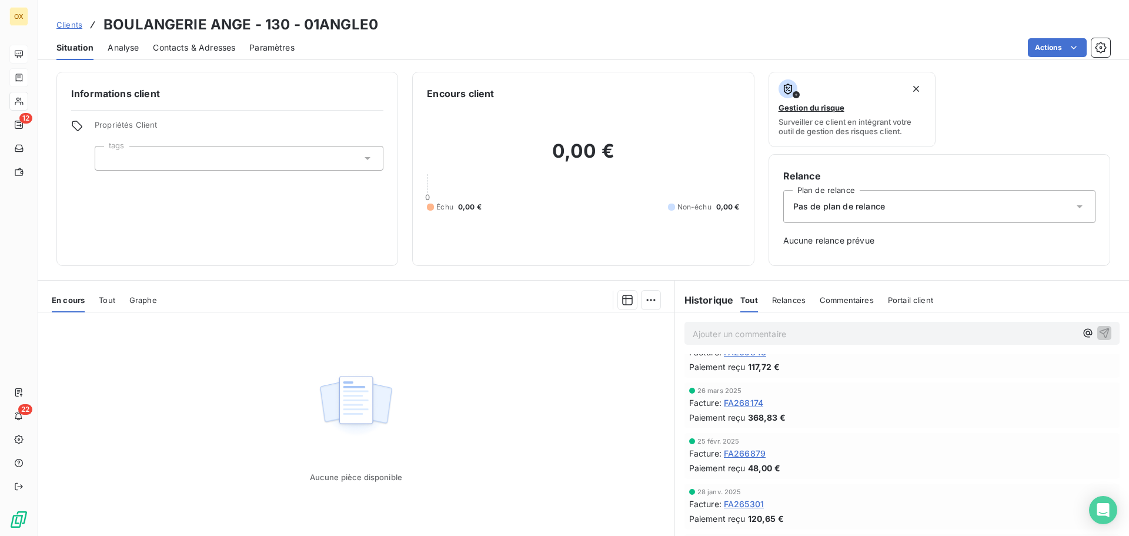
click at [751, 453] on span "FA266879" at bounding box center [745, 453] width 42 height 12
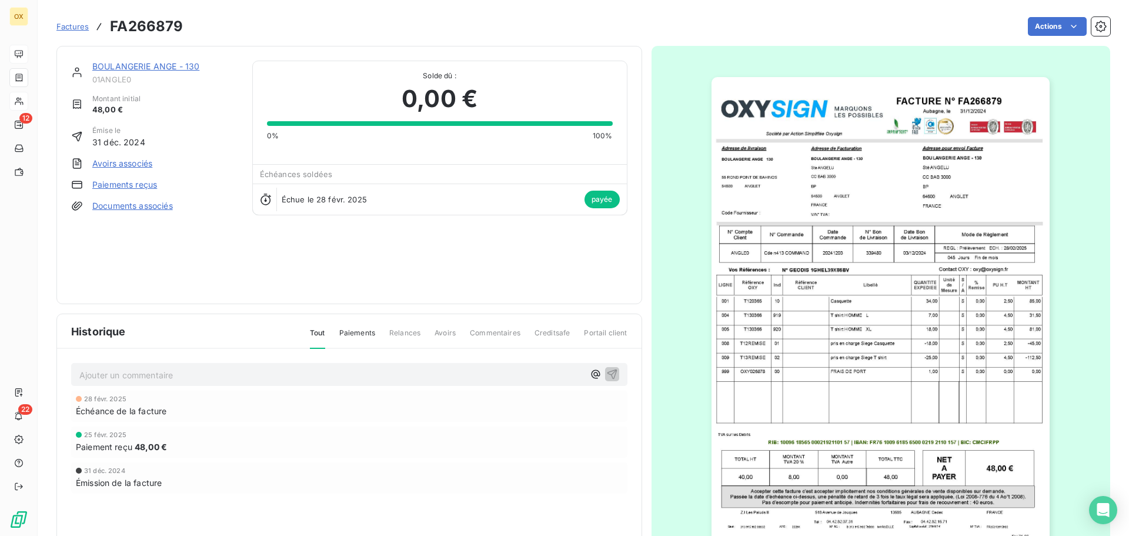
click at [880, 211] on img "button" at bounding box center [880, 316] width 338 height 479
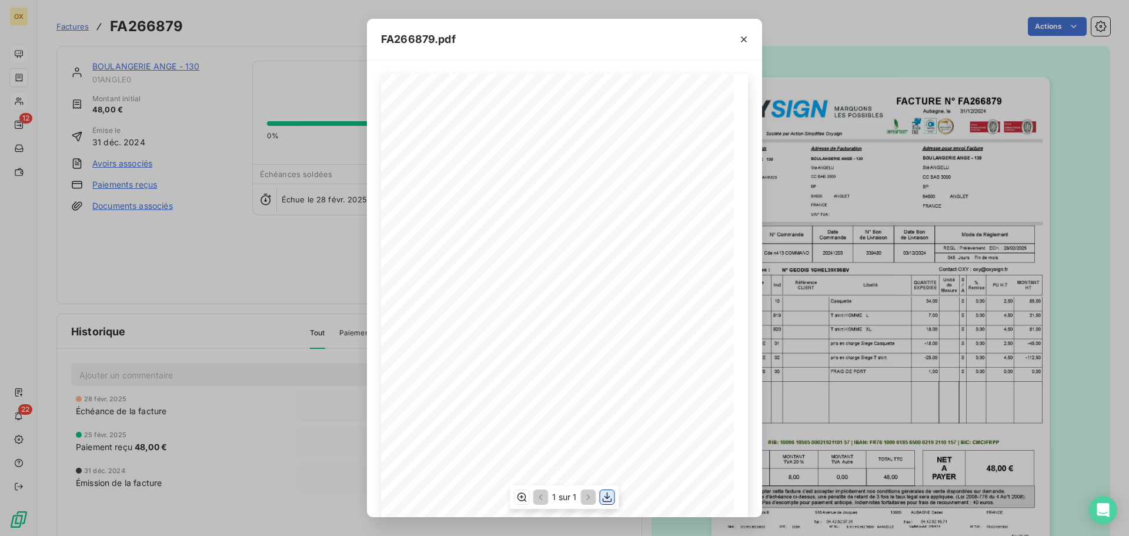
click at [609, 493] on icon "button" at bounding box center [607, 497] width 12 height 12
click at [742, 37] on icon "button" at bounding box center [744, 40] width 12 height 12
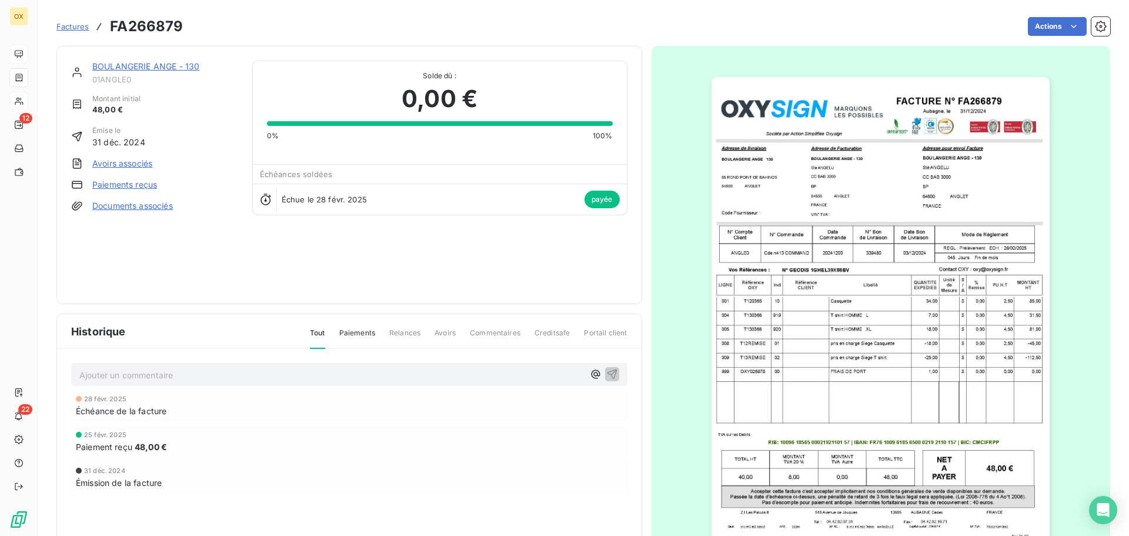
click at [889, 282] on img "button" at bounding box center [880, 316] width 338 height 479
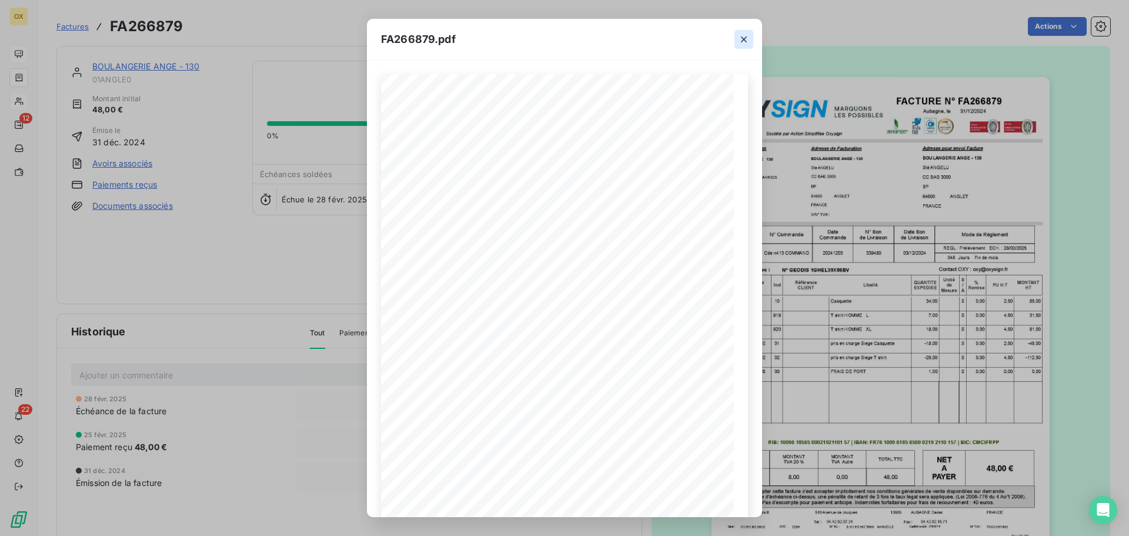
click at [744, 40] on icon "button" at bounding box center [744, 40] width 12 height 12
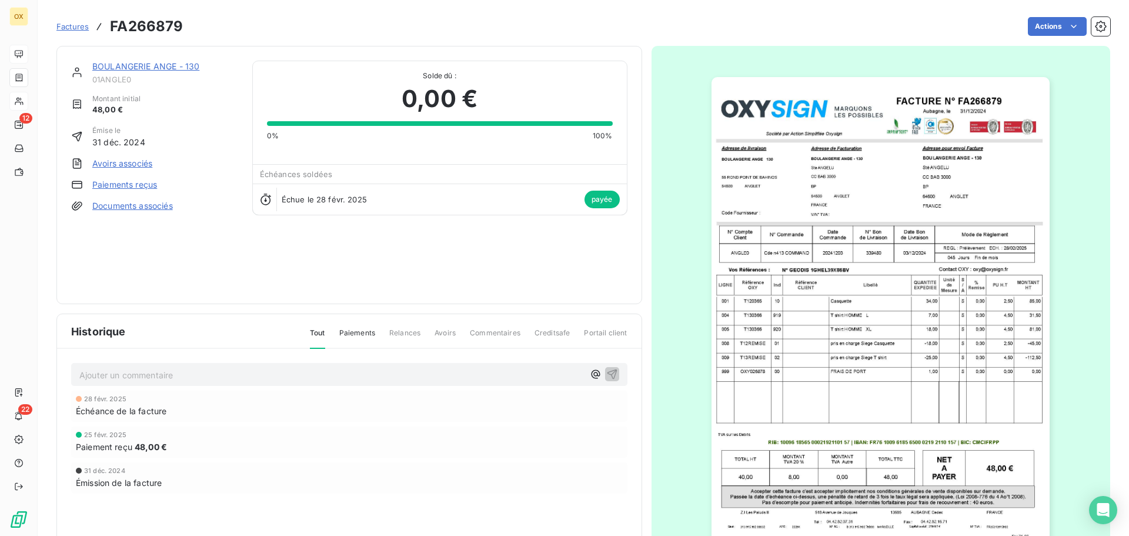
click at [151, 67] on link "BOULANGERIE ANGE - 130" at bounding box center [145, 66] width 107 height 10
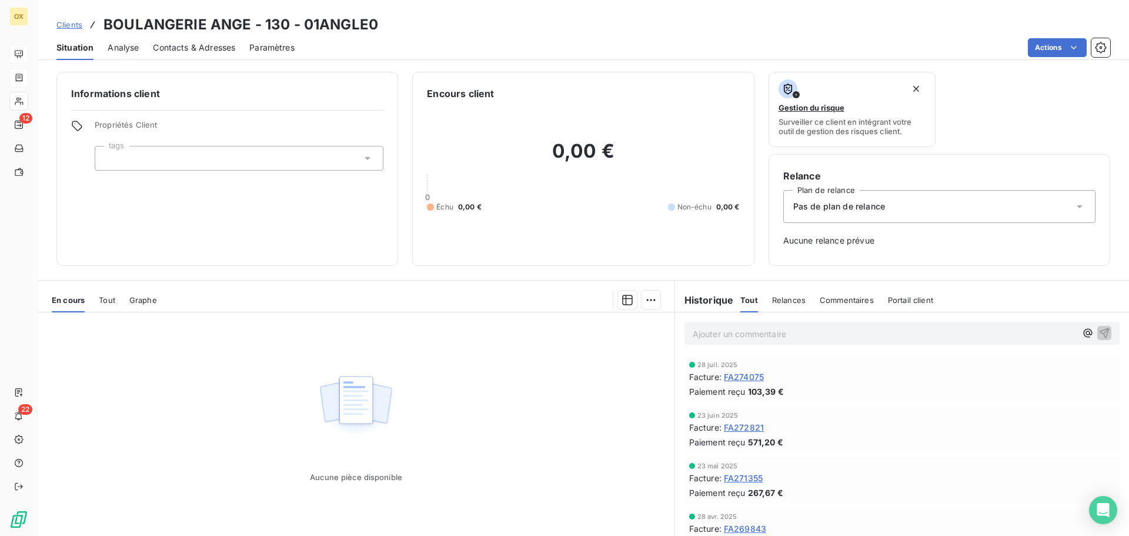
click at [777, 338] on p "Ajouter un commentaire ﻿" at bounding box center [884, 333] width 383 height 15
click at [181, 50] on span "Contacts & Adresses" at bounding box center [194, 48] width 82 height 12
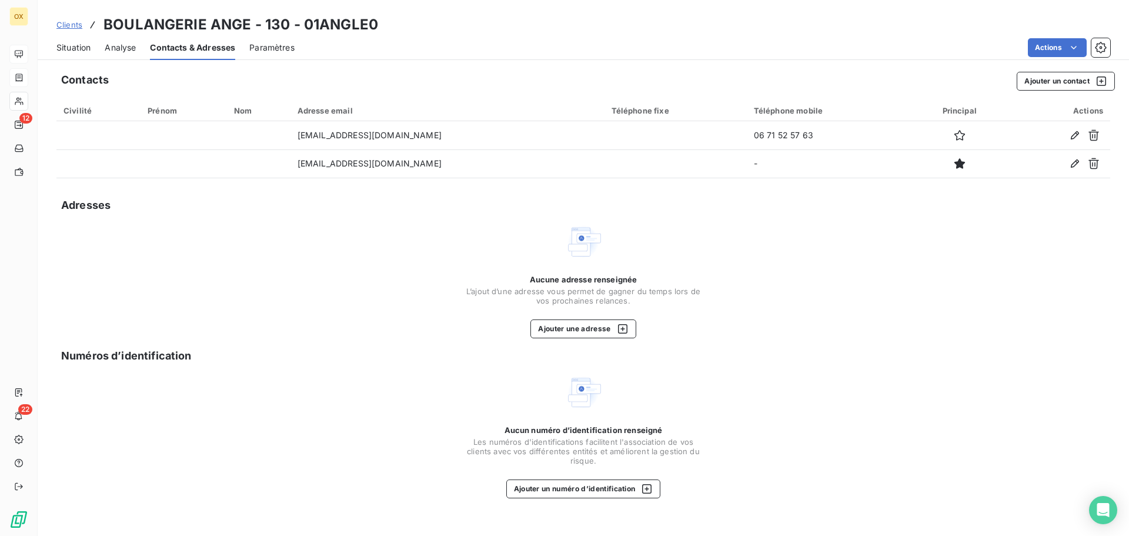
drag, startPoint x: 69, startPoint y: 44, endPoint x: 73, endPoint y: 48, distance: 6.2
click at [69, 45] on span "Situation" at bounding box center [73, 48] width 34 height 12
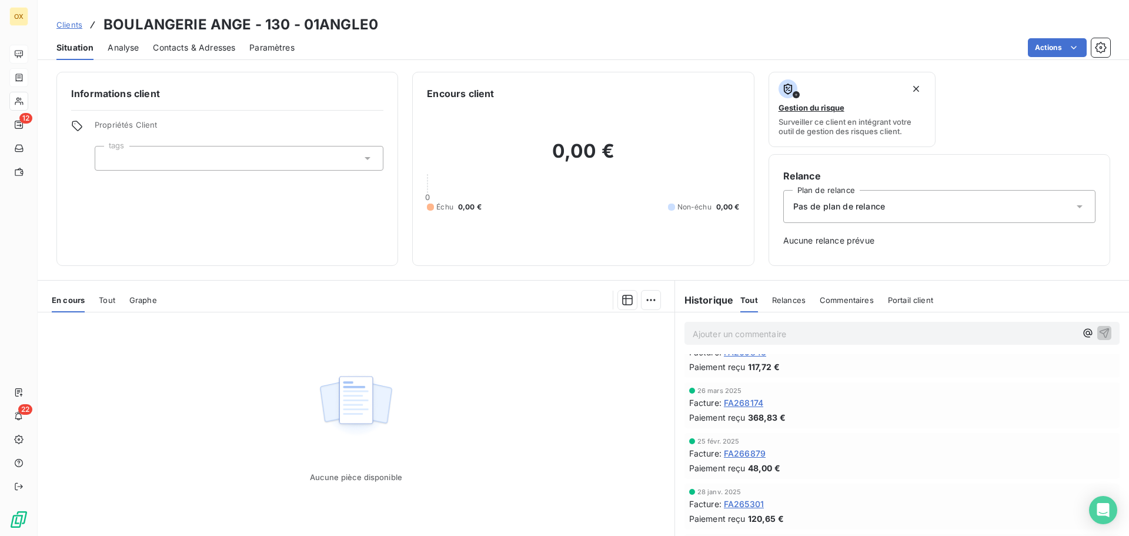
scroll to position [235, 0]
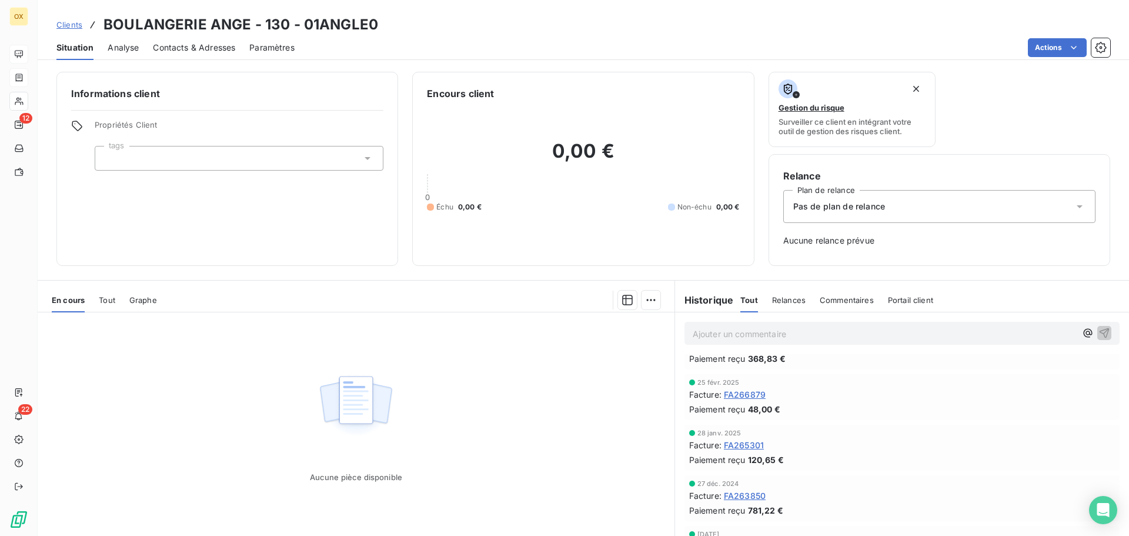
click at [751, 444] on span "FA265301" at bounding box center [744, 445] width 40 height 12
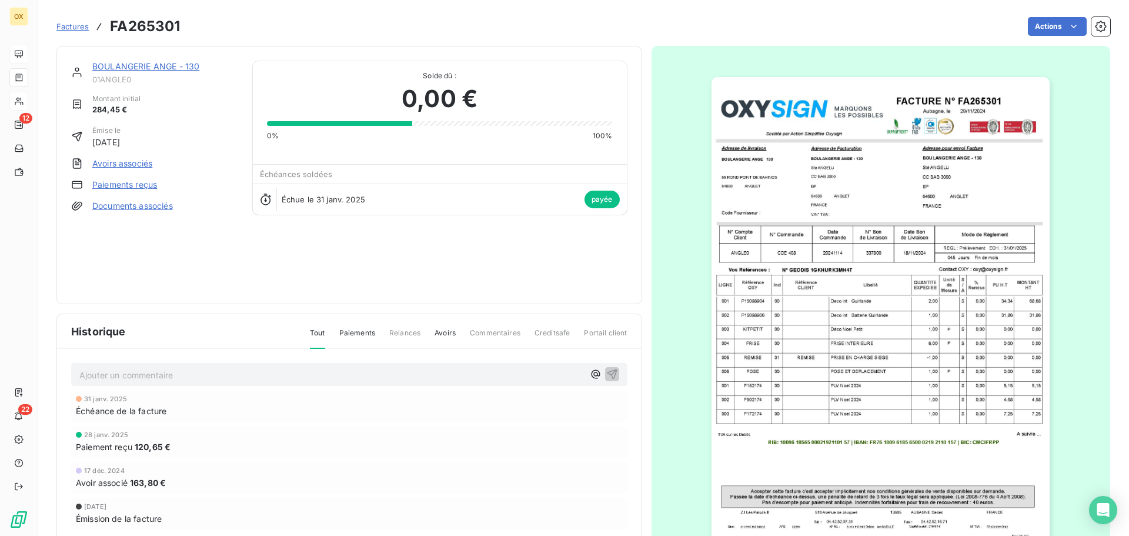
click at [947, 208] on img "button" at bounding box center [880, 316] width 338 height 479
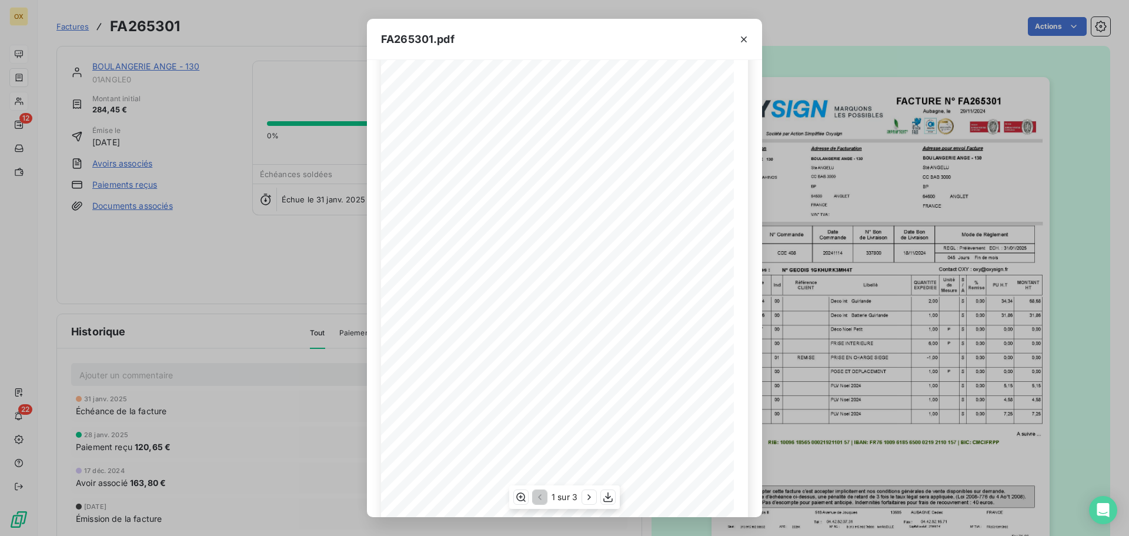
scroll to position [59, 0]
click at [607, 499] on icon "button" at bounding box center [608, 497] width 12 height 12
drag, startPoint x: 746, startPoint y: 40, endPoint x: 754, endPoint y: 534, distance: 493.9
click at [746, 39] on icon "button" at bounding box center [744, 40] width 12 height 12
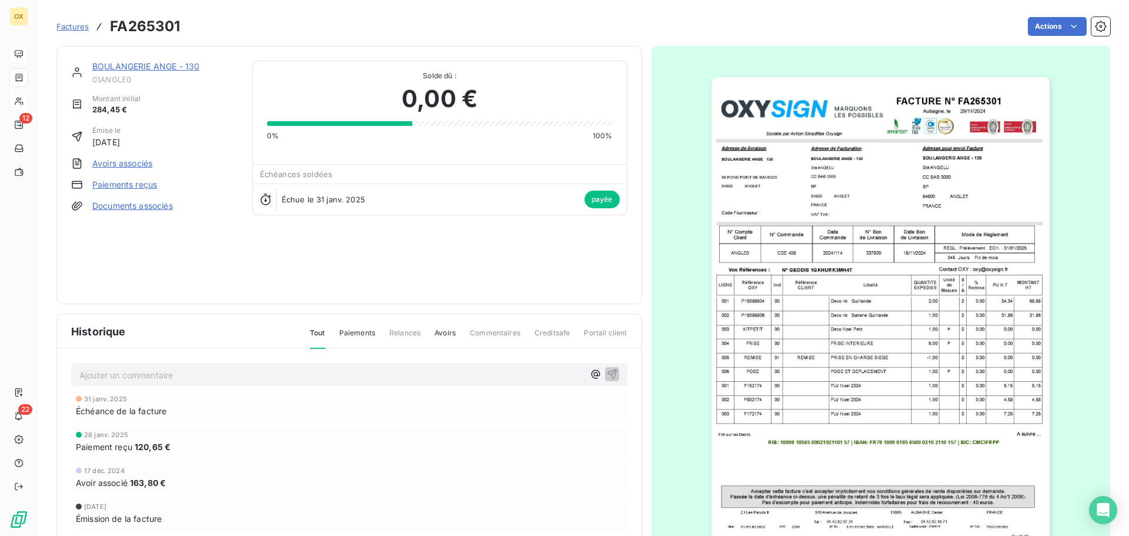
click at [159, 66] on link "BOULANGERIE ANGE - 130" at bounding box center [145, 66] width 107 height 10
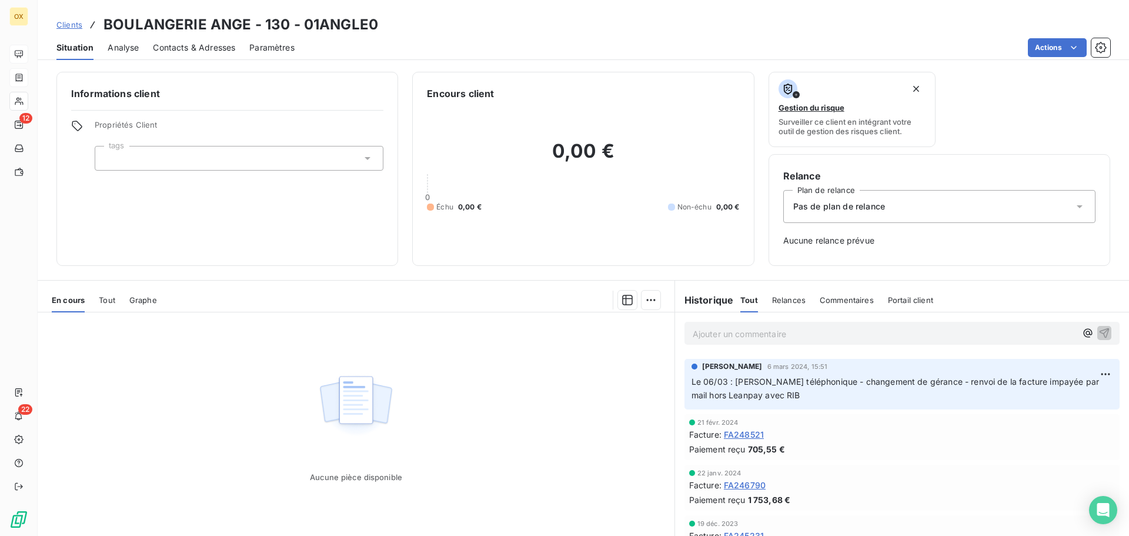
scroll to position [764, 0]
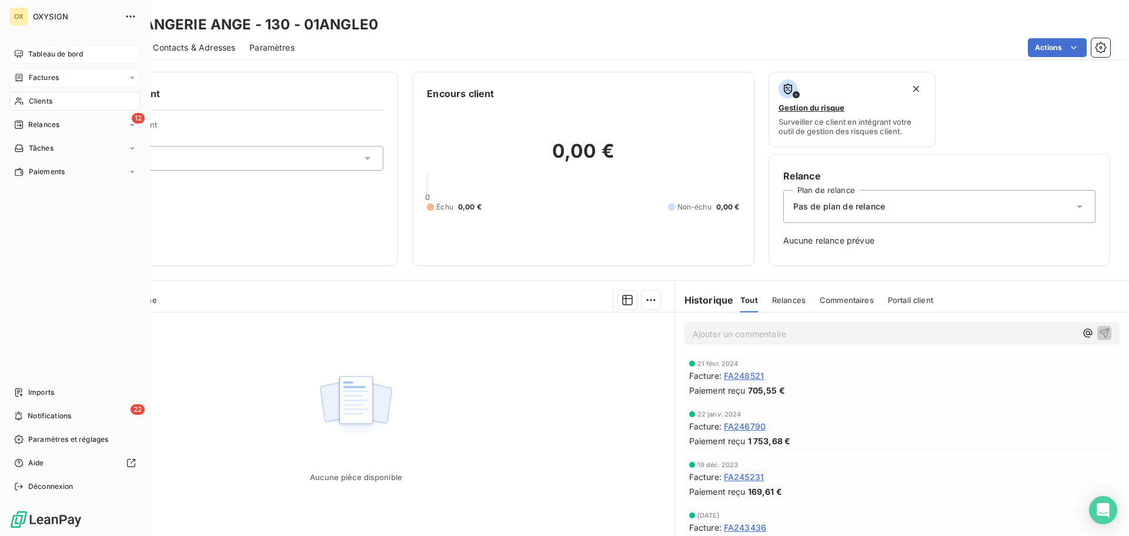
click at [33, 74] on span "Factures" at bounding box center [44, 77] width 30 height 11
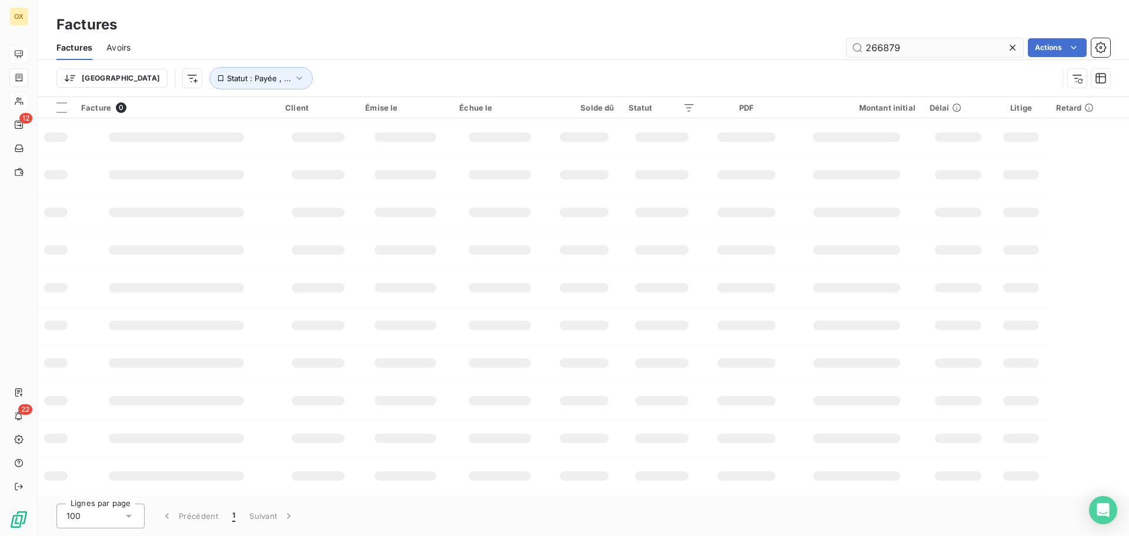
drag, startPoint x: 921, startPoint y: 47, endPoint x: 848, endPoint y: 47, distance: 73.5
click at [851, 46] on input "266879" at bounding box center [935, 47] width 176 height 19
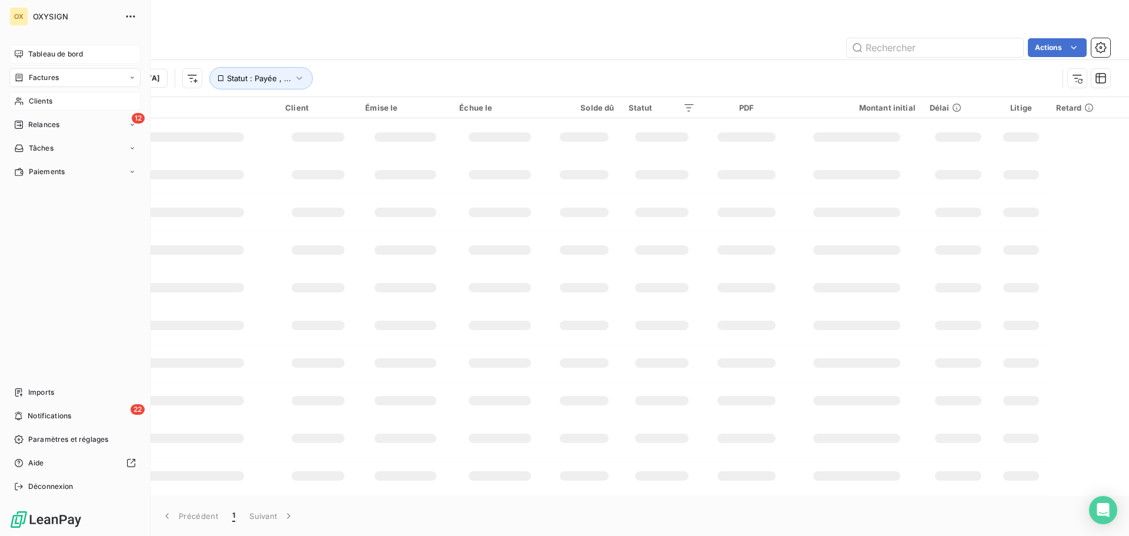
click at [26, 97] on div "Clients" at bounding box center [74, 101] width 131 height 19
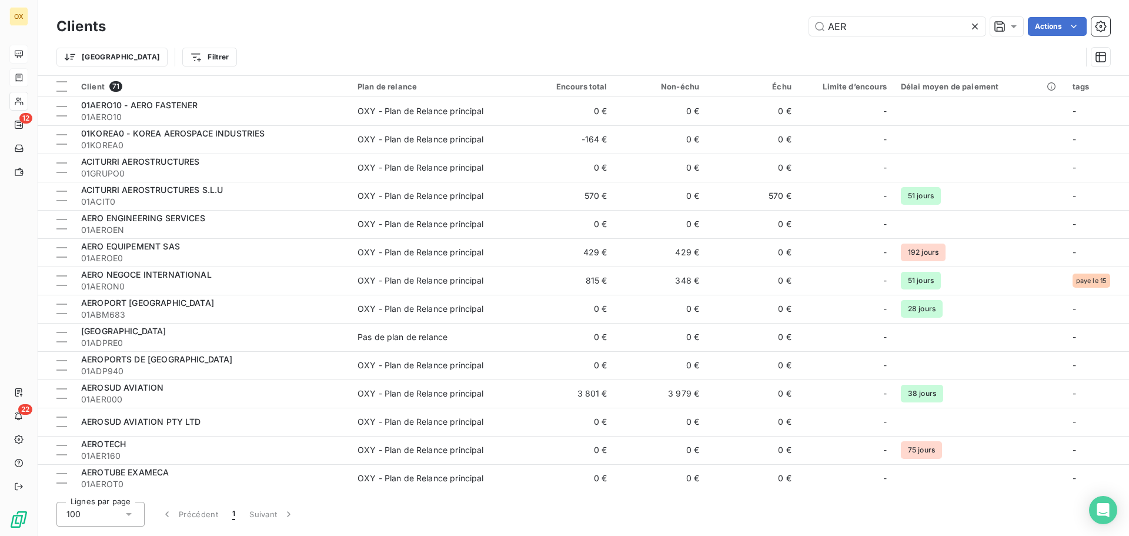
drag, startPoint x: 863, startPoint y: 31, endPoint x: 805, endPoint y: 19, distance: 58.7
click at [805, 19] on div "AER Actions" at bounding box center [615, 26] width 990 height 19
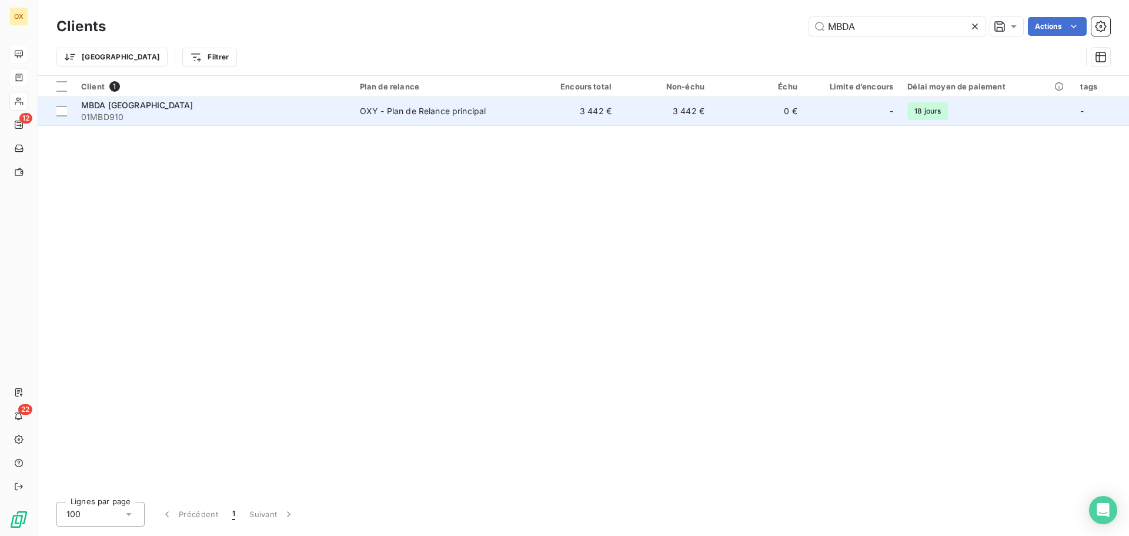
type input "MBDA"
click at [274, 110] on div "MBDA [GEOGRAPHIC_DATA]" at bounding box center [213, 105] width 265 height 12
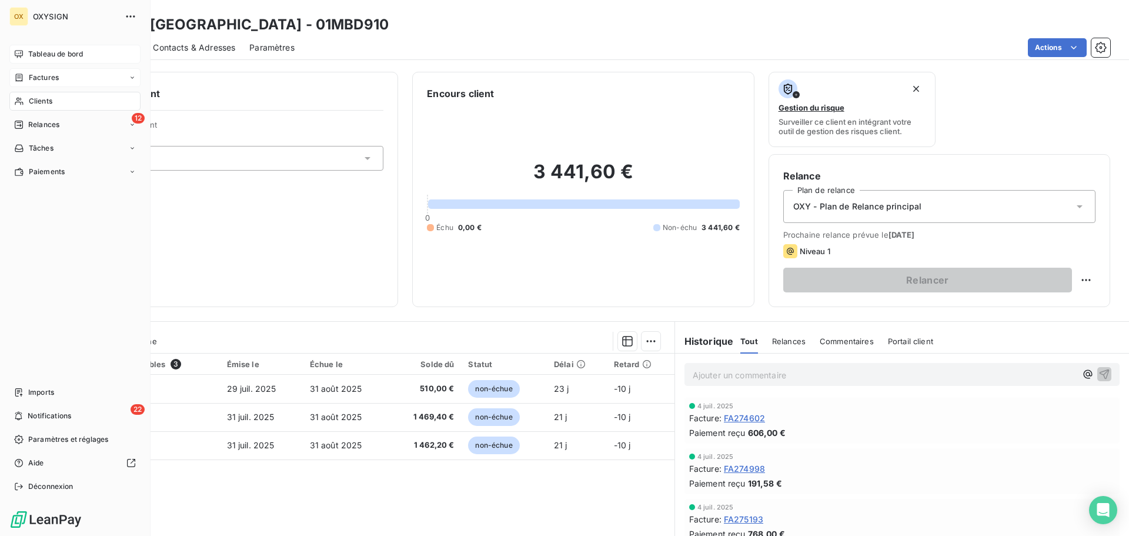
click at [35, 72] on span "Factures" at bounding box center [44, 77] width 30 height 11
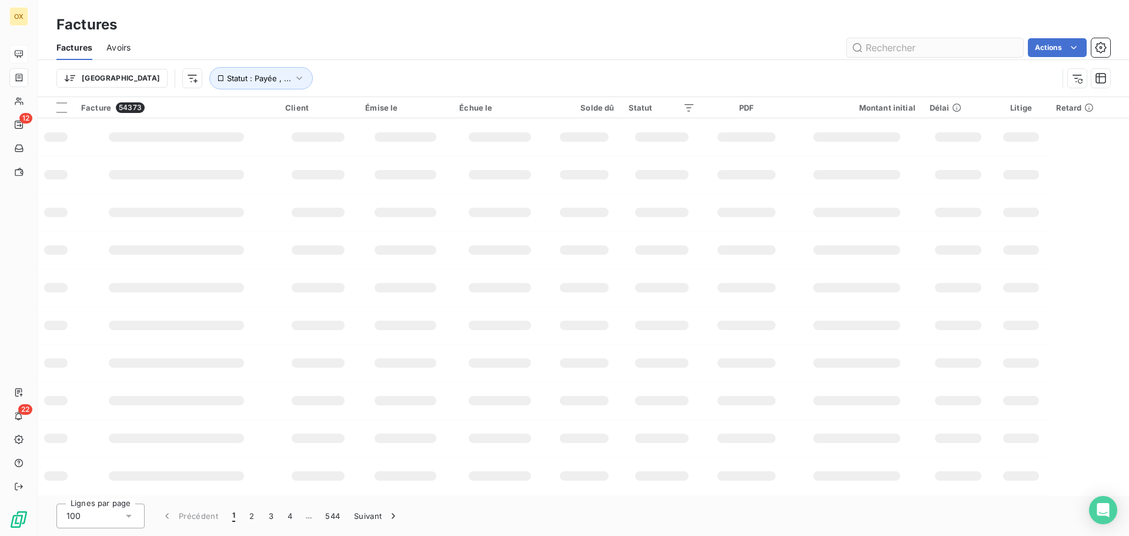
click at [888, 42] on input "text" at bounding box center [935, 47] width 176 height 19
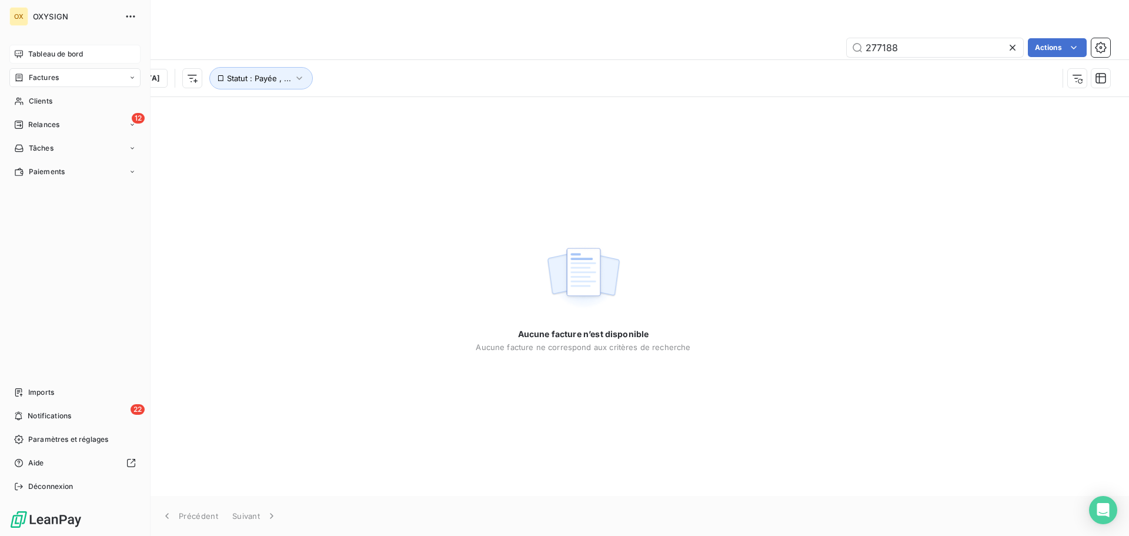
type input "277188"
click at [43, 75] on span "Factures" at bounding box center [44, 77] width 30 height 11
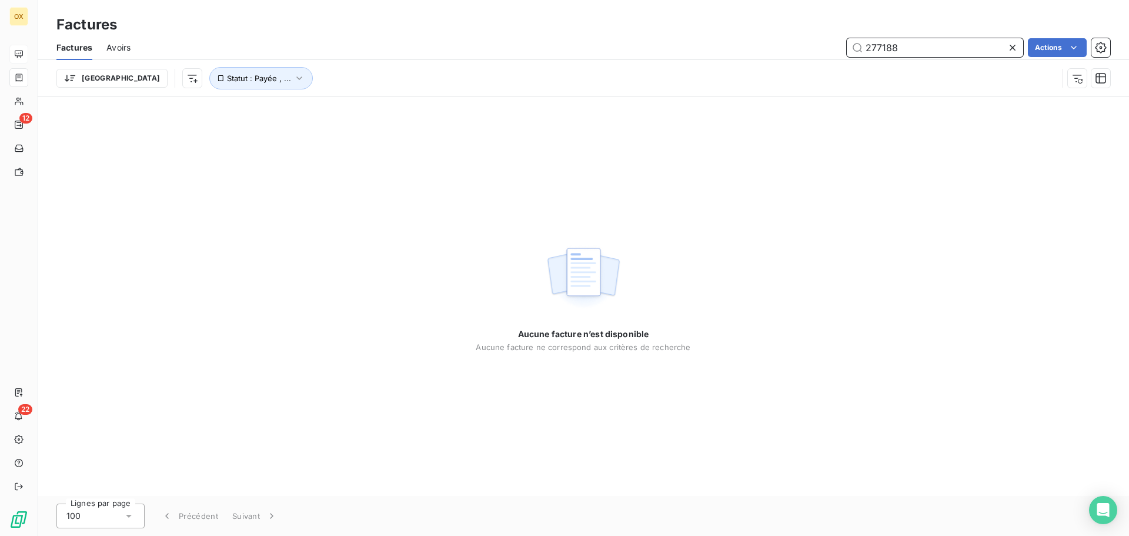
drag, startPoint x: 909, startPoint y: 51, endPoint x: 856, endPoint y: 52, distance: 53.5
click at [856, 52] on input "277188" at bounding box center [935, 47] width 176 height 19
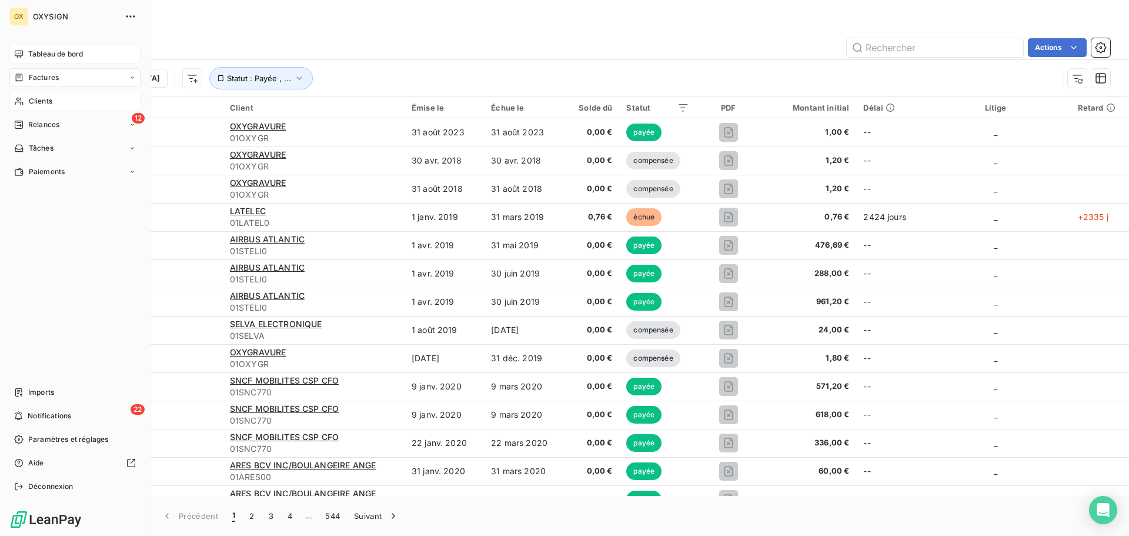
click at [48, 98] on span "Clients" at bounding box center [41, 101] width 24 height 11
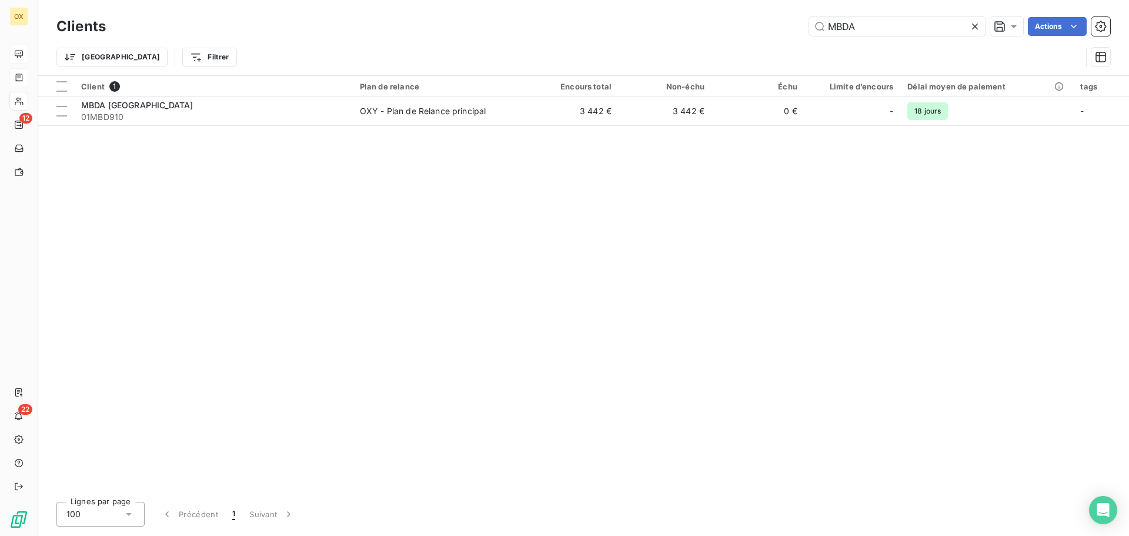
click at [976, 25] on icon at bounding box center [975, 27] width 12 height 12
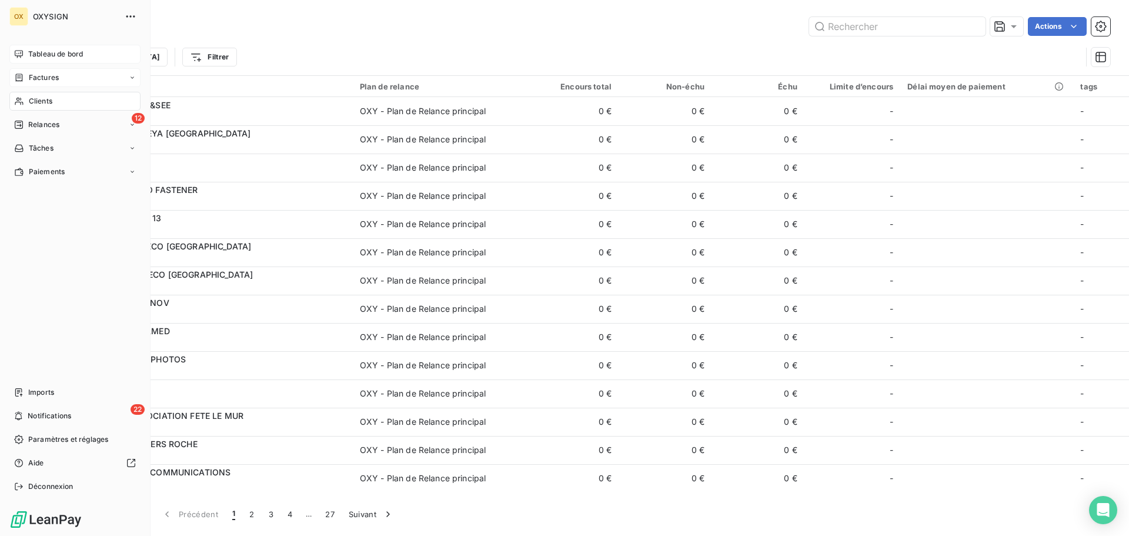
click at [37, 101] on span "Clients" at bounding box center [41, 101] width 24 height 11
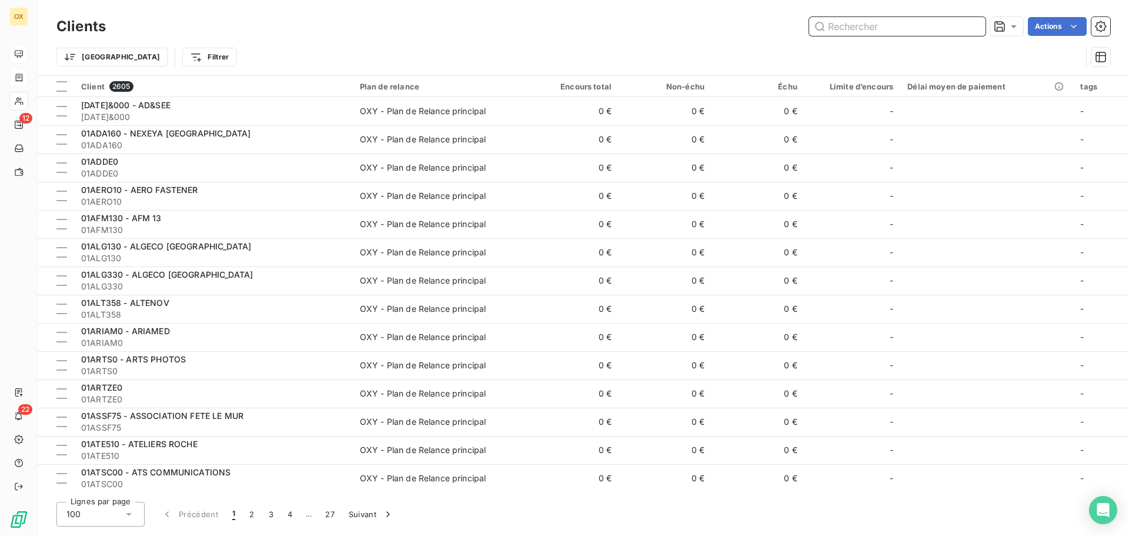
click at [850, 23] on input "text" at bounding box center [897, 26] width 176 height 19
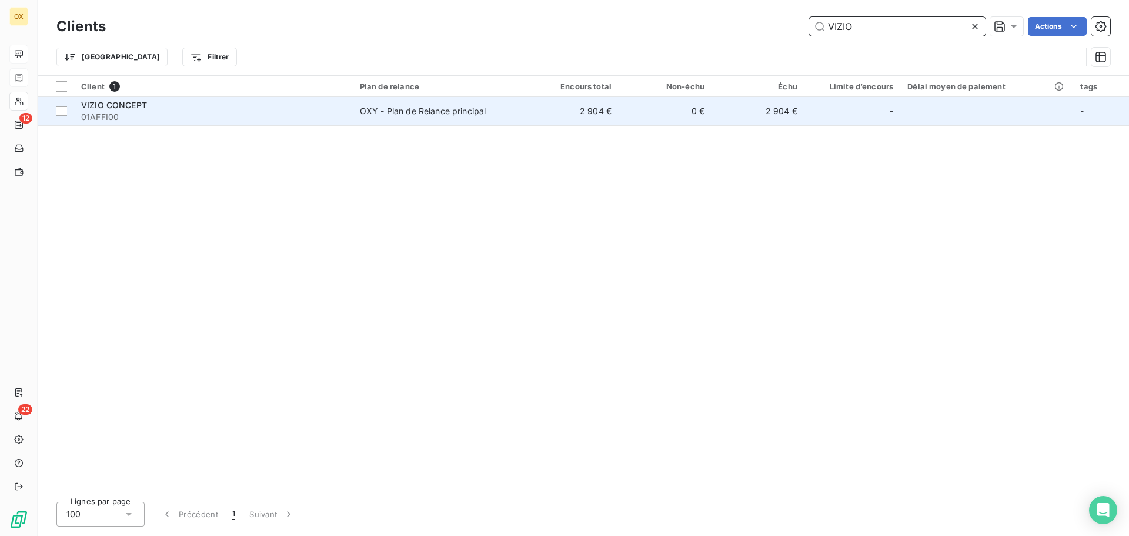
type input "VIZIO"
click at [177, 117] on span "01AFFI00" at bounding box center [213, 117] width 265 height 12
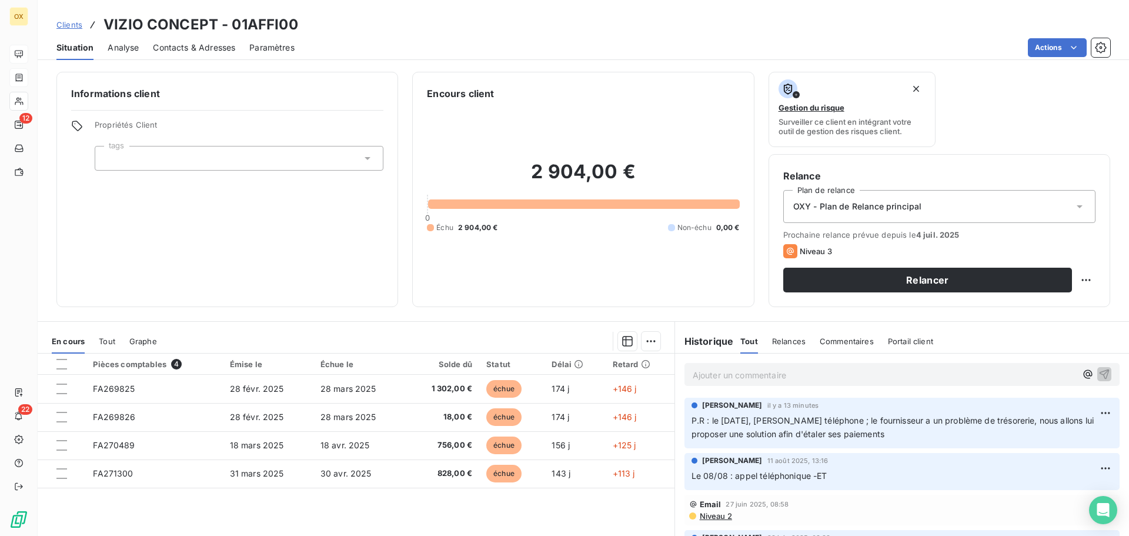
click at [222, 46] on span "Contacts & Adresses" at bounding box center [194, 48] width 82 height 12
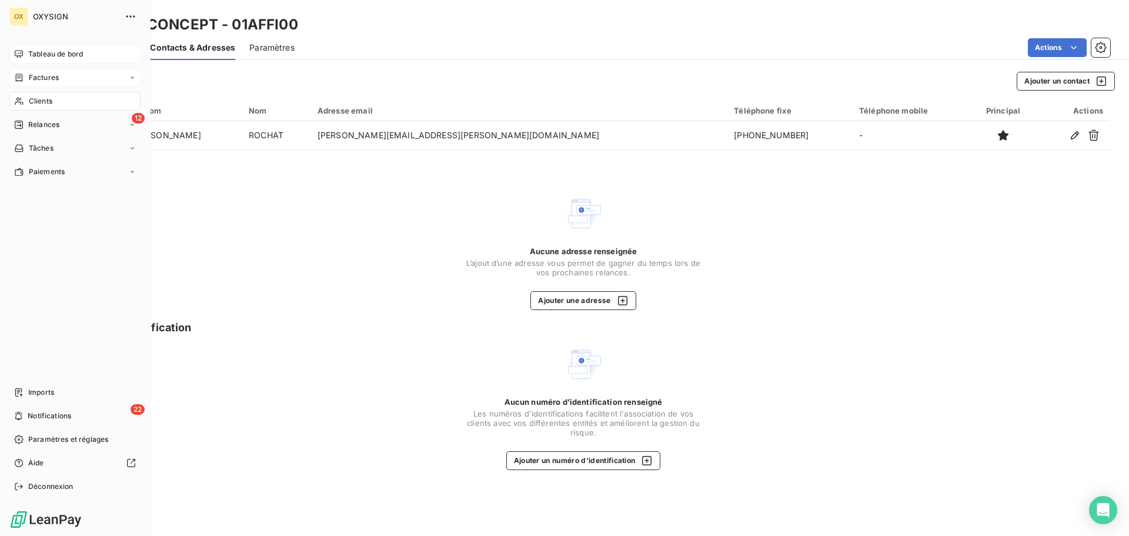
click at [34, 75] on span "Factures" at bounding box center [44, 77] width 30 height 11
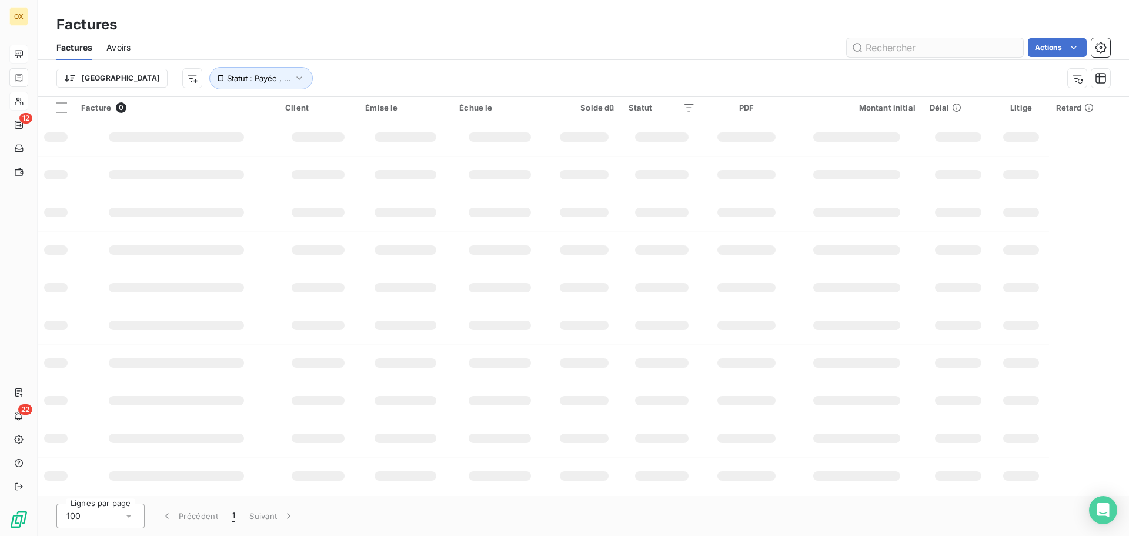
click at [932, 44] on input "text" at bounding box center [935, 47] width 176 height 19
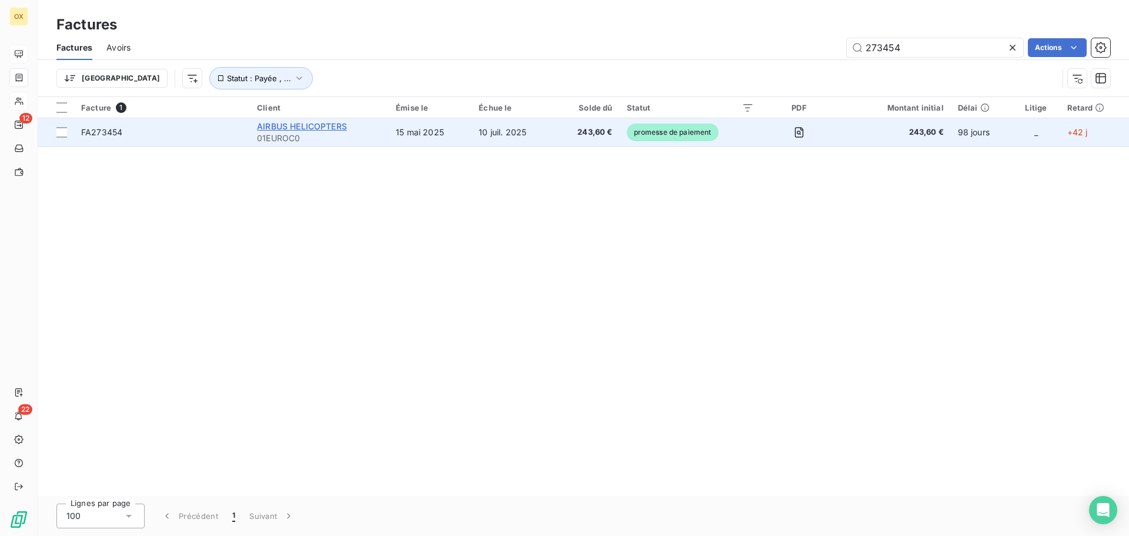
type input "273454"
click at [328, 124] on span "AIRBUS HELICOPTERS" at bounding box center [302, 126] width 90 height 10
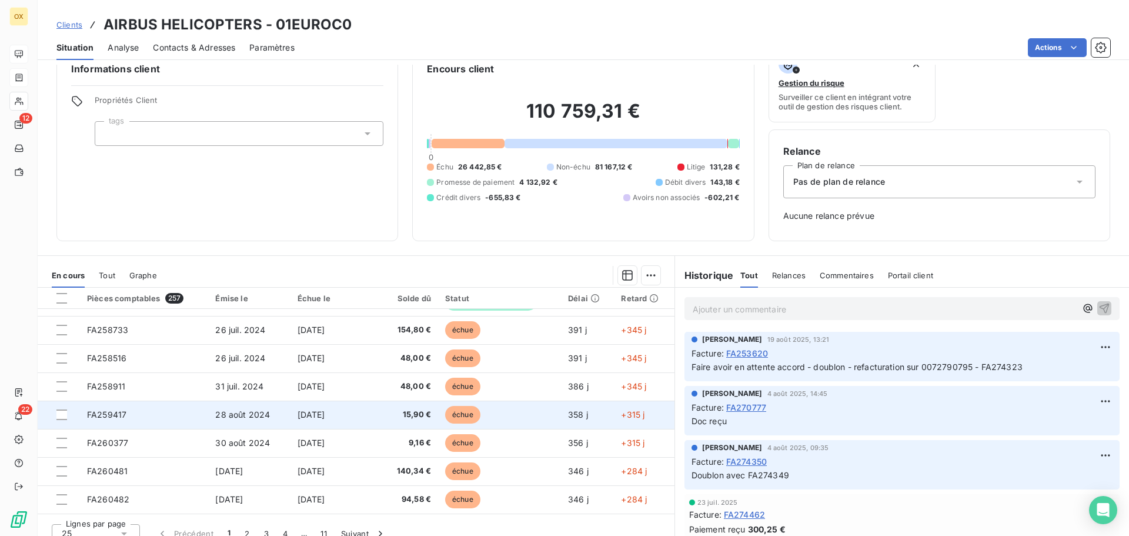
scroll to position [38, 0]
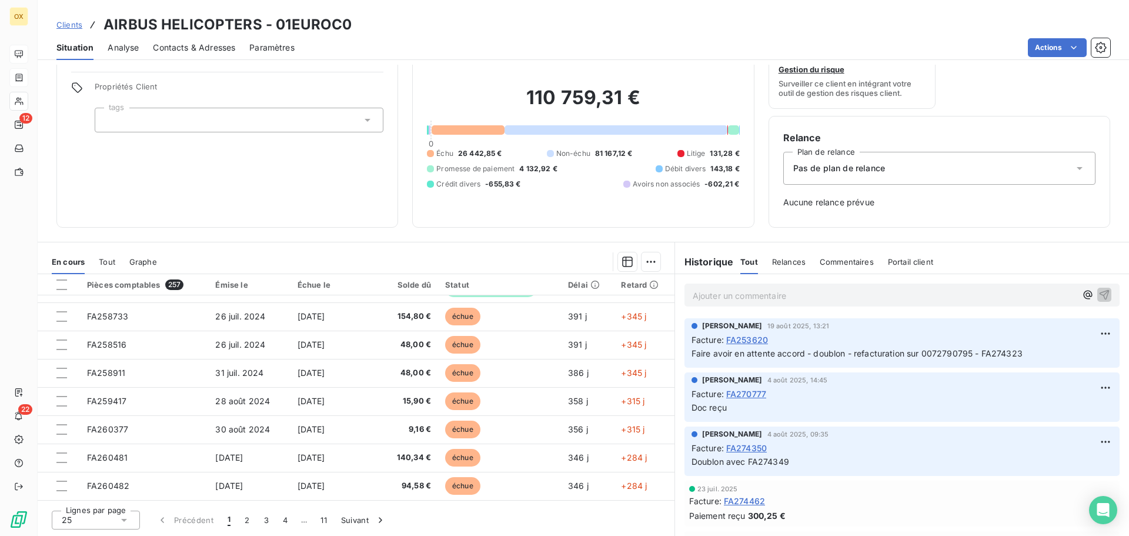
drag, startPoint x: 249, startPoint y: 517, endPoint x: 289, endPoint y: 502, distance: 43.1
click at [249, 517] on button "2" at bounding box center [246, 519] width 19 height 25
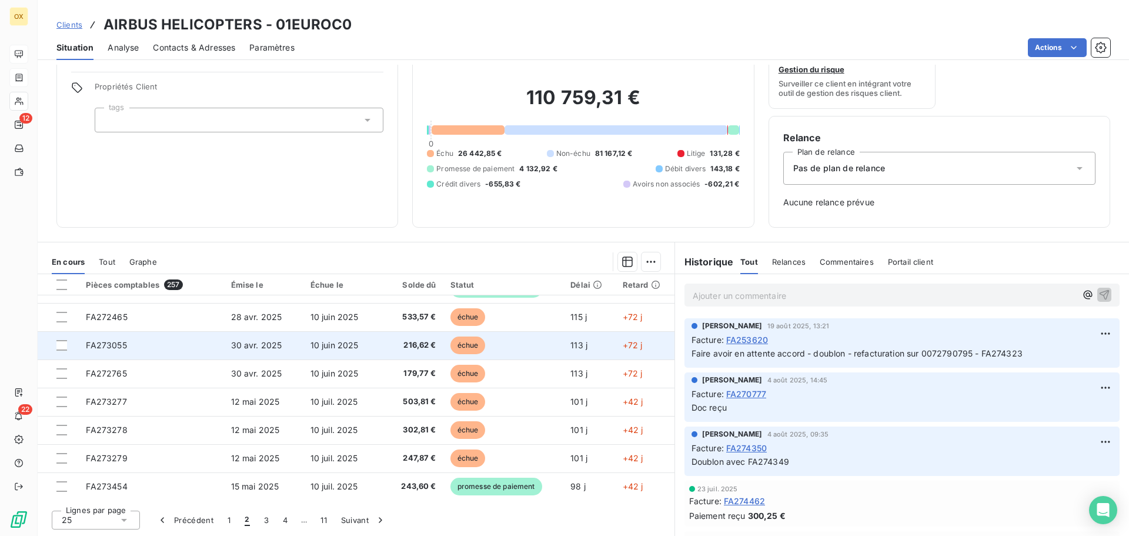
scroll to position [501, 0]
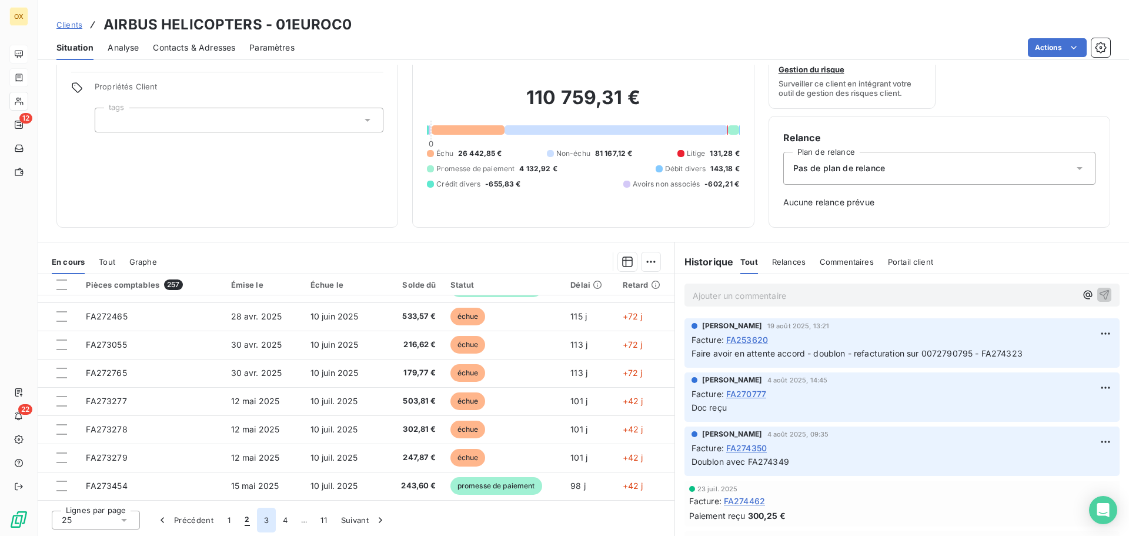
click at [267, 514] on button "3" at bounding box center [266, 519] width 19 height 25
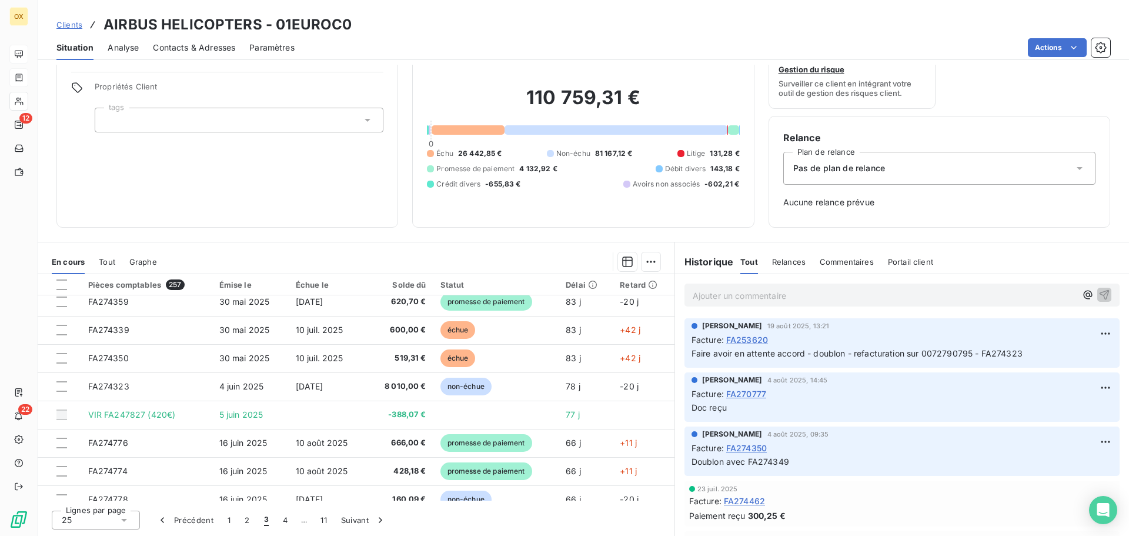
scroll to position [0, 0]
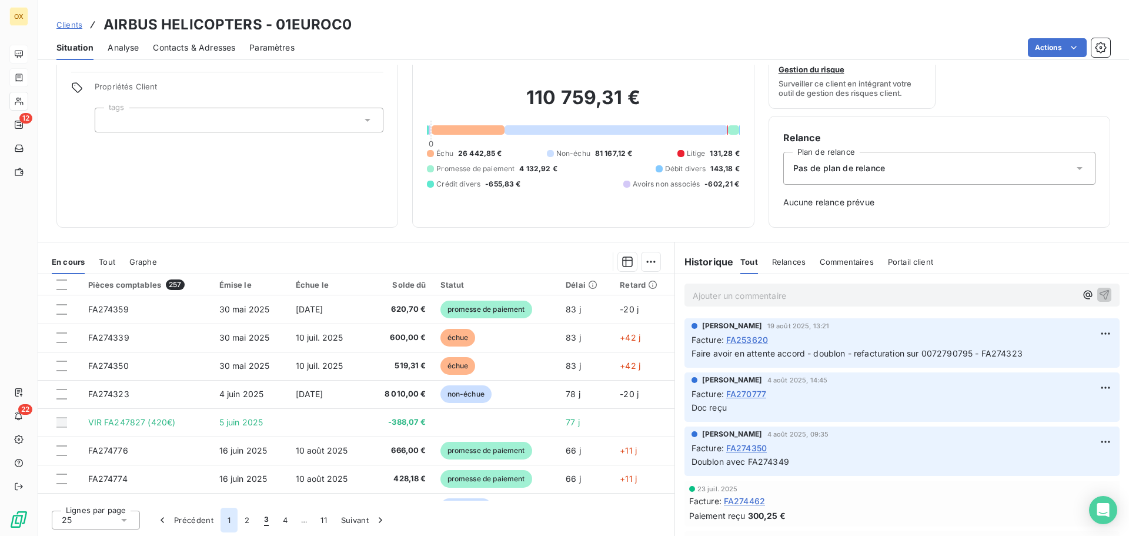
click at [226, 516] on button "1" at bounding box center [228, 519] width 17 height 25
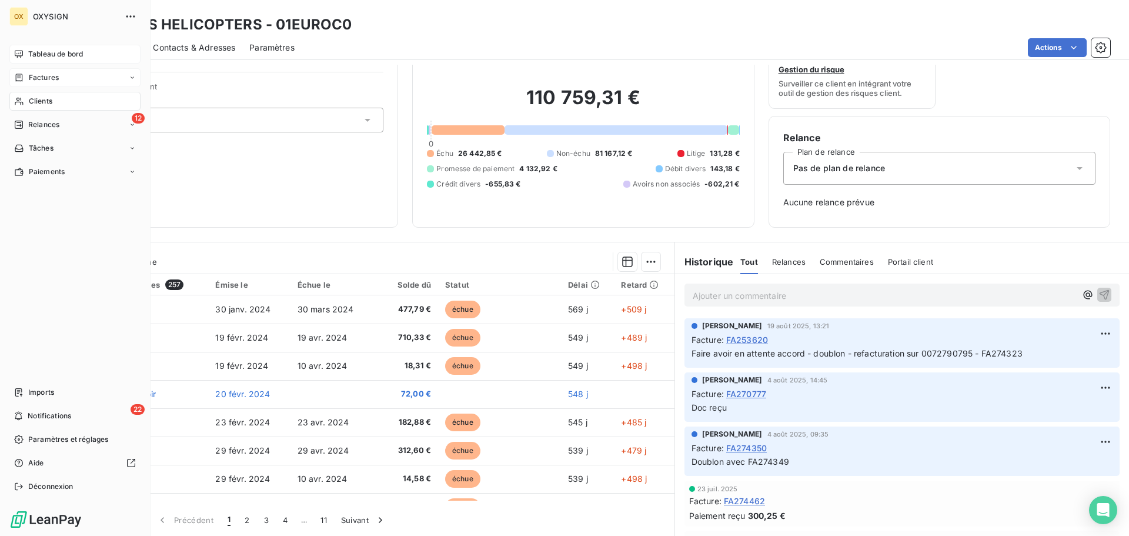
click at [31, 75] on span "Factures" at bounding box center [44, 77] width 30 height 11
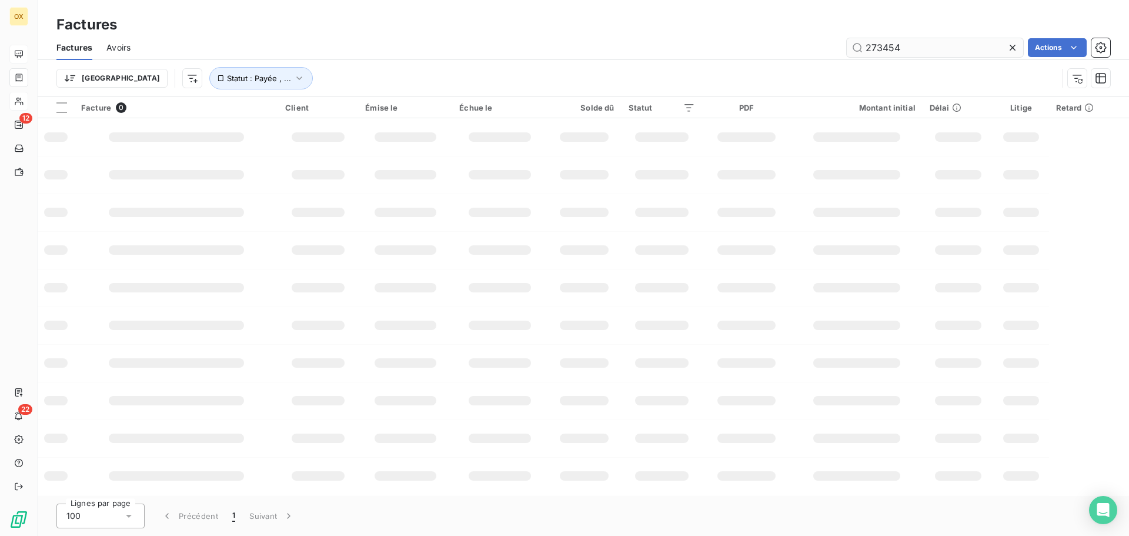
drag, startPoint x: 884, startPoint y: 46, endPoint x: 857, endPoint y: 46, distance: 27.0
click at [858, 45] on input "273454" at bounding box center [935, 47] width 176 height 19
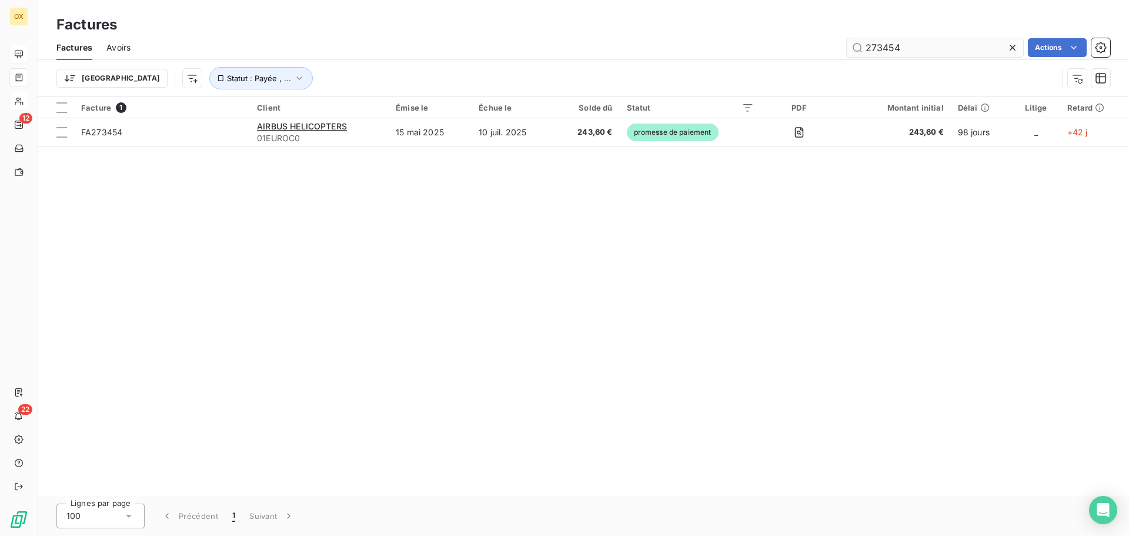
drag, startPoint x: 921, startPoint y: 53, endPoint x: 853, endPoint y: 49, distance: 68.4
click at [853, 47] on div "Factures Avoirs 273454 Actions" at bounding box center [583, 47] width 1091 height 25
drag, startPoint x: 904, startPoint y: 46, endPoint x: 849, endPoint y: 52, distance: 54.4
click at [849, 52] on input "273454" at bounding box center [935, 47] width 176 height 19
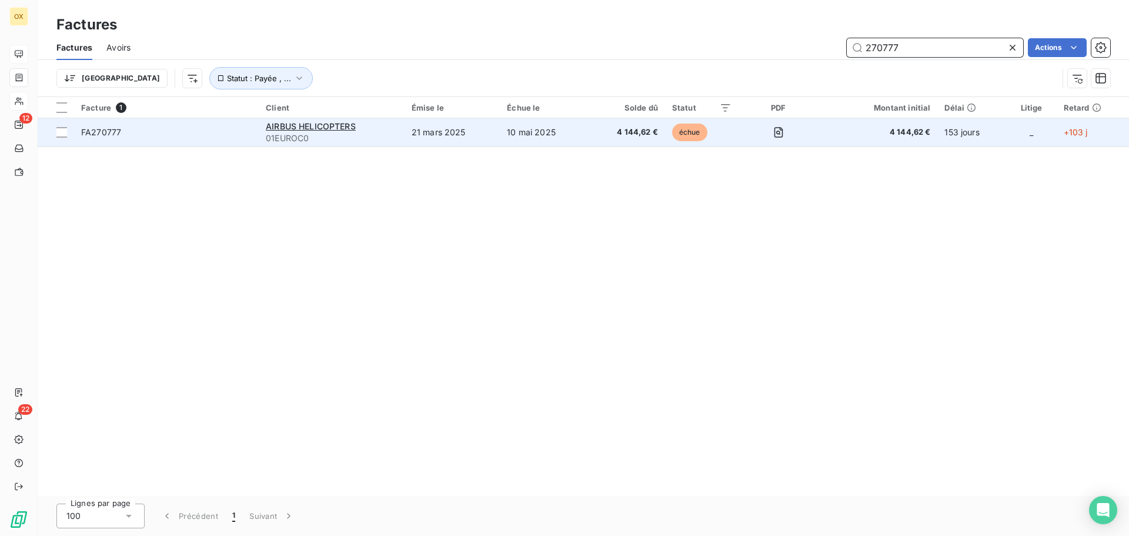
type input "270777"
click at [131, 128] on span "FA270777" at bounding box center [166, 132] width 170 height 12
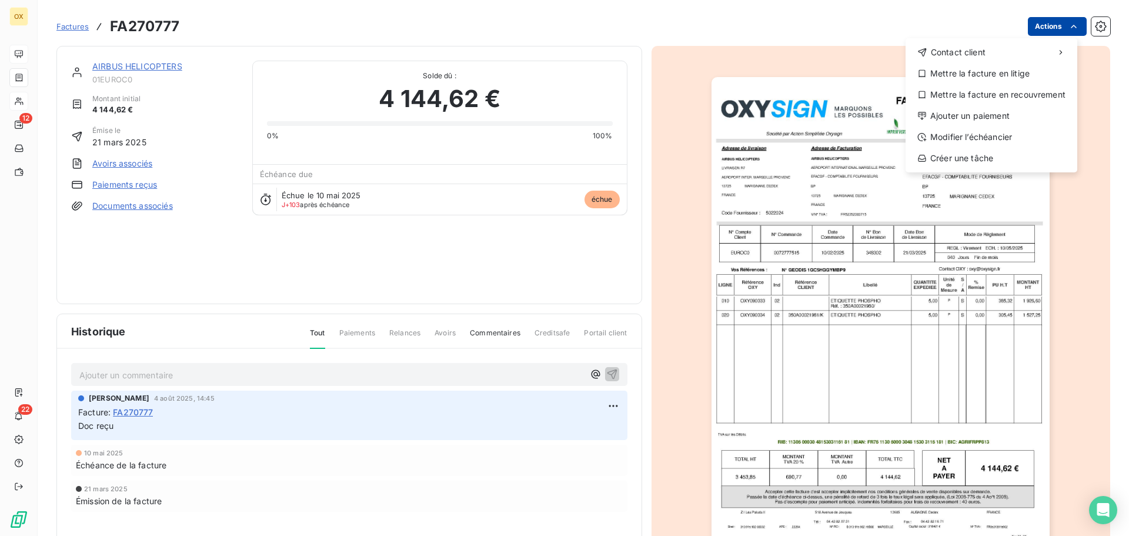
click at [1041, 27] on html "OX 12 22 Factures FA270777 Actions Contact client Mettre la facture en litige M…" at bounding box center [564, 268] width 1129 height 536
click at [978, 114] on div "Ajouter un paiement" at bounding box center [991, 115] width 162 height 19
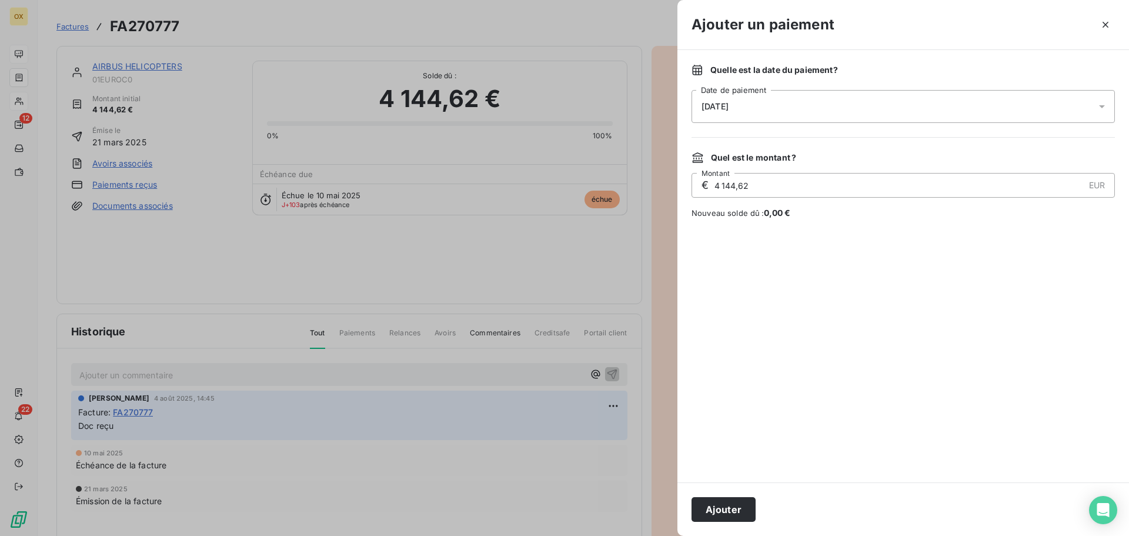
drag, startPoint x: 712, startPoint y: 102, endPoint x: 724, endPoint y: 105, distance: 12.1
click at [712, 103] on span "[DATE]" at bounding box center [714, 106] width 27 height 9
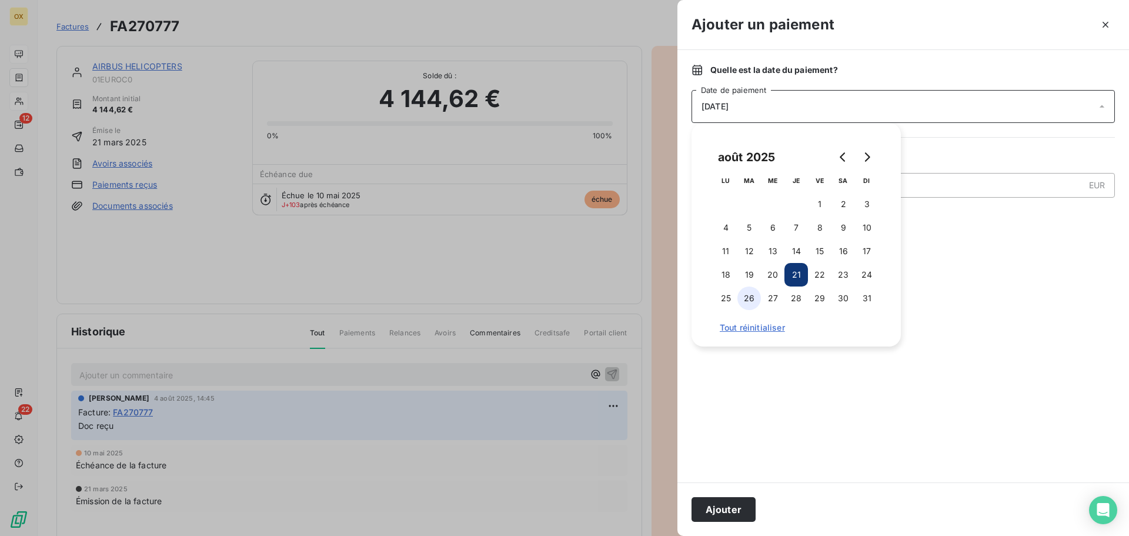
click at [752, 293] on button "26" at bounding box center [749, 298] width 24 height 24
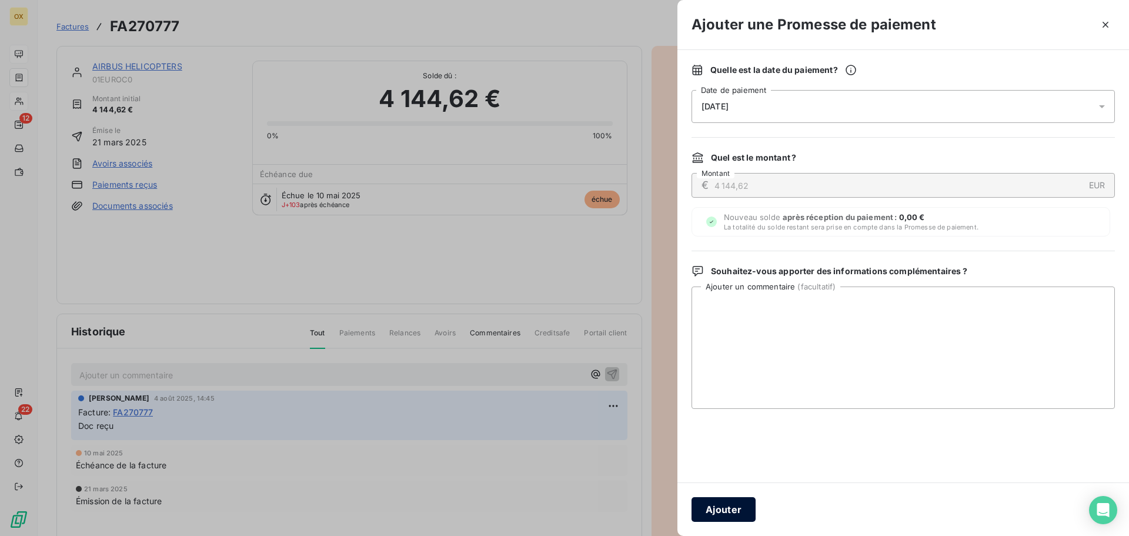
drag, startPoint x: 722, startPoint y: 514, endPoint x: 732, endPoint y: 490, distance: 26.1
click at [721, 511] on button "Ajouter" at bounding box center [723, 509] width 64 height 25
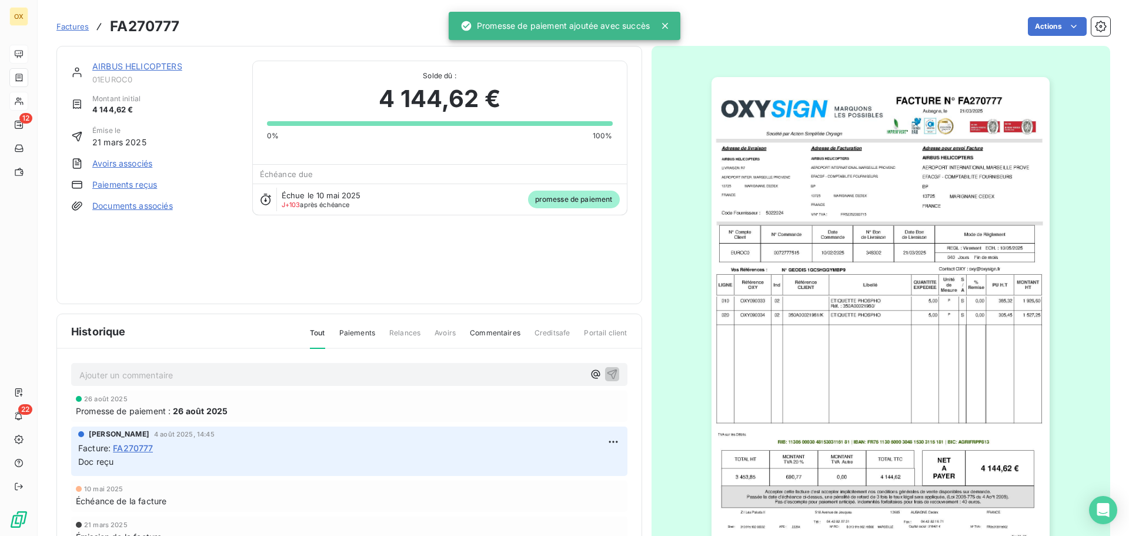
click at [139, 65] on link "AIRBUS HELICOPTERS" at bounding box center [137, 66] width 90 height 10
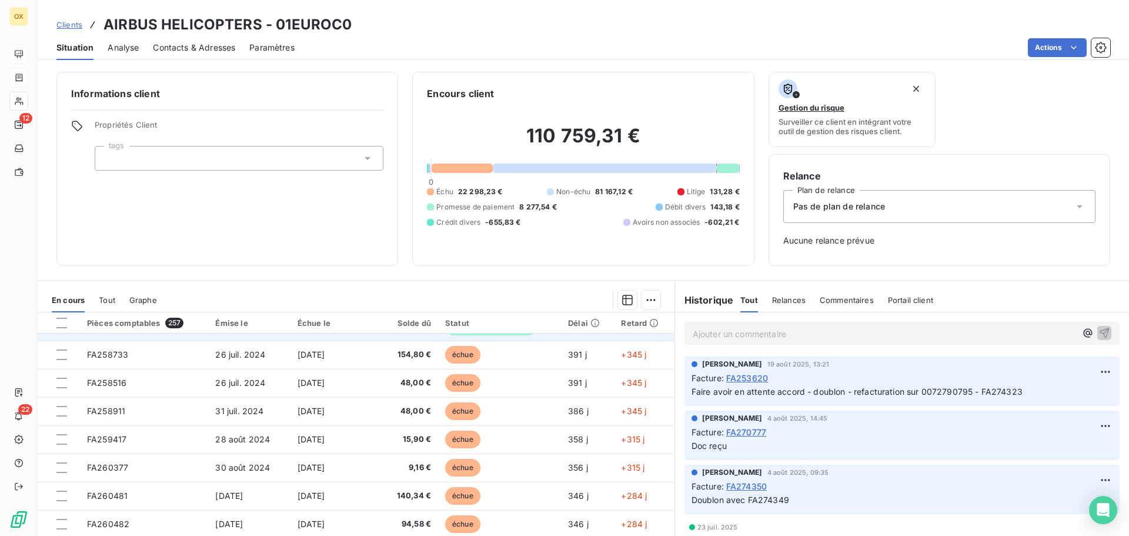
scroll to position [38, 0]
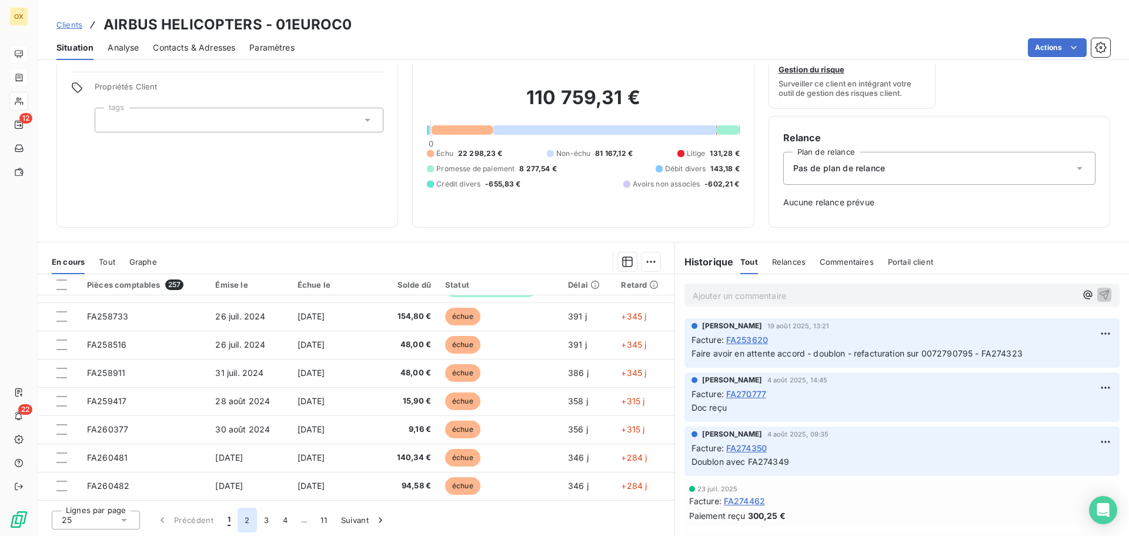
drag, startPoint x: 250, startPoint y: 521, endPoint x: 254, endPoint y: 516, distance: 6.9
click at [250, 521] on button "2" at bounding box center [246, 519] width 19 height 25
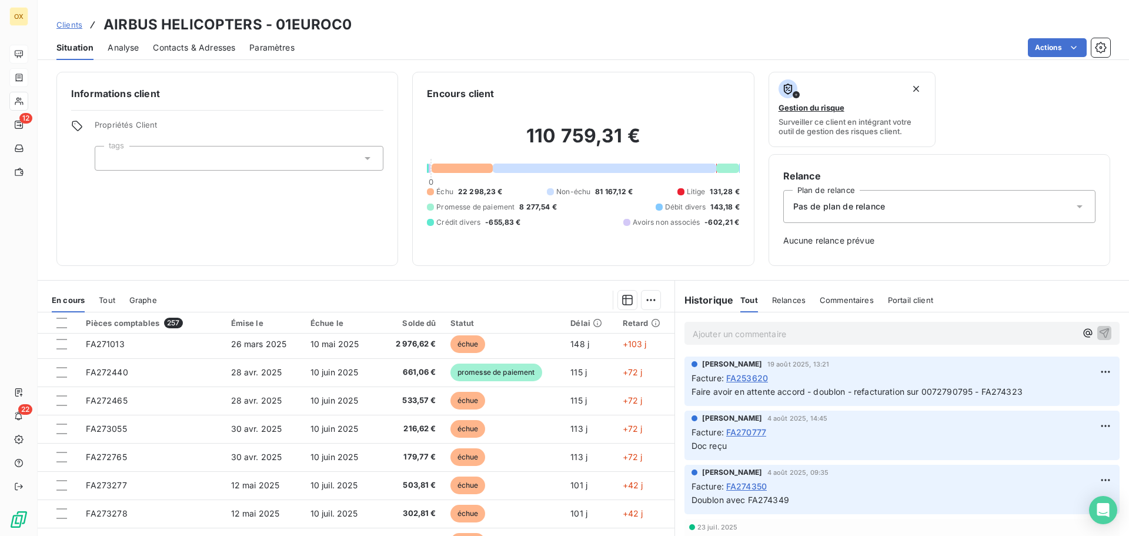
scroll to position [470, 0]
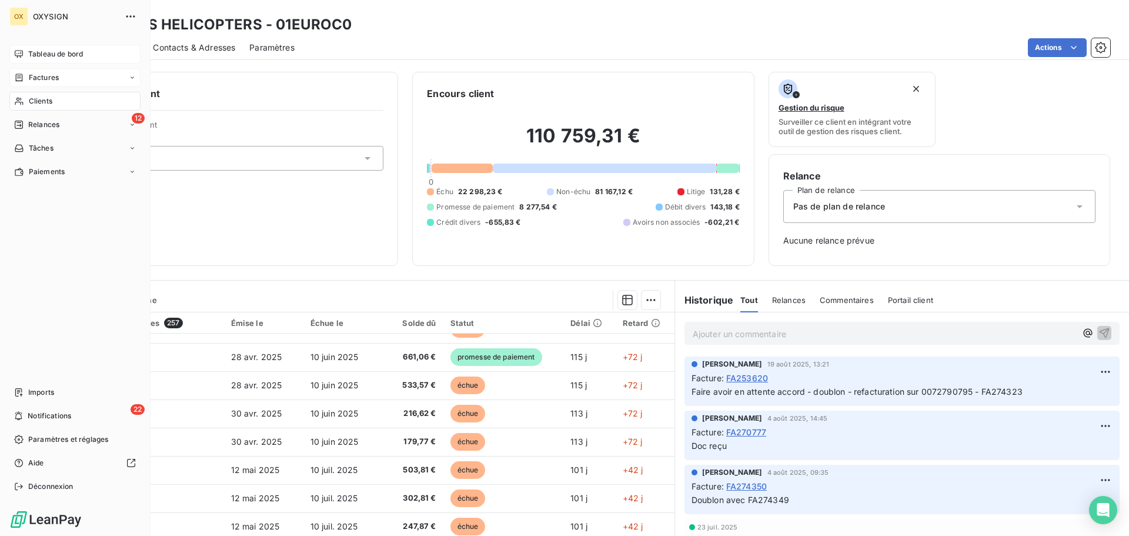
click at [24, 51] on div "Tableau de bord" at bounding box center [74, 54] width 131 height 19
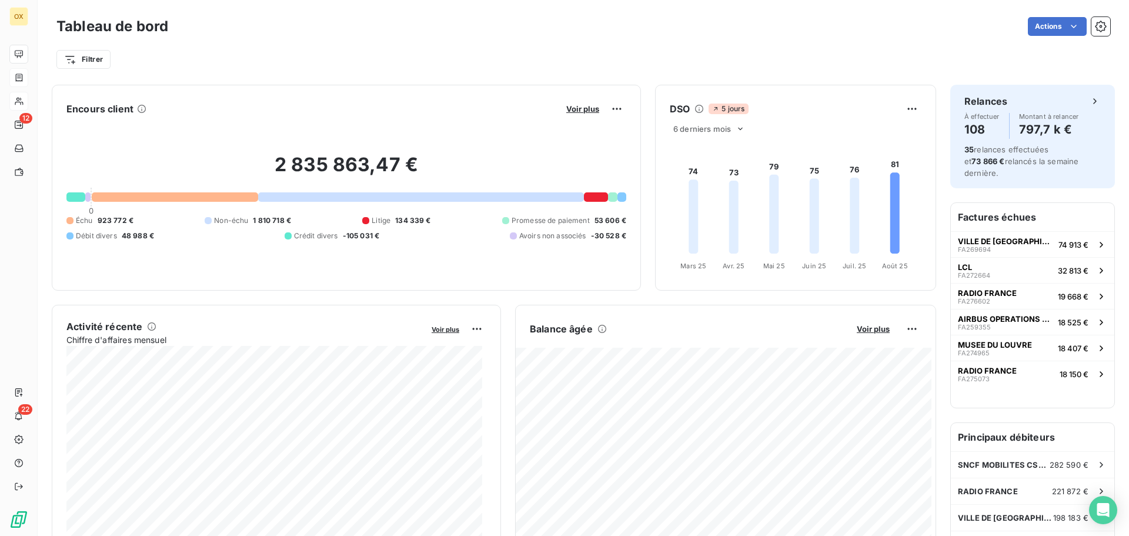
click at [942, 70] on div "Tableau de bord Actions Filtrer" at bounding box center [583, 39] width 1091 height 78
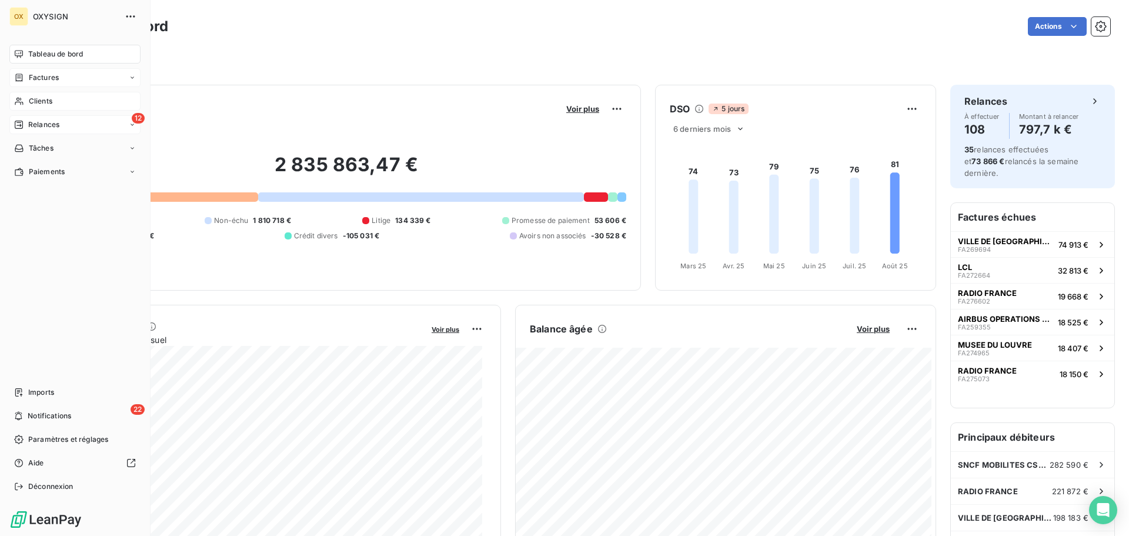
click at [31, 125] on span "Relances" at bounding box center [43, 124] width 31 height 11
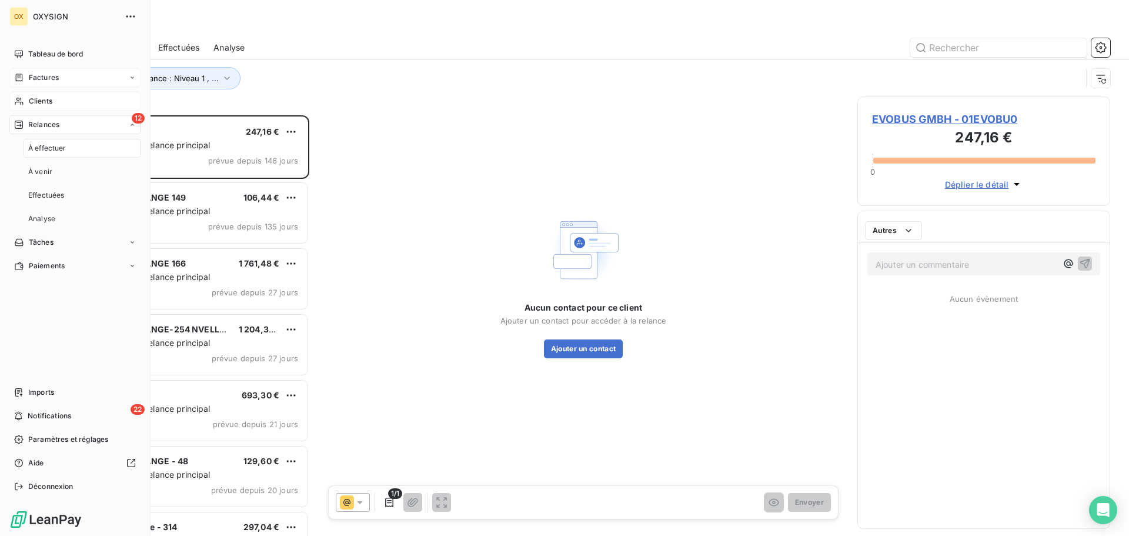
scroll to position [412, 244]
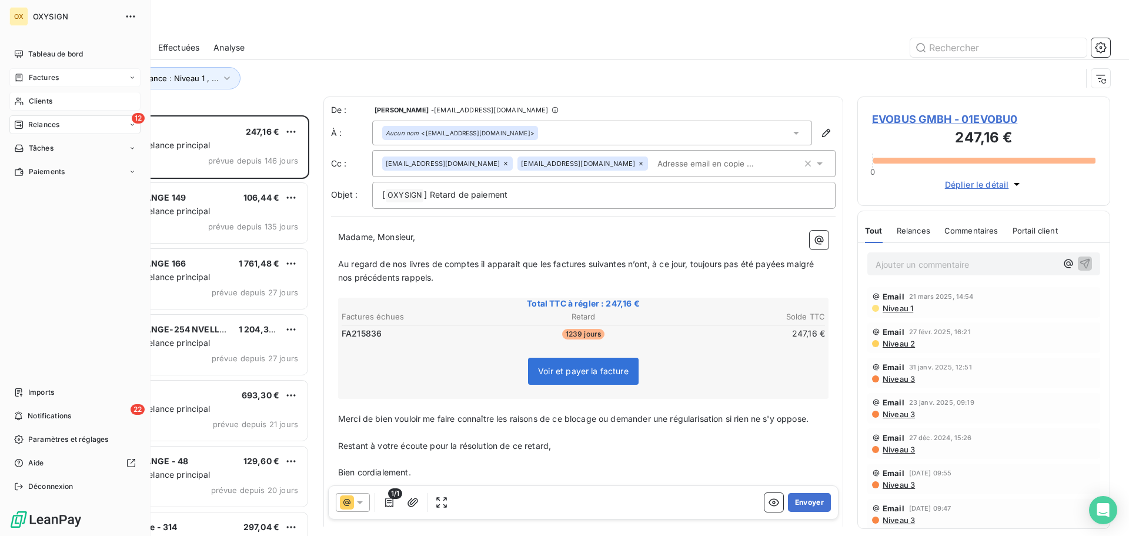
click at [33, 96] on span "Clients" at bounding box center [41, 101] width 24 height 11
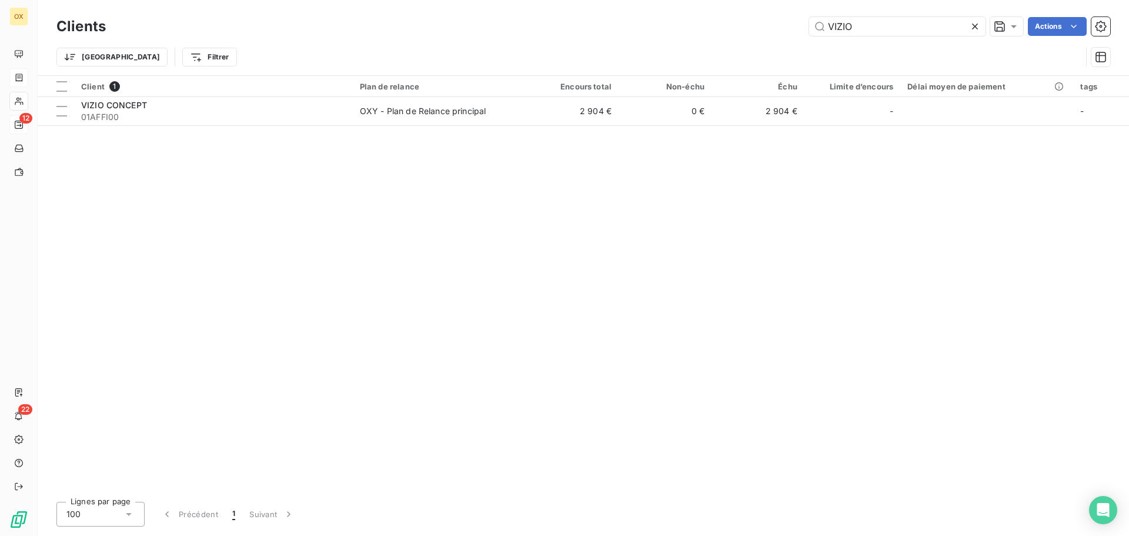
drag, startPoint x: 894, startPoint y: 29, endPoint x: 696, endPoint y: 21, distance: 198.3
click at [715, 30] on div "VIZIO Actions" at bounding box center [615, 26] width 990 height 19
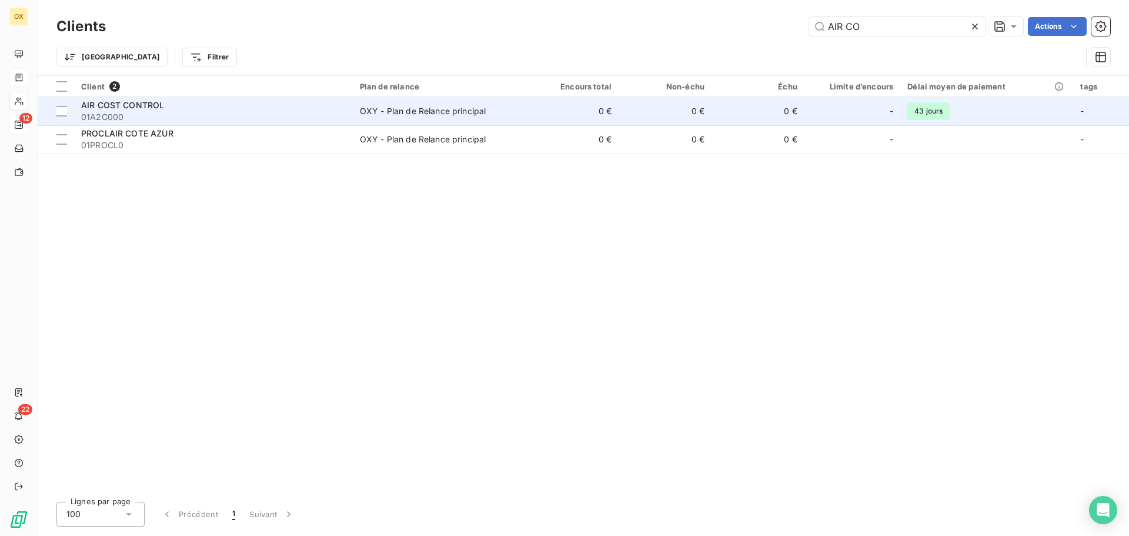
type input "AIR CO"
click at [203, 116] on span "01A2C000" at bounding box center [213, 117] width 265 height 12
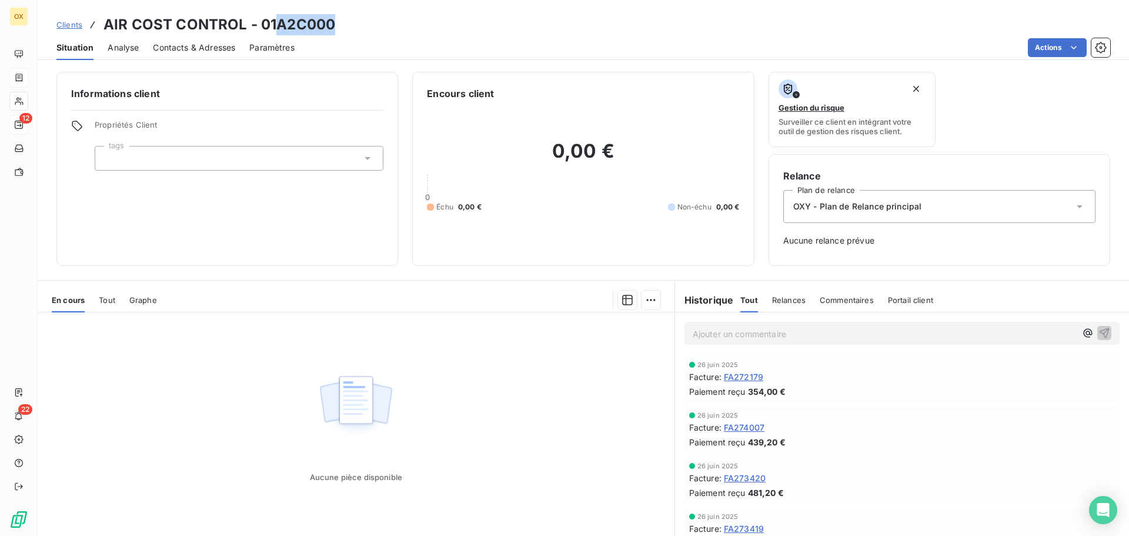
drag, startPoint x: 346, startPoint y: 18, endPoint x: 344, endPoint y: 31, distance: 13.6
click at [275, 13] on div "Clients AIR COST CONTROL - 01A2C000 Situation Analyse Contacts & Adresses Param…" at bounding box center [583, 30] width 1091 height 60
click at [351, 32] on div "Clients AIR COST CONTROL - 01A2C000" at bounding box center [583, 24] width 1091 height 21
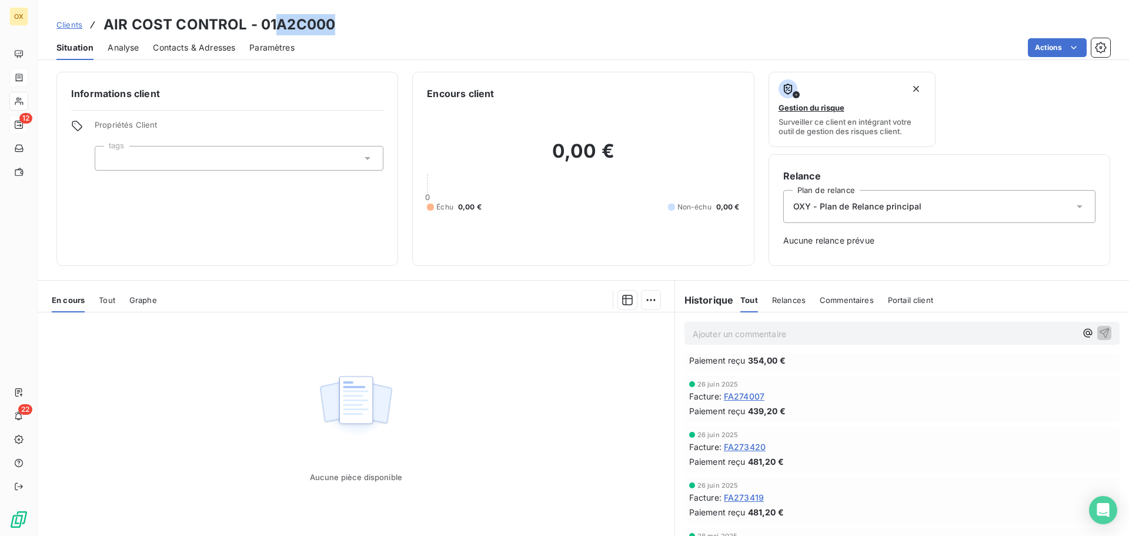
scroll to position [59, 0]
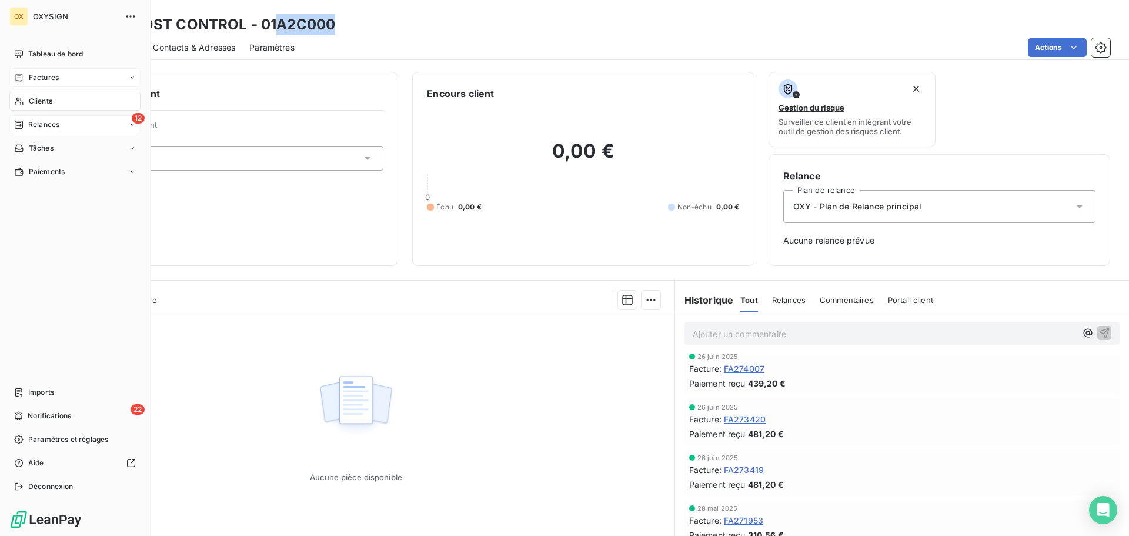
click at [34, 96] on span "Clients" at bounding box center [41, 101] width 24 height 11
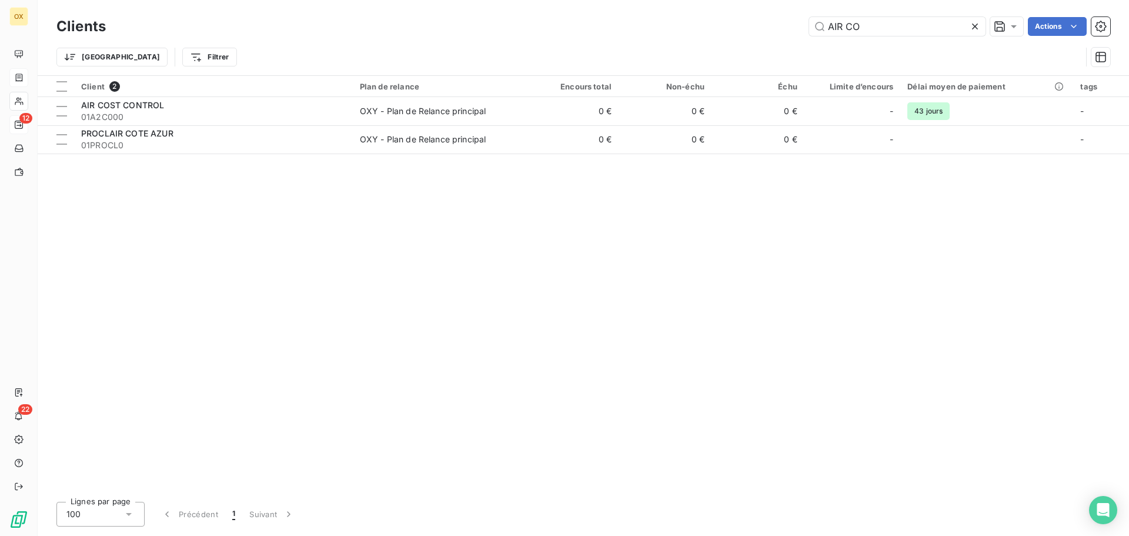
drag, startPoint x: 888, startPoint y: 24, endPoint x: 759, endPoint y: 5, distance: 130.7
click at [750, 3] on div "Clients AIR CO Actions Trier Filtrer" at bounding box center [583, 37] width 1091 height 75
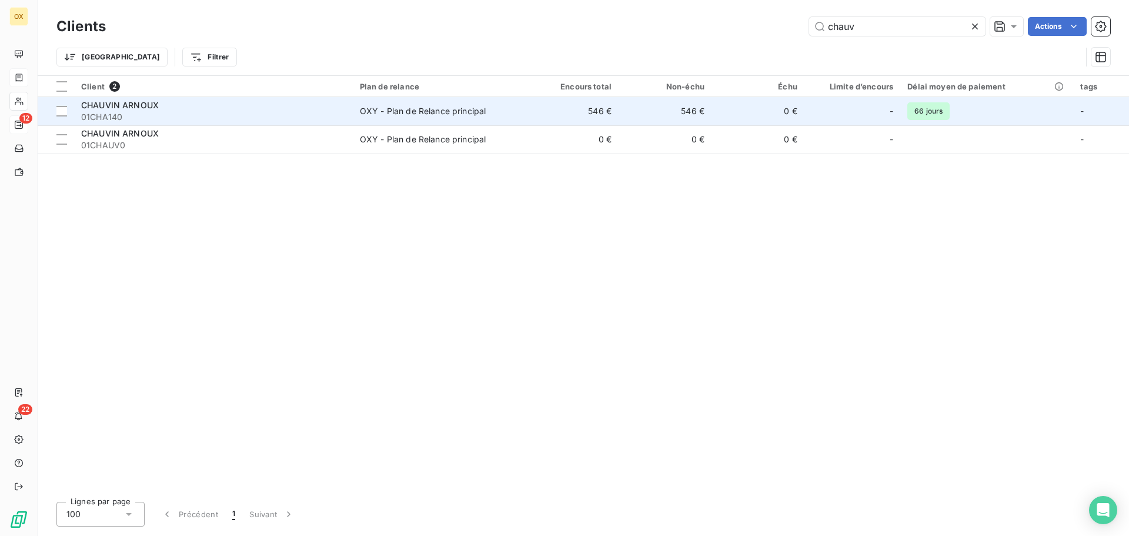
type input "chauv"
click at [398, 111] on div "OXY - Plan de Relance principal" at bounding box center [423, 111] width 126 height 12
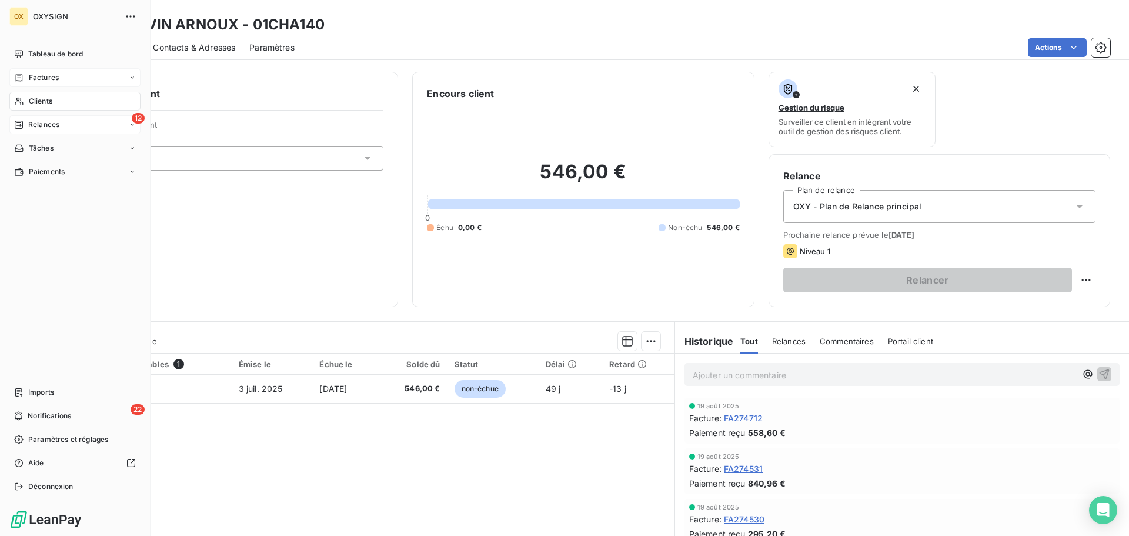
click at [34, 101] on span "Clients" at bounding box center [41, 101] width 24 height 11
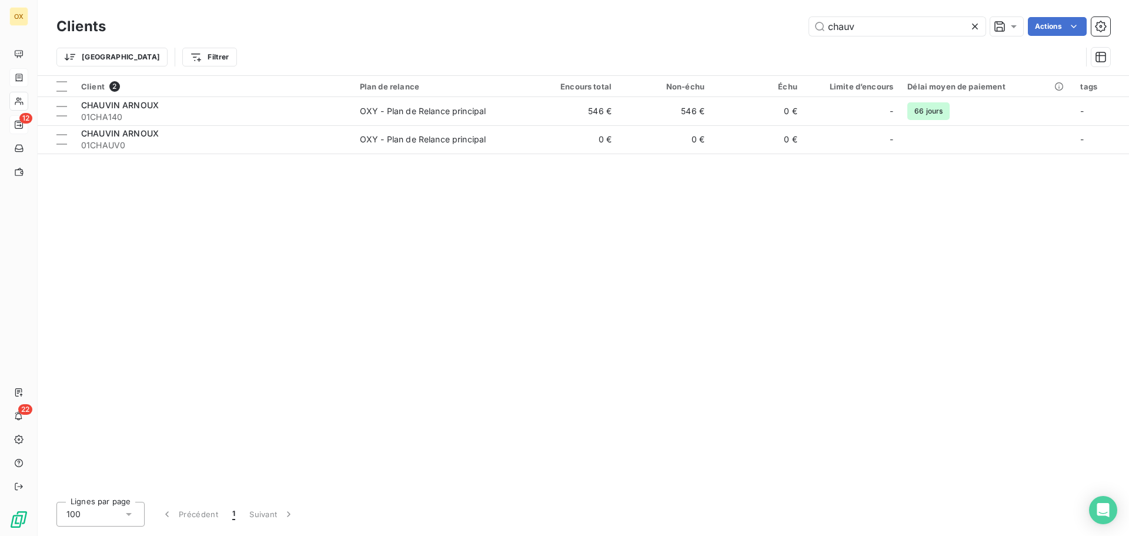
drag, startPoint x: 889, startPoint y: 25, endPoint x: 830, endPoint y: 12, distance: 60.6
click at [832, 14] on div "Clients chauv Actions Trier Filtrer" at bounding box center [583, 37] width 1091 height 75
type input "c"
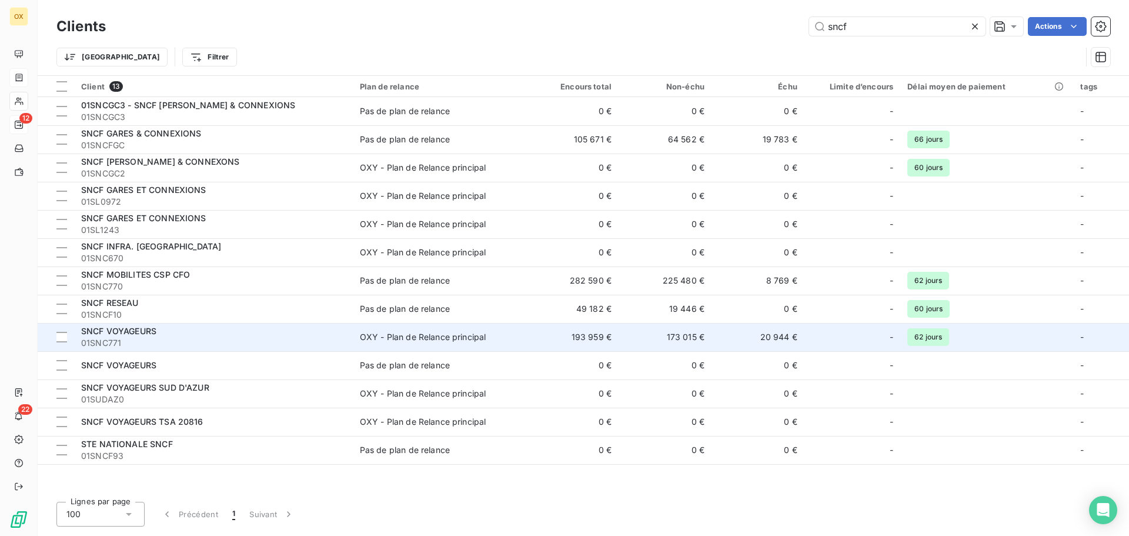
type input "sncf"
click at [390, 339] on div "OXY - Plan de Relance principal" at bounding box center [423, 337] width 126 height 12
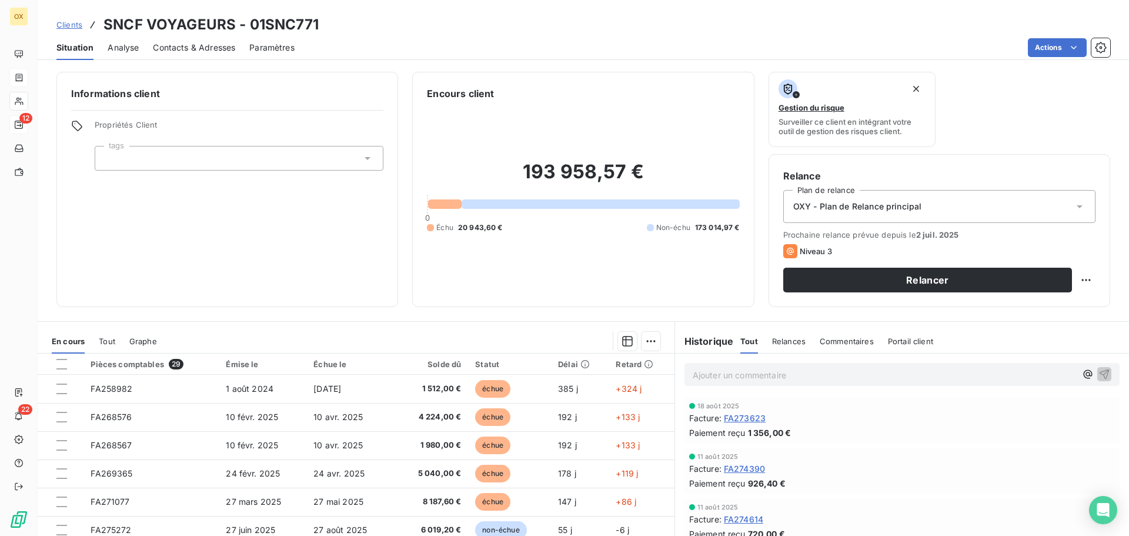
click at [734, 417] on span "FA273623" at bounding box center [745, 418] width 42 height 12
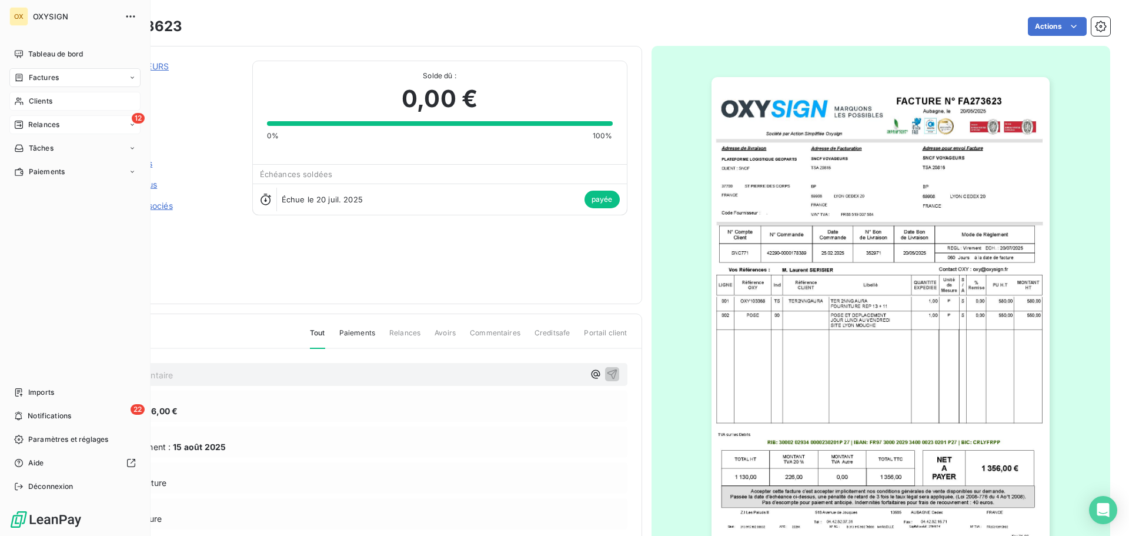
click at [32, 97] on span "Clients" at bounding box center [41, 101] width 24 height 11
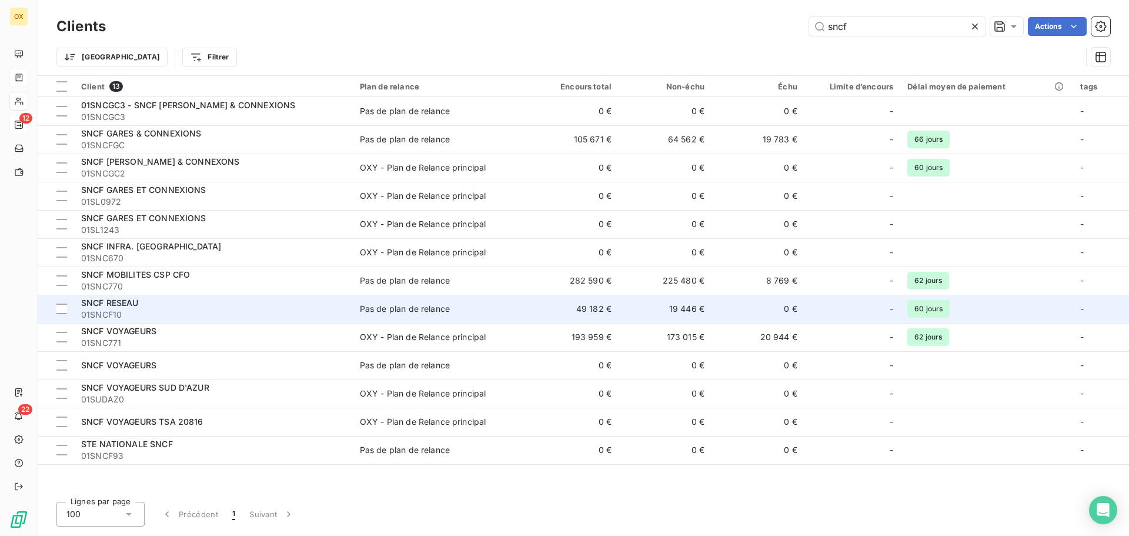
click at [242, 302] on div "SNCF RESEAU" at bounding box center [213, 303] width 265 height 12
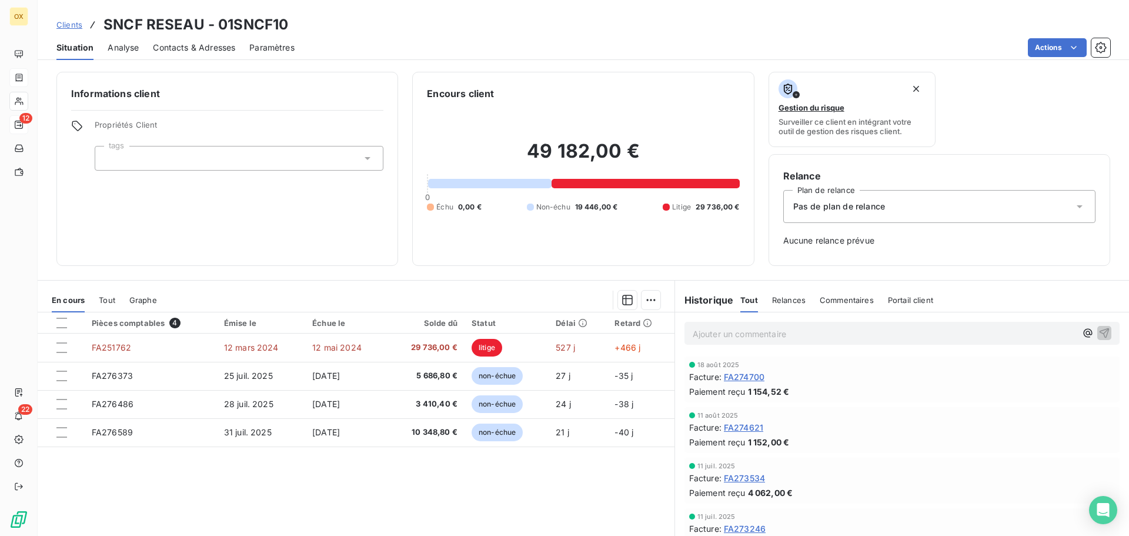
click at [751, 427] on span "FA274621" at bounding box center [743, 427] width 39 height 12
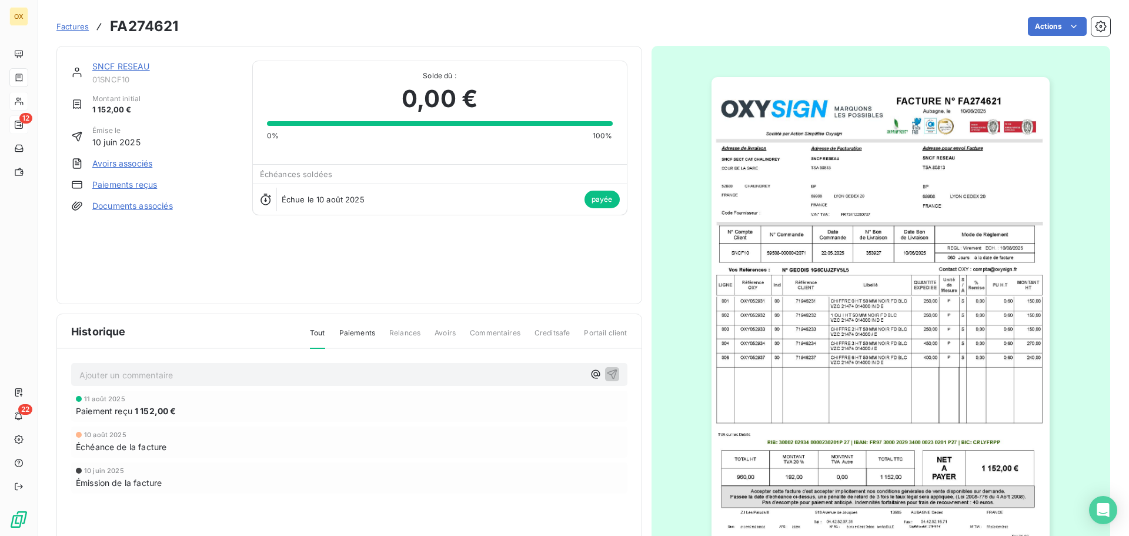
click at [125, 66] on link "SNCF RESEAU" at bounding box center [121, 66] width 58 height 10
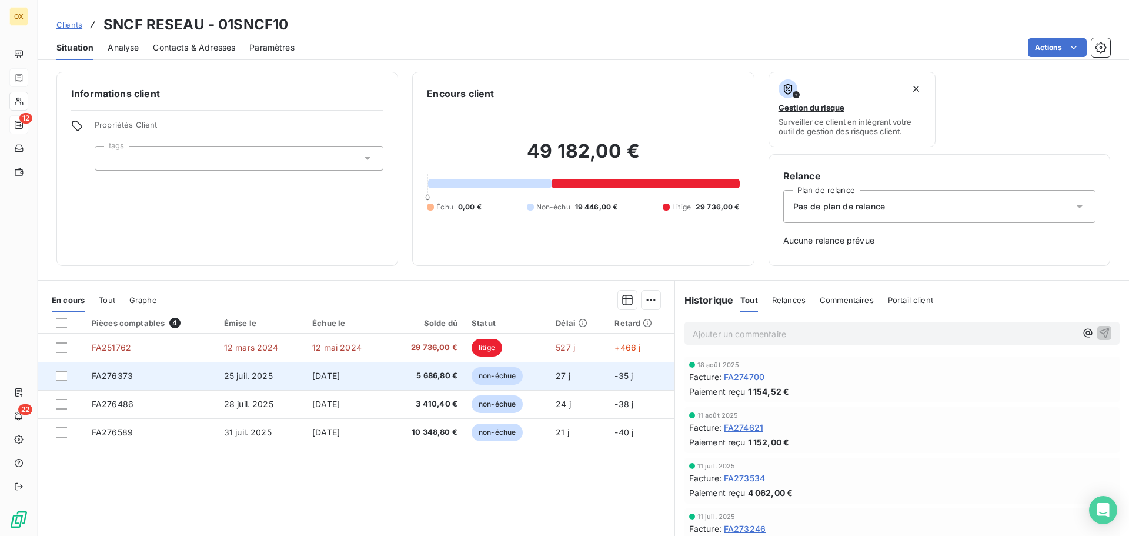
click at [529, 370] on td "non-échue" at bounding box center [506, 376] width 84 height 28
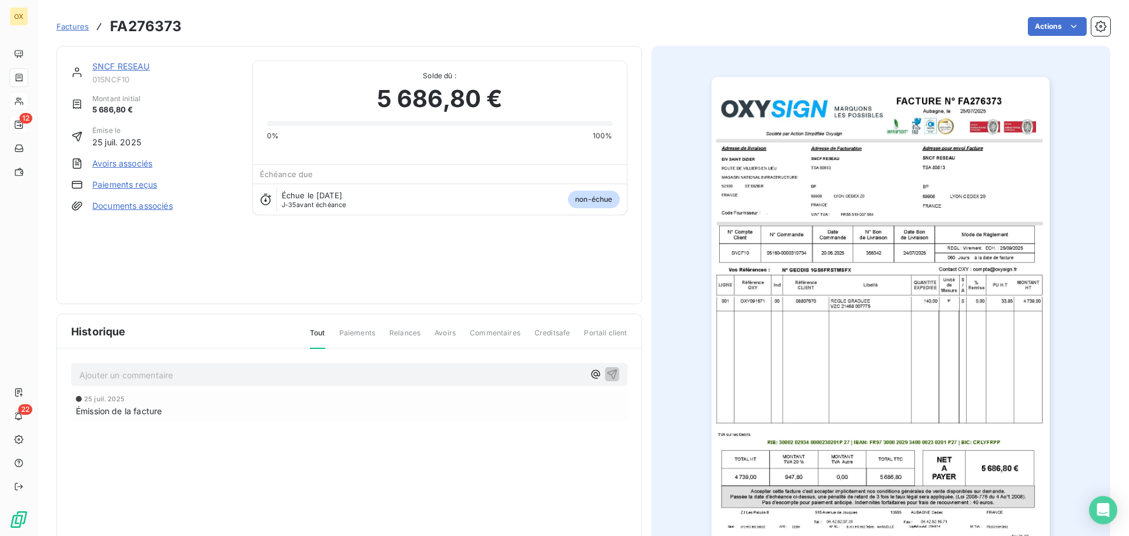
click at [924, 208] on img "button" at bounding box center [880, 316] width 338 height 479
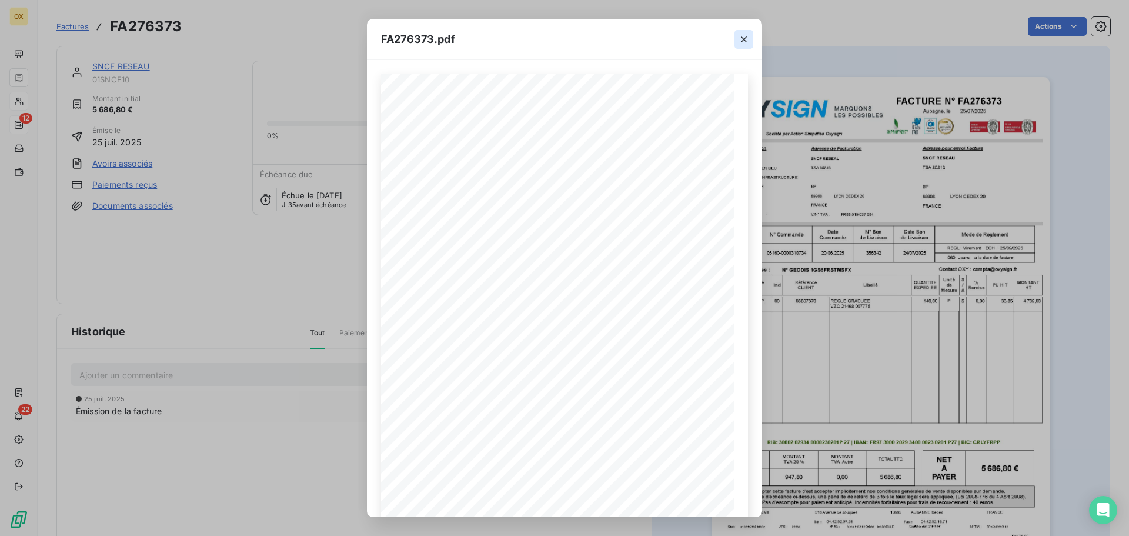
click at [747, 40] on icon "button" at bounding box center [744, 40] width 12 height 12
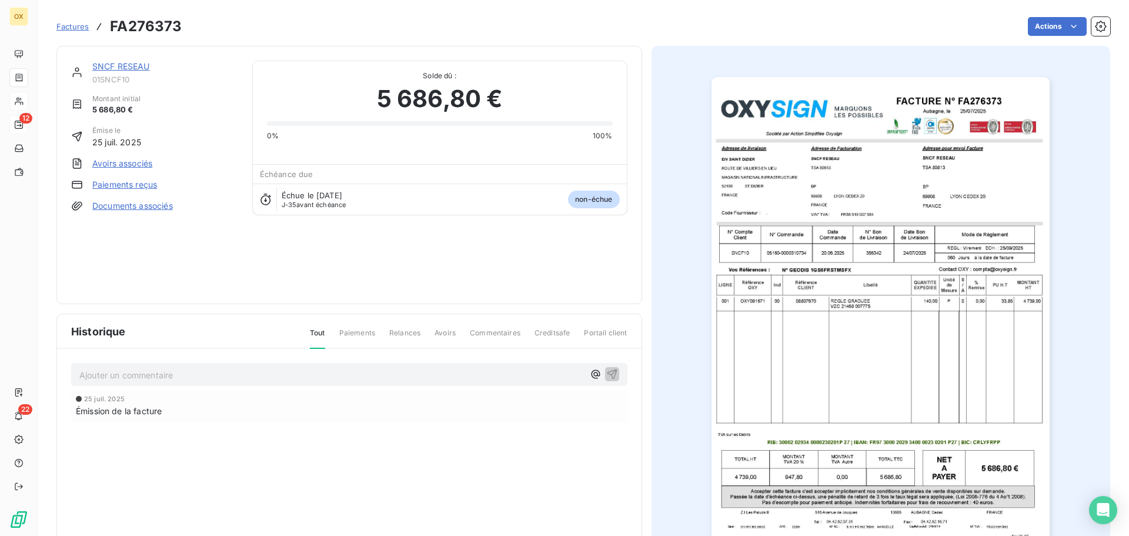
click at [94, 68] on link "SNCF RESEAU" at bounding box center [121, 66] width 58 height 10
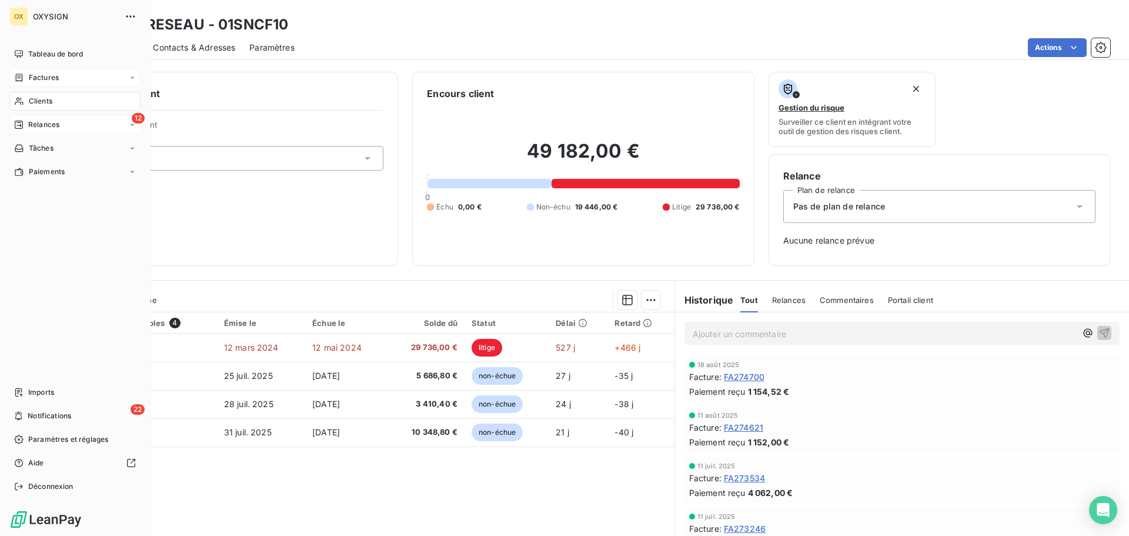
click at [34, 99] on span "Clients" at bounding box center [41, 101] width 24 height 11
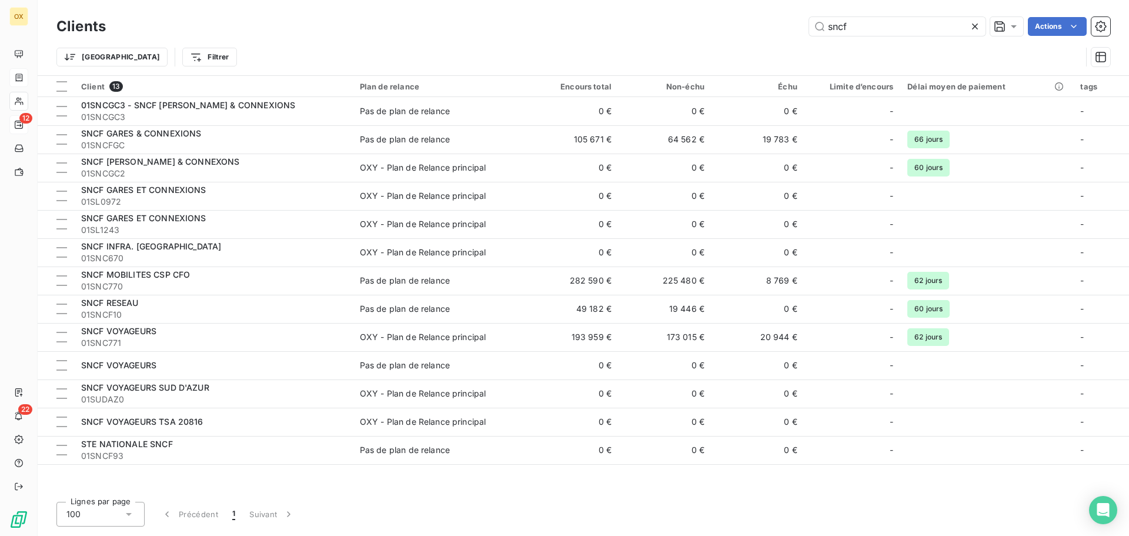
drag, startPoint x: 815, startPoint y: 19, endPoint x: 790, endPoint y: 22, distance: 25.4
click at [790, 22] on div "sncf Actions" at bounding box center [615, 26] width 990 height 19
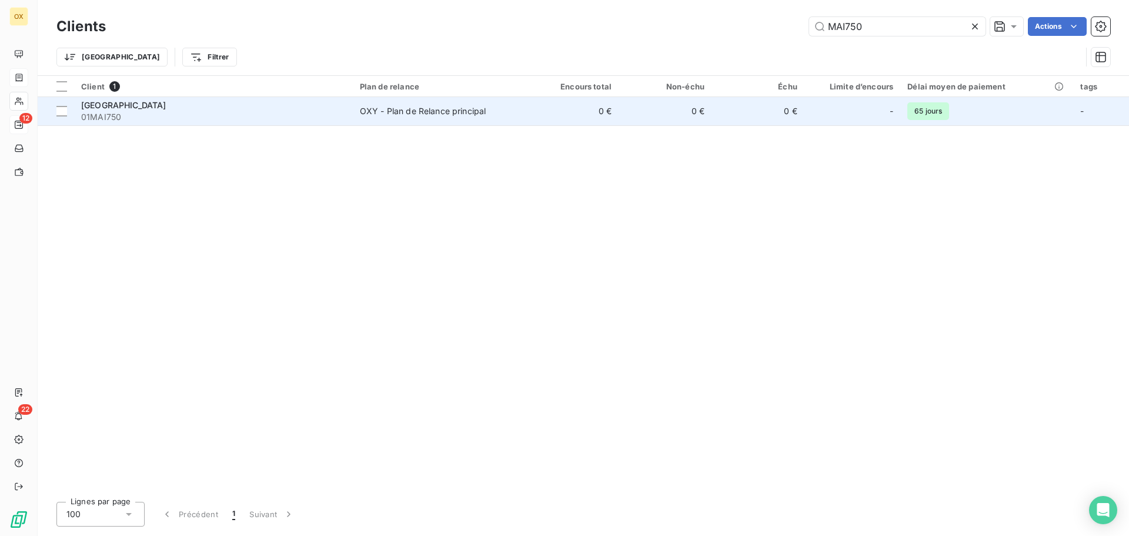
type input "MAI750"
click at [185, 117] on span "01MAI750" at bounding box center [213, 117] width 265 height 12
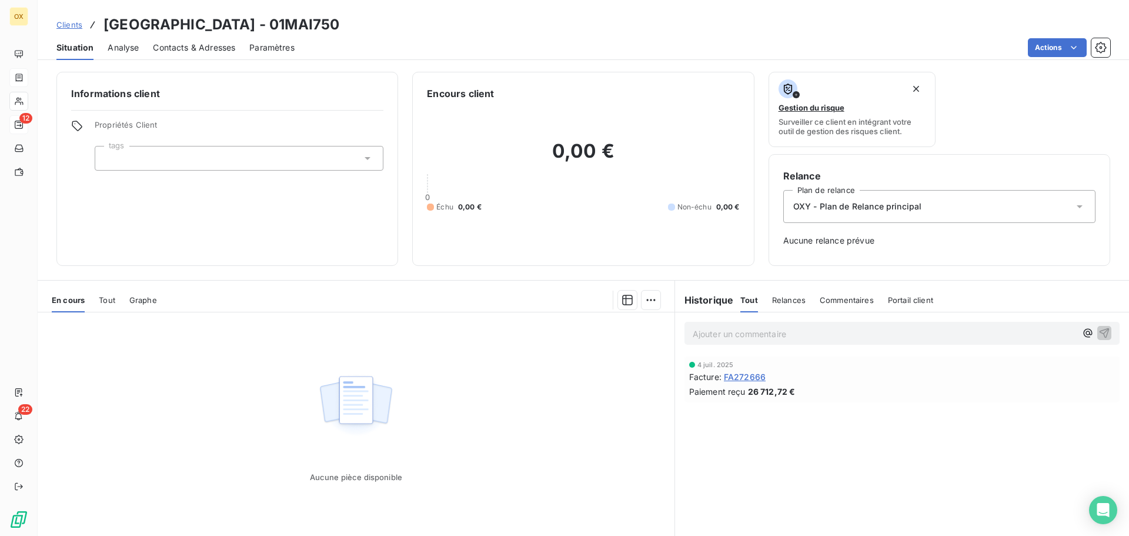
click at [754, 377] on span "FA272666" at bounding box center [745, 376] width 42 height 12
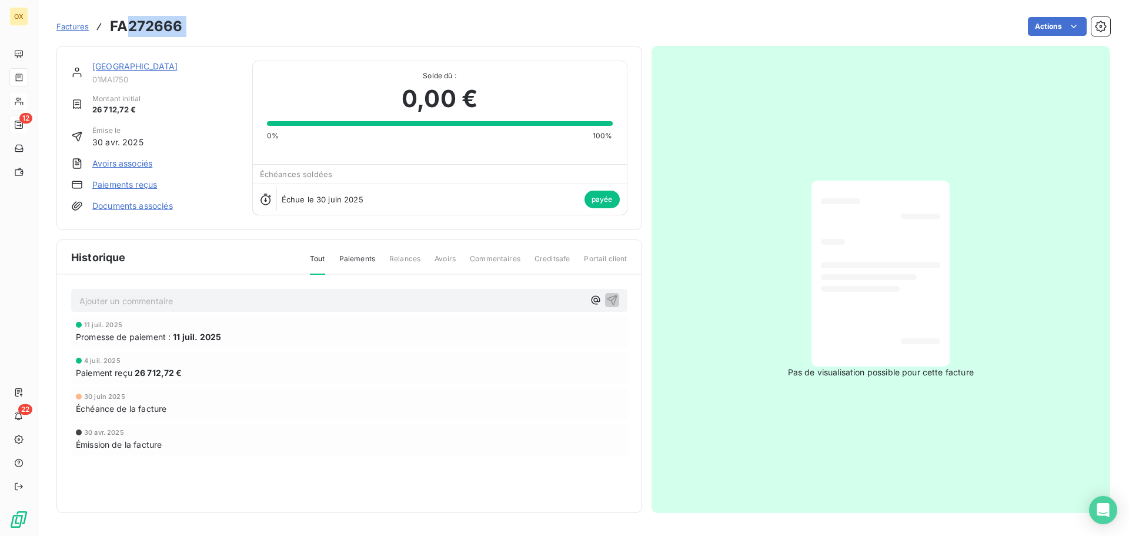
drag, startPoint x: 186, startPoint y: 31, endPoint x: 131, endPoint y: 18, distance: 56.9
click at [131, 16] on div "Factures FA272666 Actions" at bounding box center [582, 26] width 1053 height 25
copy section "272666 Actions"
click at [164, 68] on link "[GEOGRAPHIC_DATA]" at bounding box center [135, 66] width 86 height 10
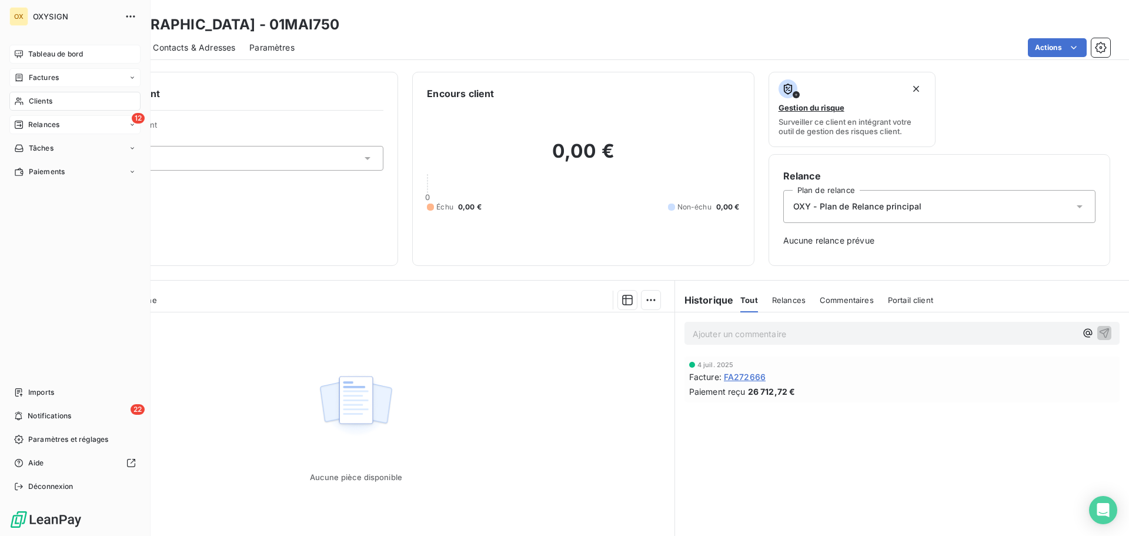
click at [45, 48] on div "Tableau de bord" at bounding box center [74, 54] width 131 height 19
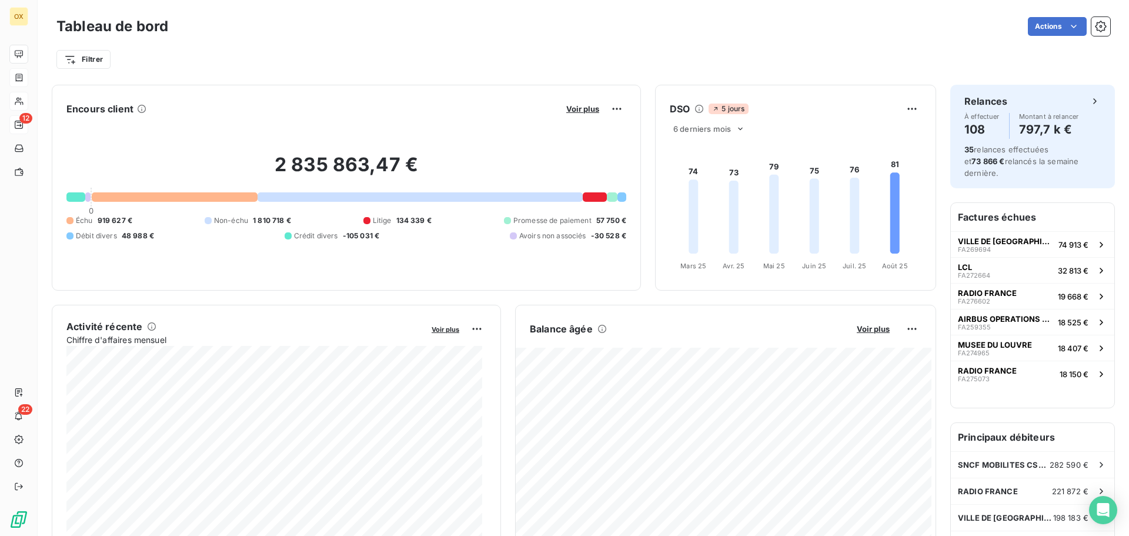
click at [661, 66] on div "Filtrer" at bounding box center [582, 59] width 1053 height 22
drag, startPoint x: 124, startPoint y: 222, endPoint x: 98, endPoint y: 219, distance: 26.6
click at [98, 219] on span "919 627 €" at bounding box center [115, 220] width 35 height 11
copy span "919 627"
